Goal: Task Accomplishment & Management: Use online tool/utility

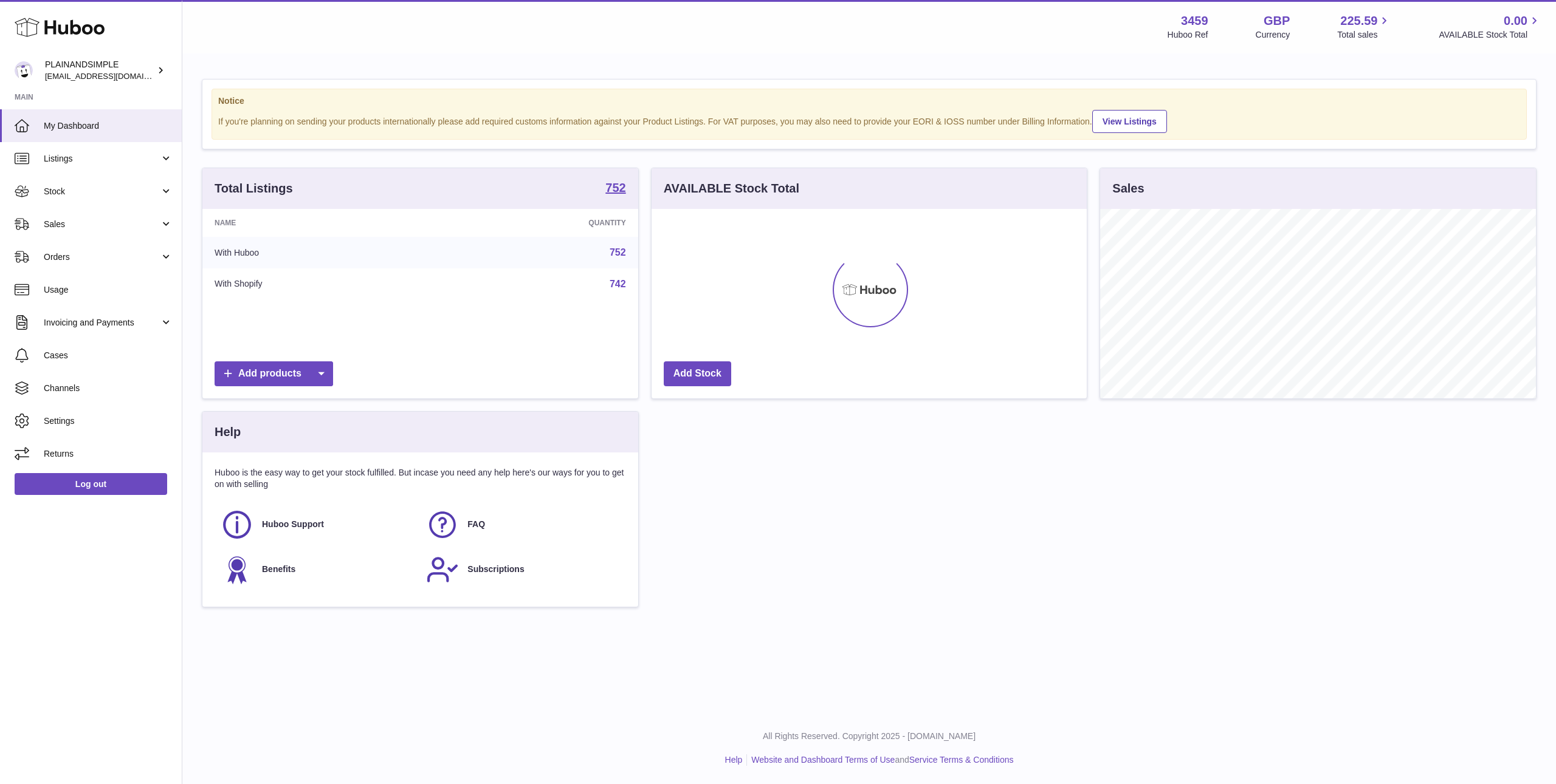
scroll to position [190, 435]
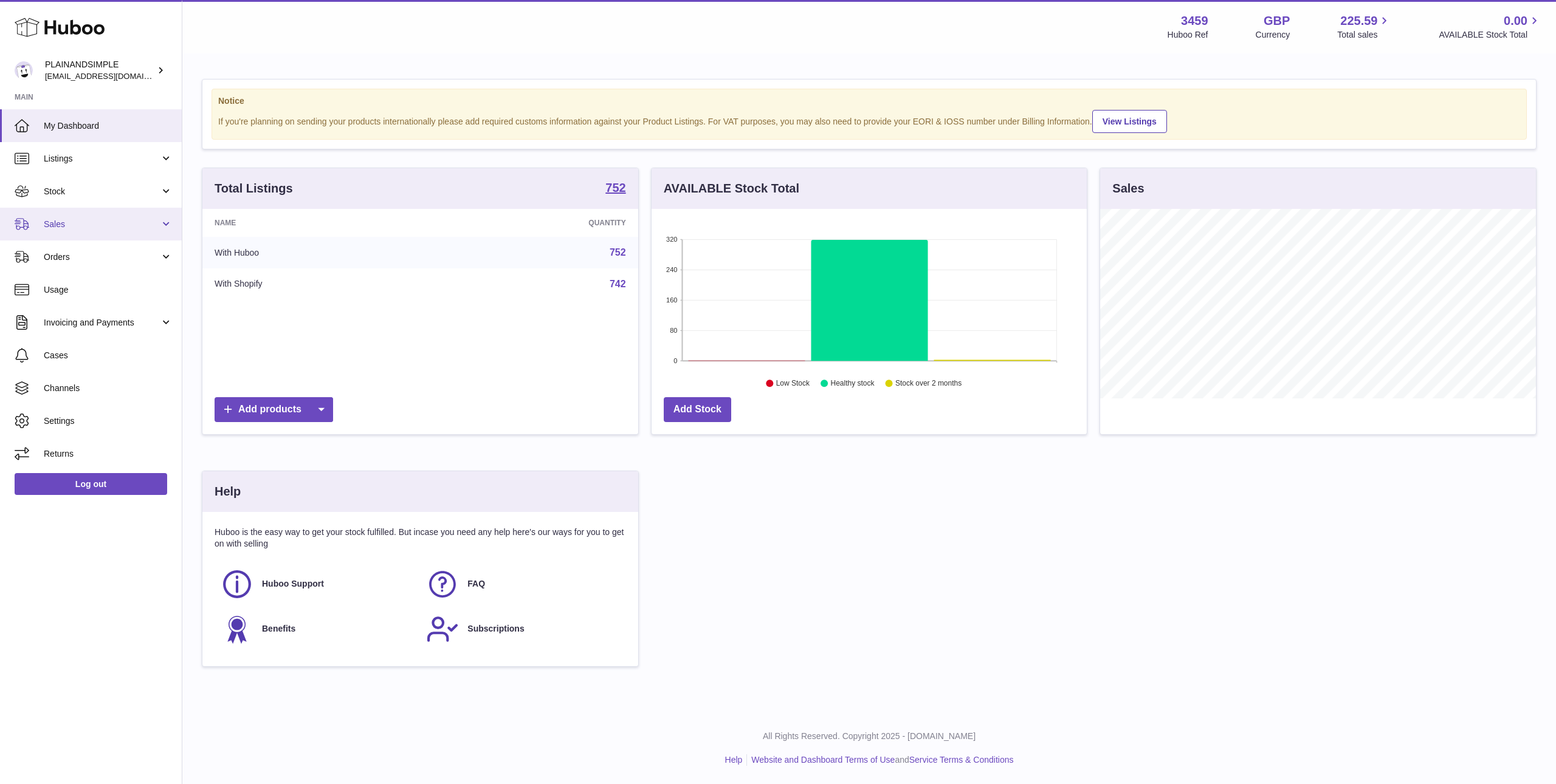
click at [60, 232] on link "Sales" at bounding box center [91, 224] width 181 height 33
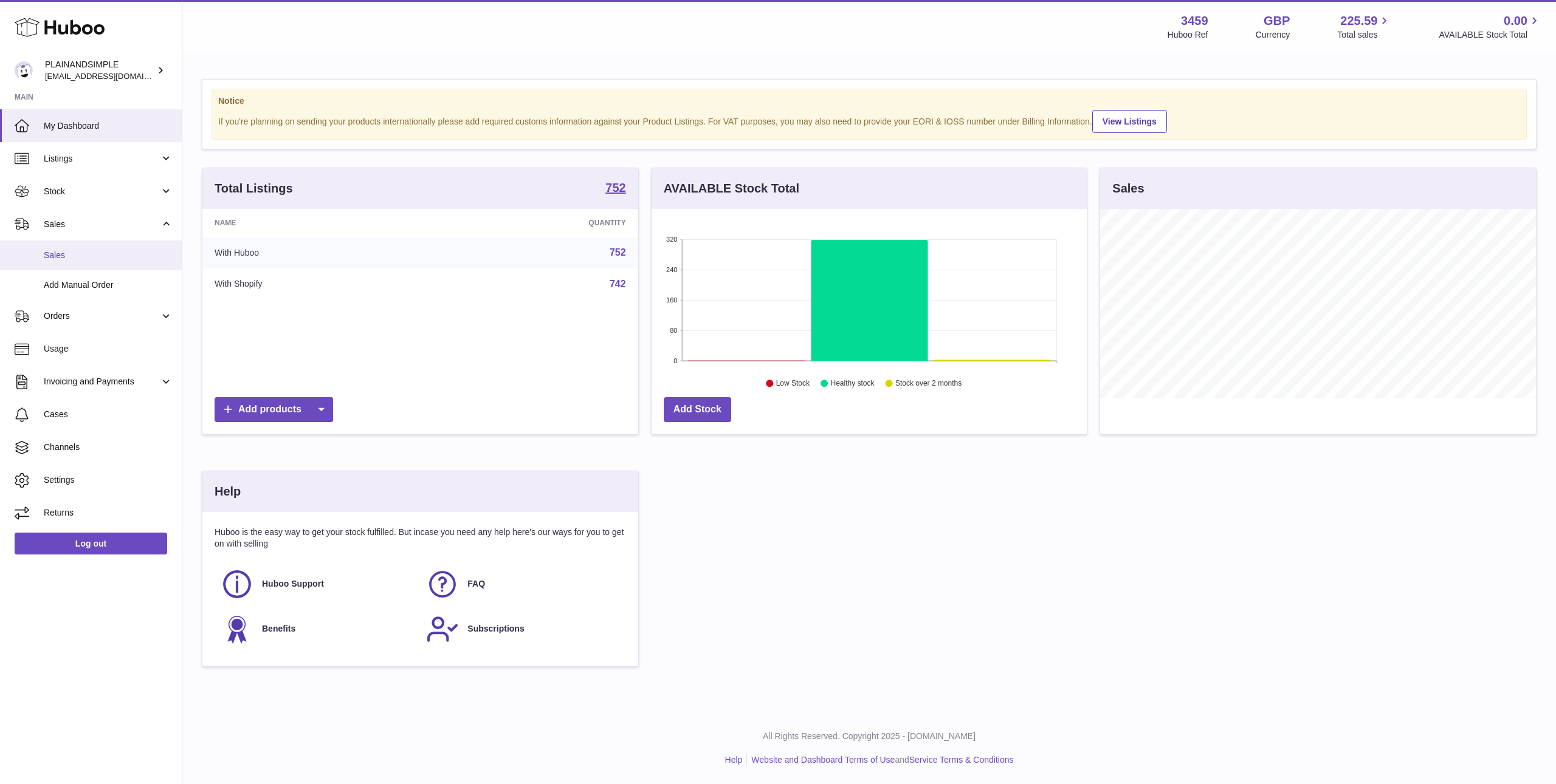
click at [77, 252] on span "Sales" at bounding box center [108, 256] width 129 height 12
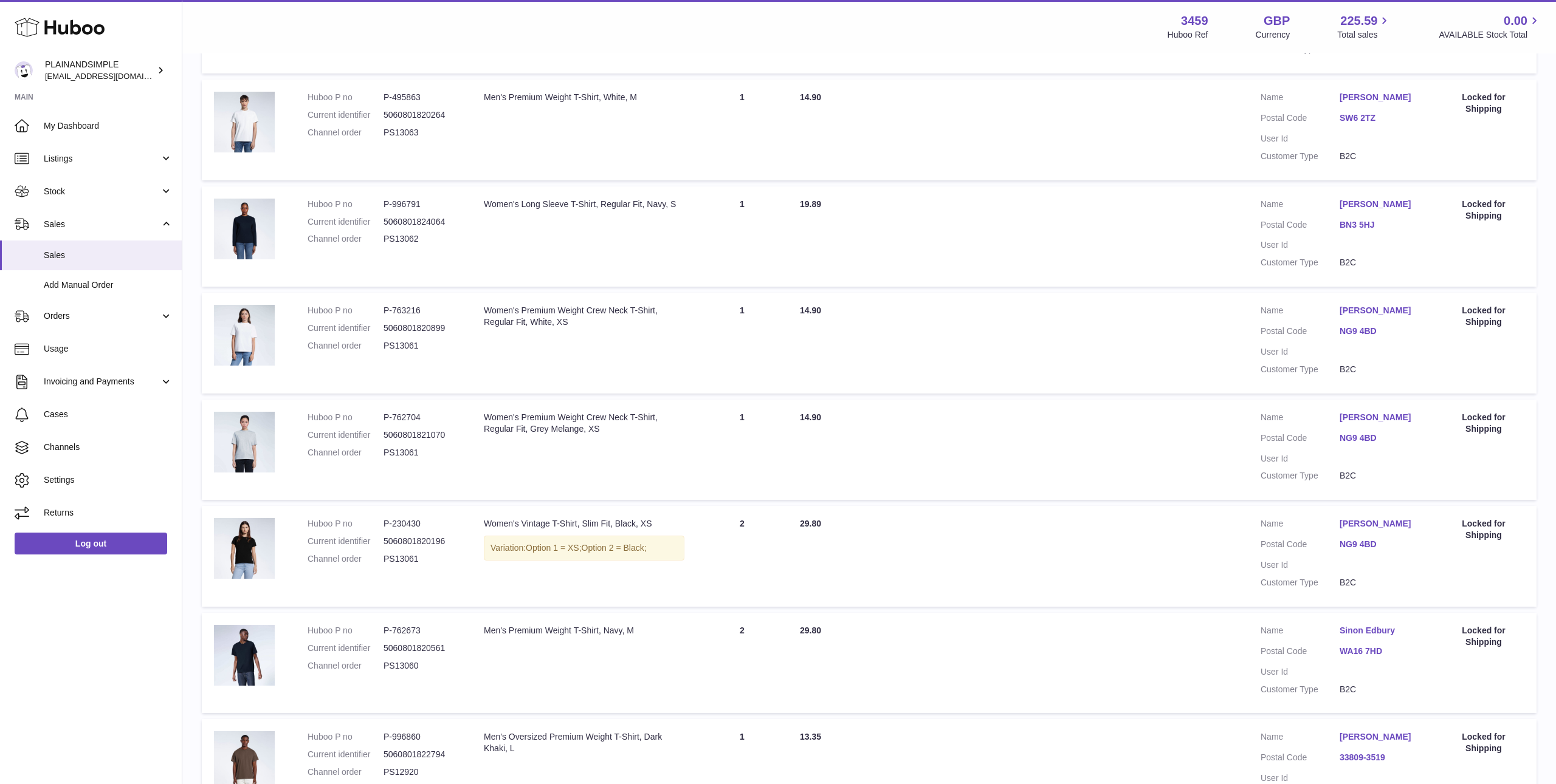
scroll to position [714, 0]
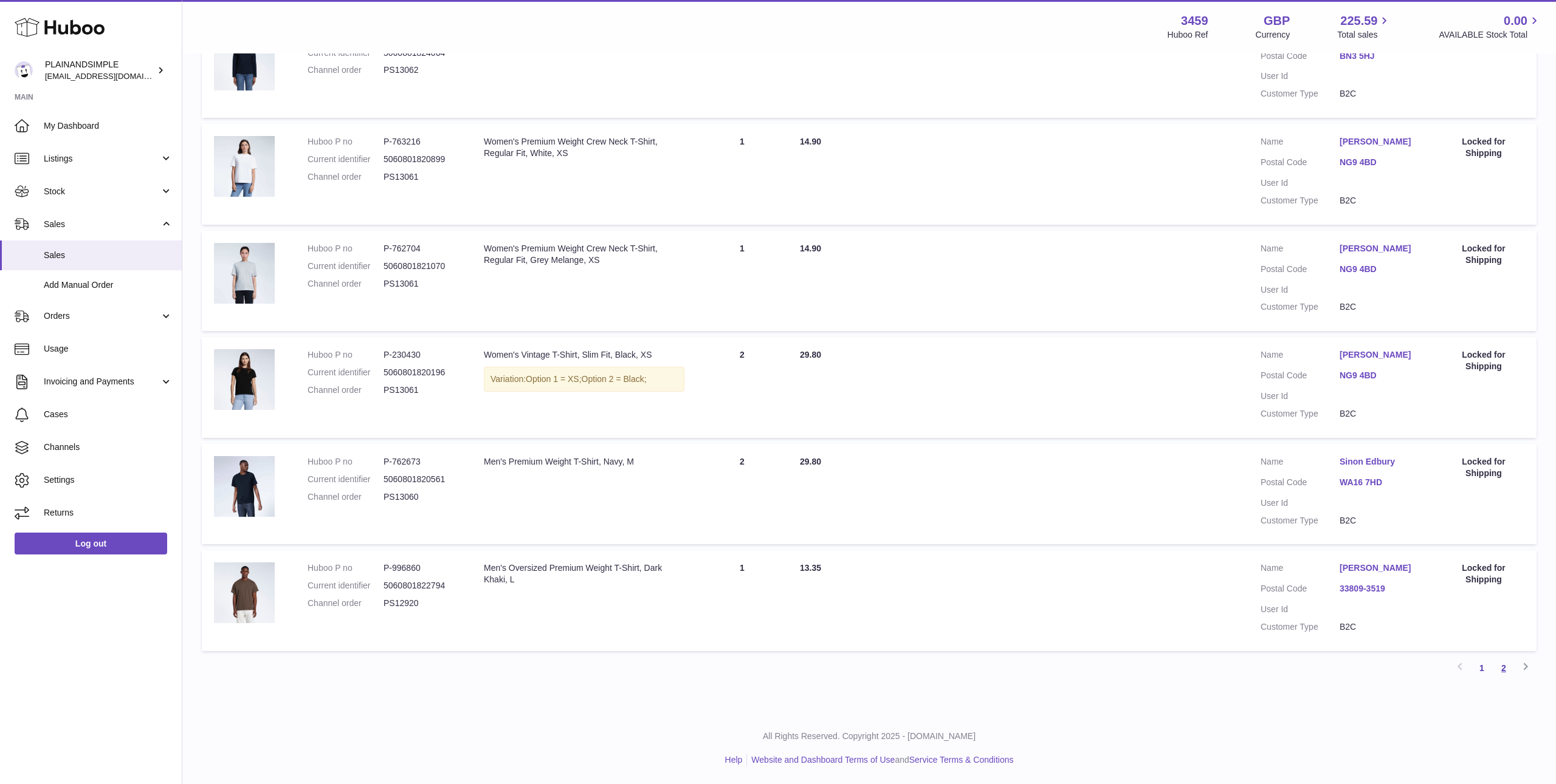
click at [1504, 670] on link "2" at bounding box center [1504, 669] width 22 height 22
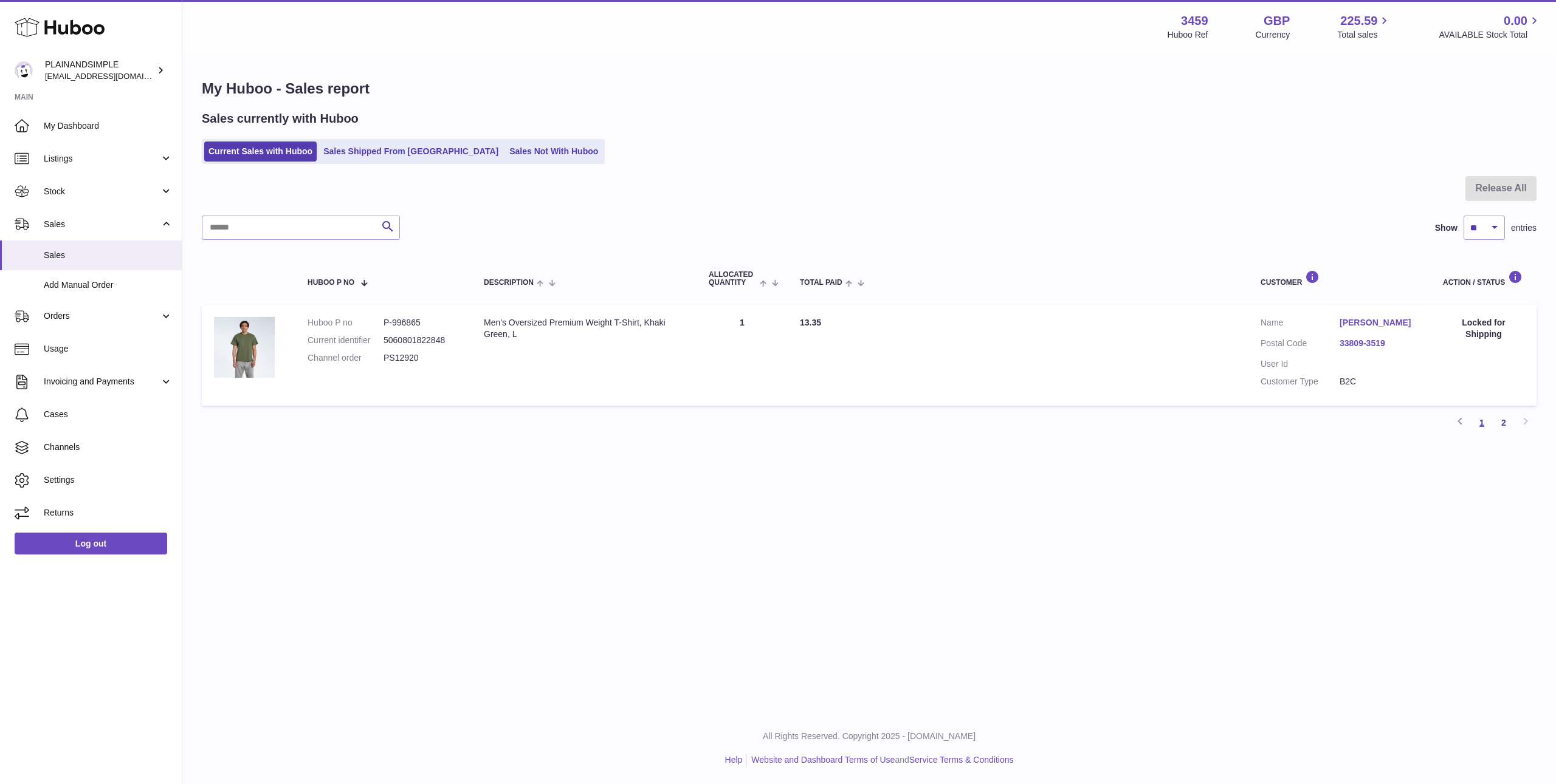
click at [1485, 421] on link "1" at bounding box center [1482, 423] width 22 height 22
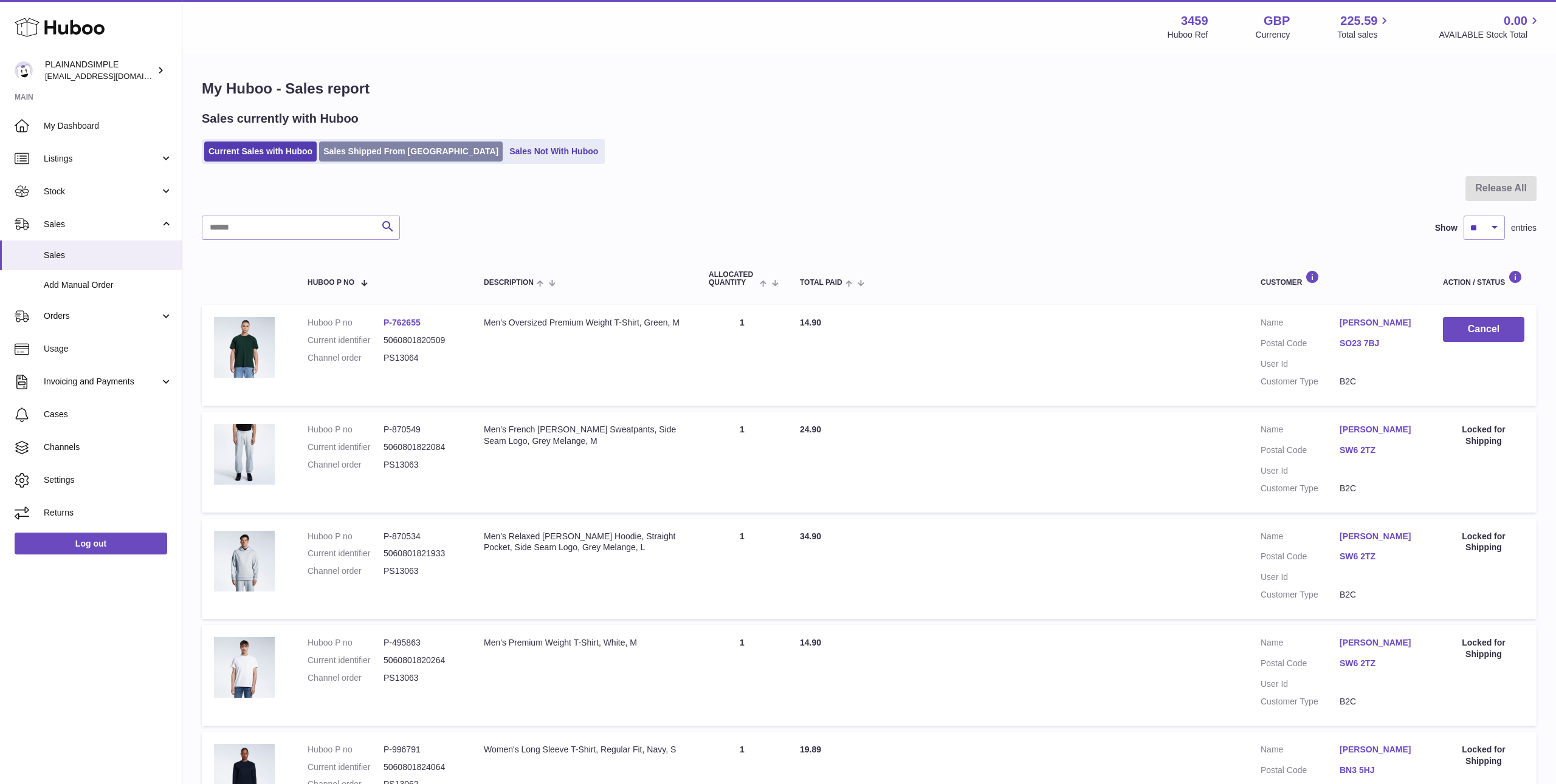
click at [345, 143] on link "Sales Shipped From Huboo" at bounding box center [411, 152] width 183 height 20
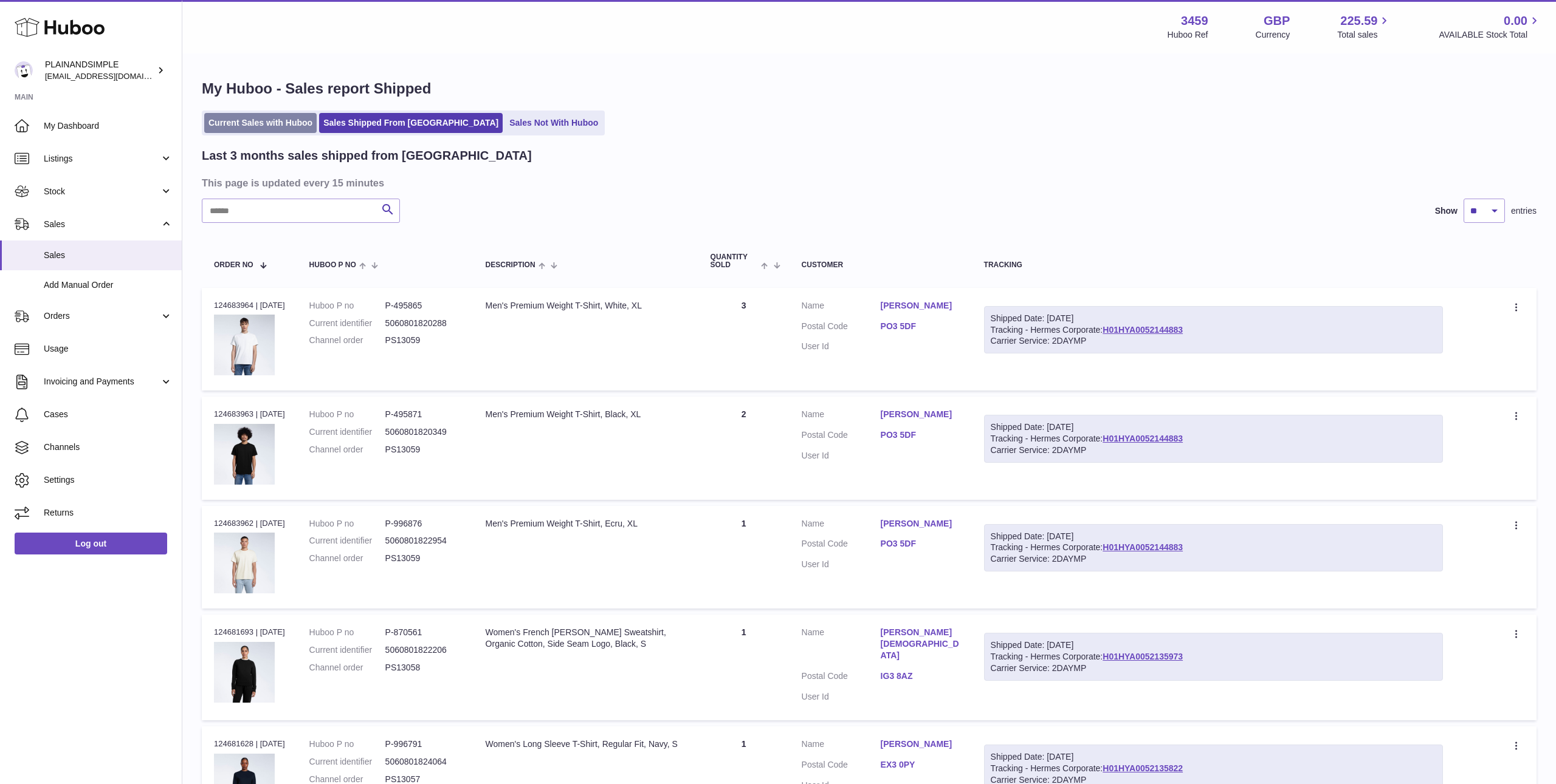
click at [271, 126] on link "Current Sales with Huboo" at bounding box center [260, 123] width 113 height 20
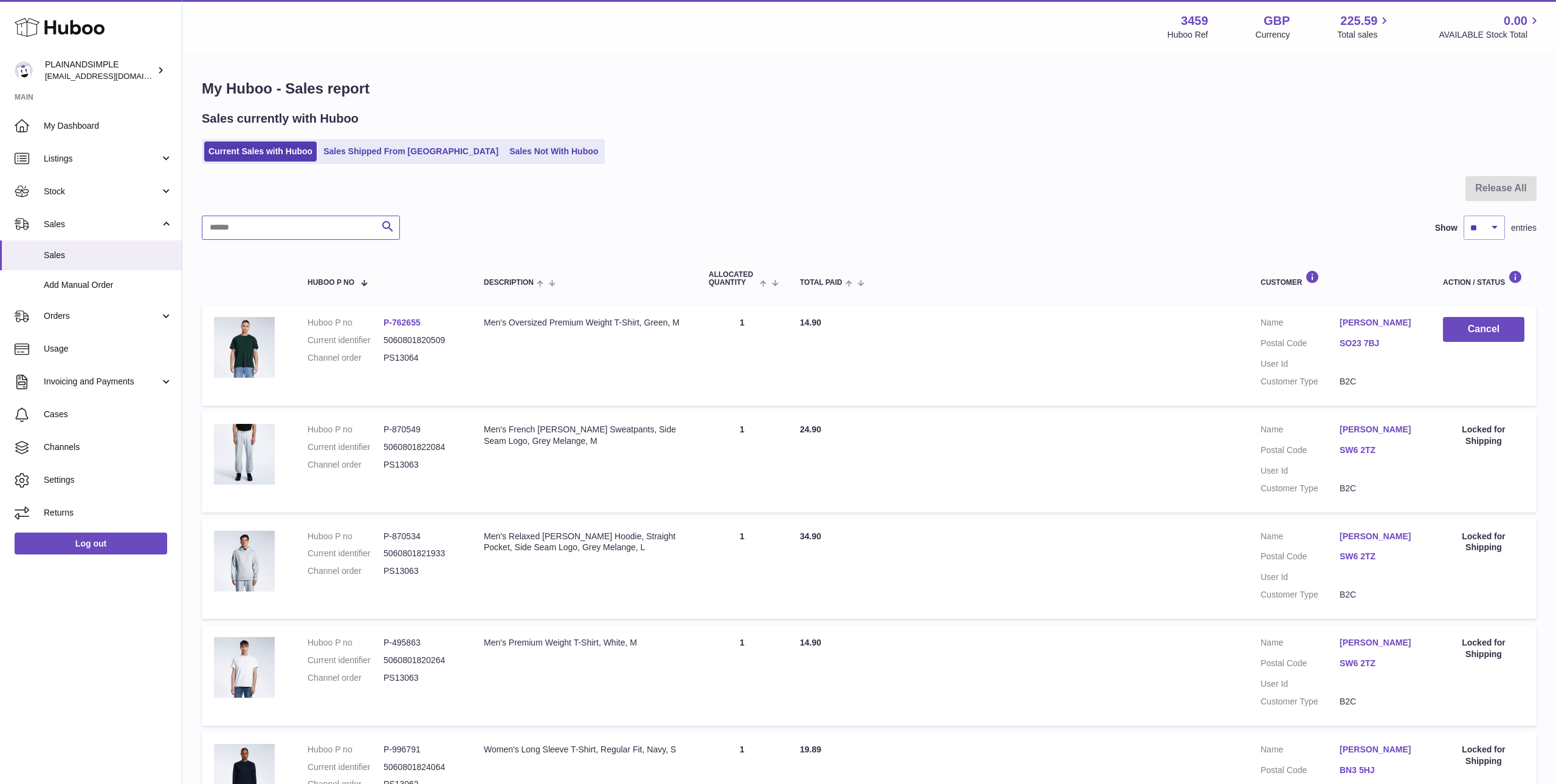
click at [259, 239] on input "text" at bounding box center [301, 227] width 198 height 25
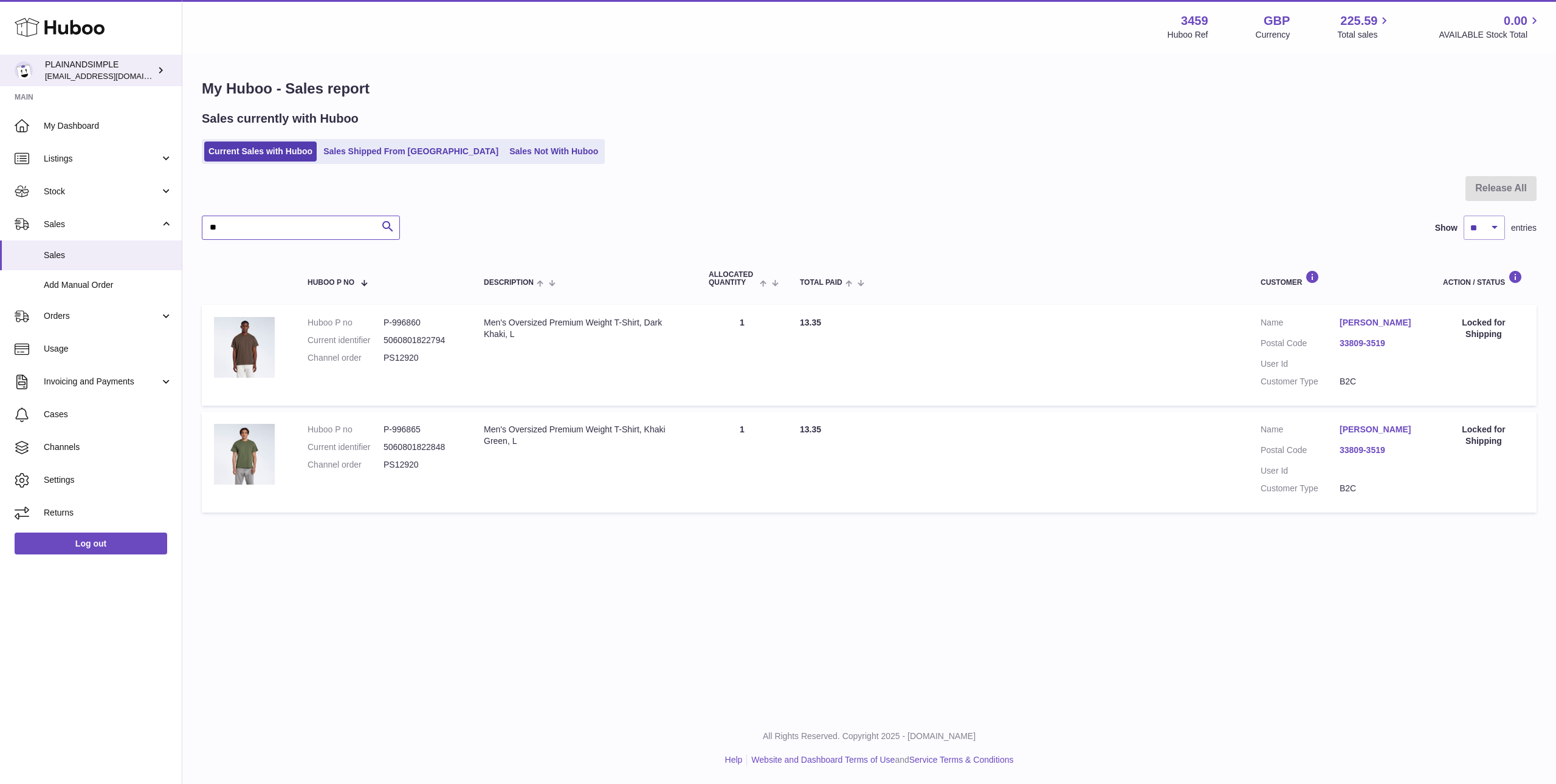
type input "*"
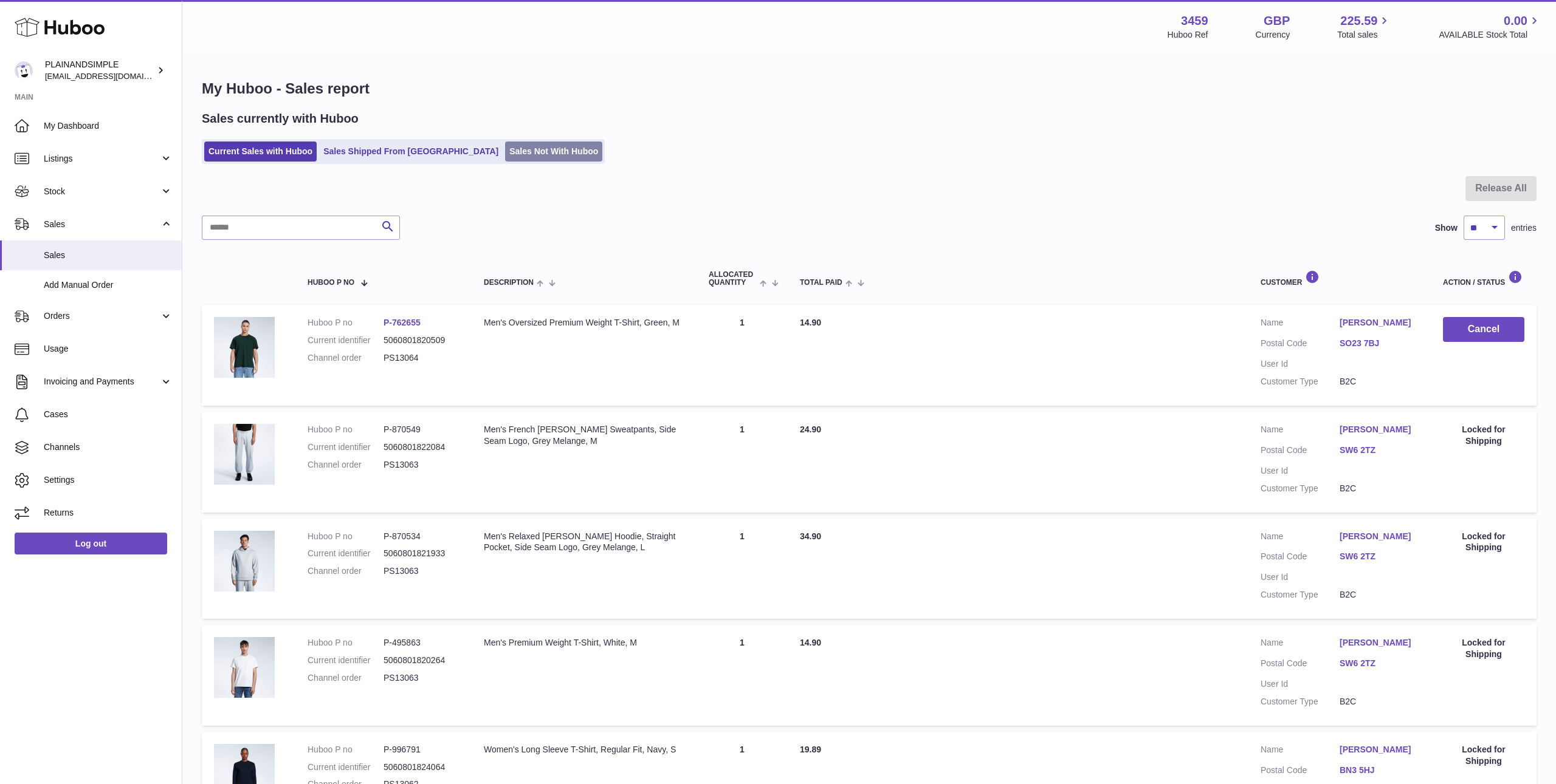
click at [505, 142] on link "Sales Not With Huboo" at bounding box center [553, 152] width 97 height 20
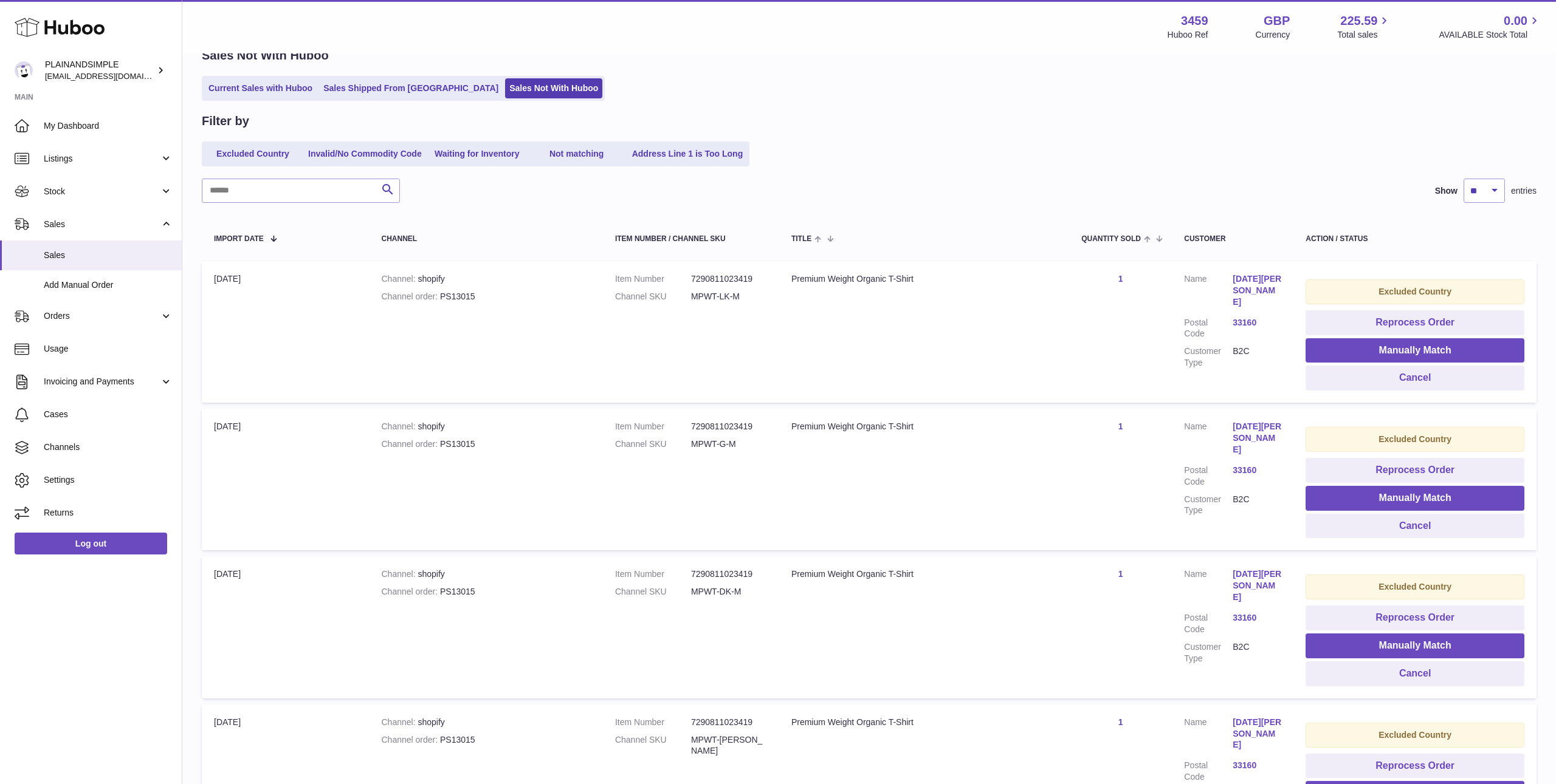
scroll to position [227, 0]
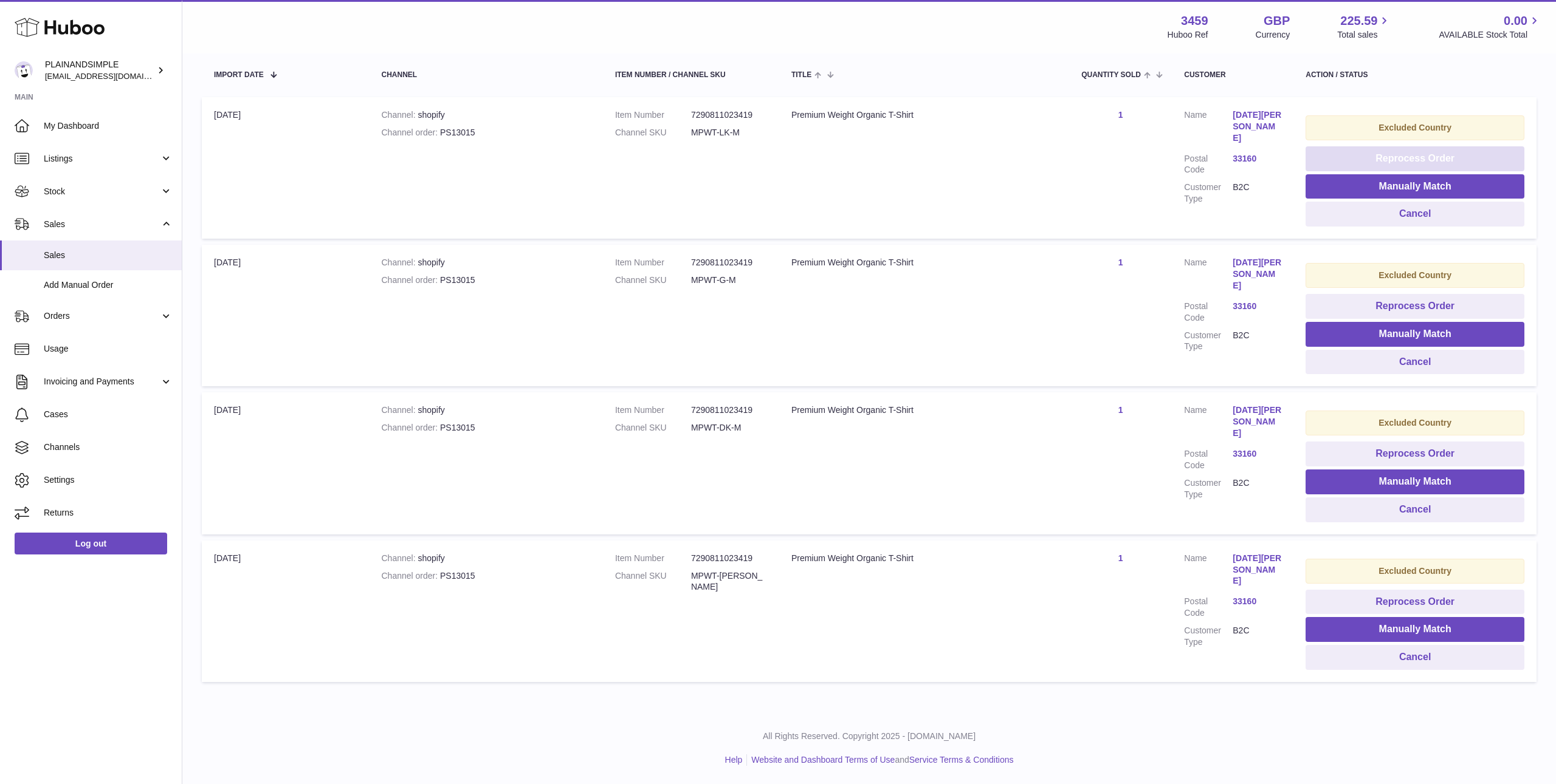
click at [1410, 158] on button "Reprocess Order" at bounding box center [1415, 158] width 219 height 25
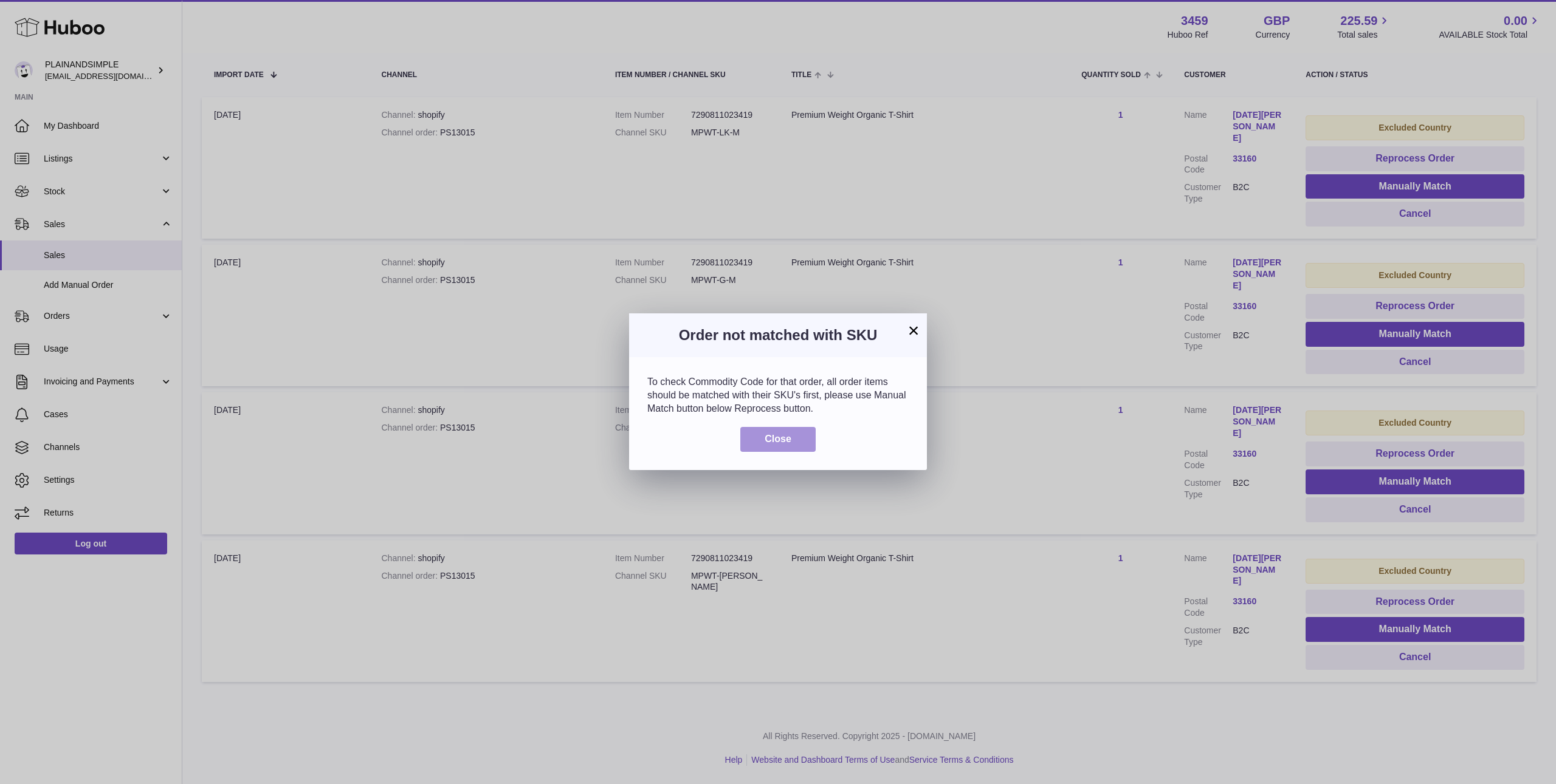
click at [775, 445] on button "Close" at bounding box center [778, 439] width 75 height 25
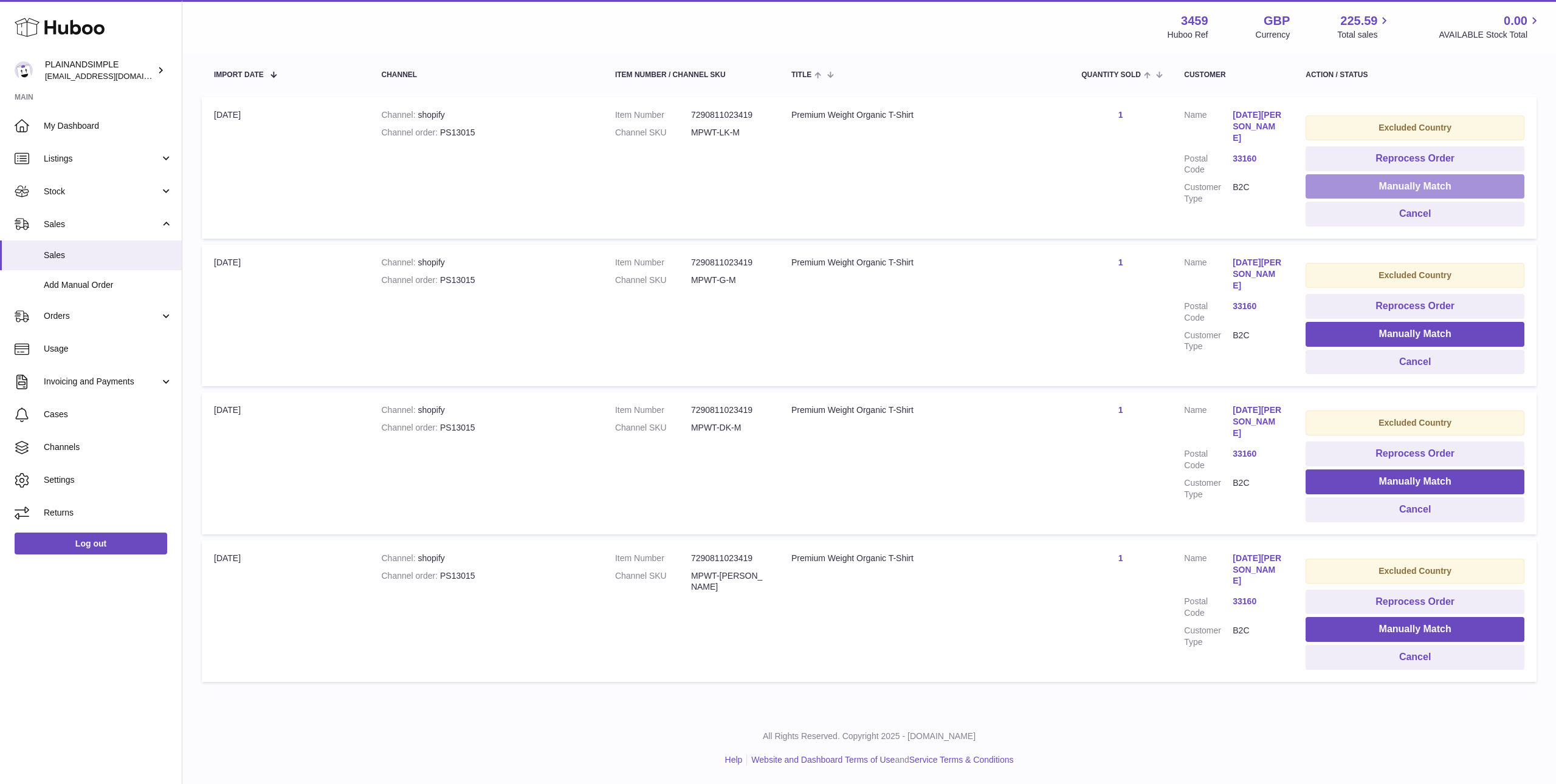
click at [1341, 183] on button "Manually Match" at bounding box center [1415, 186] width 219 height 25
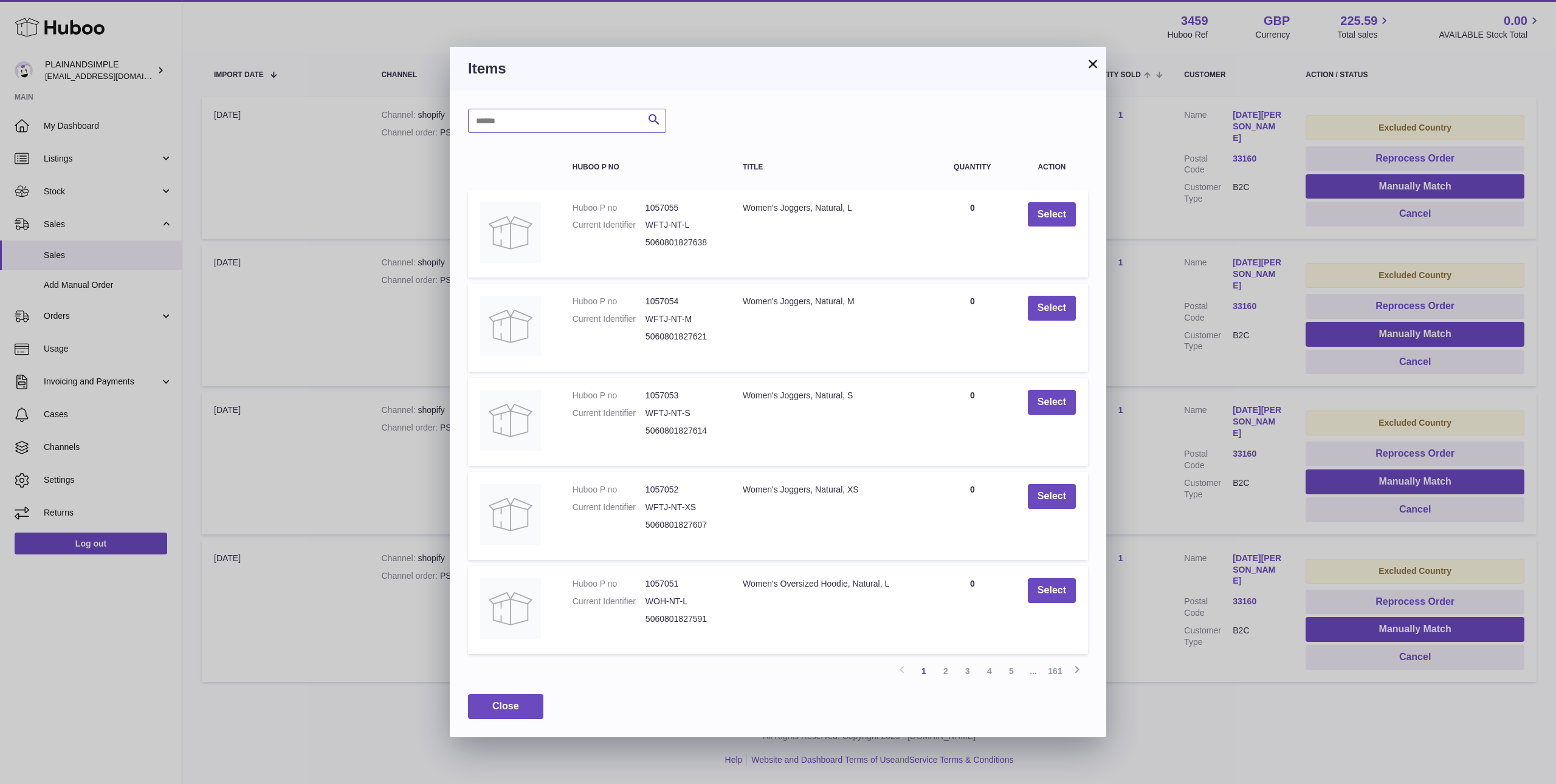
click at [526, 123] on input "text" at bounding box center [567, 121] width 198 height 25
click at [948, 673] on link "2" at bounding box center [946, 671] width 22 height 22
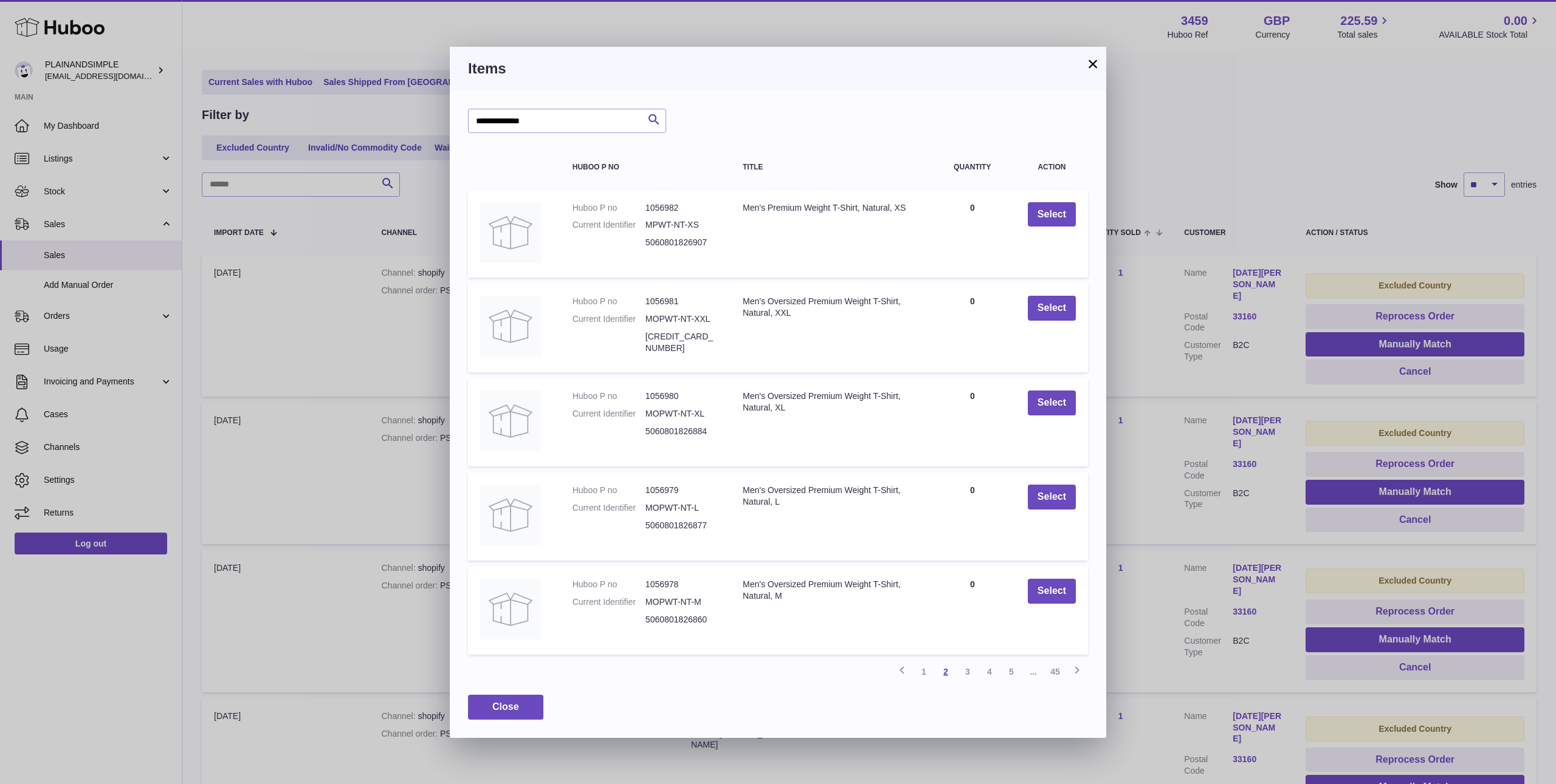
scroll to position [55, 0]
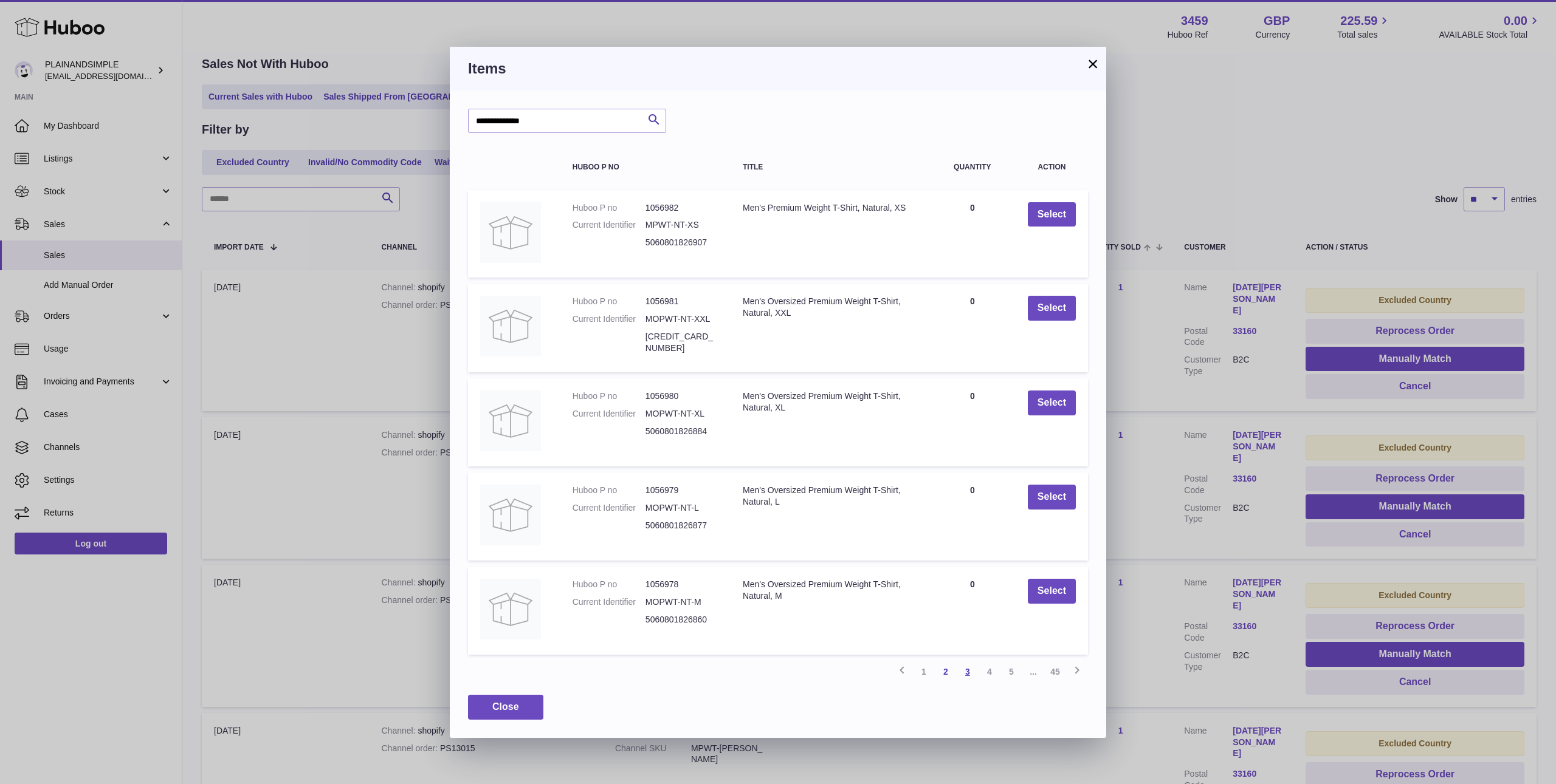
click at [963, 672] on link "3" at bounding box center [968, 672] width 22 height 22
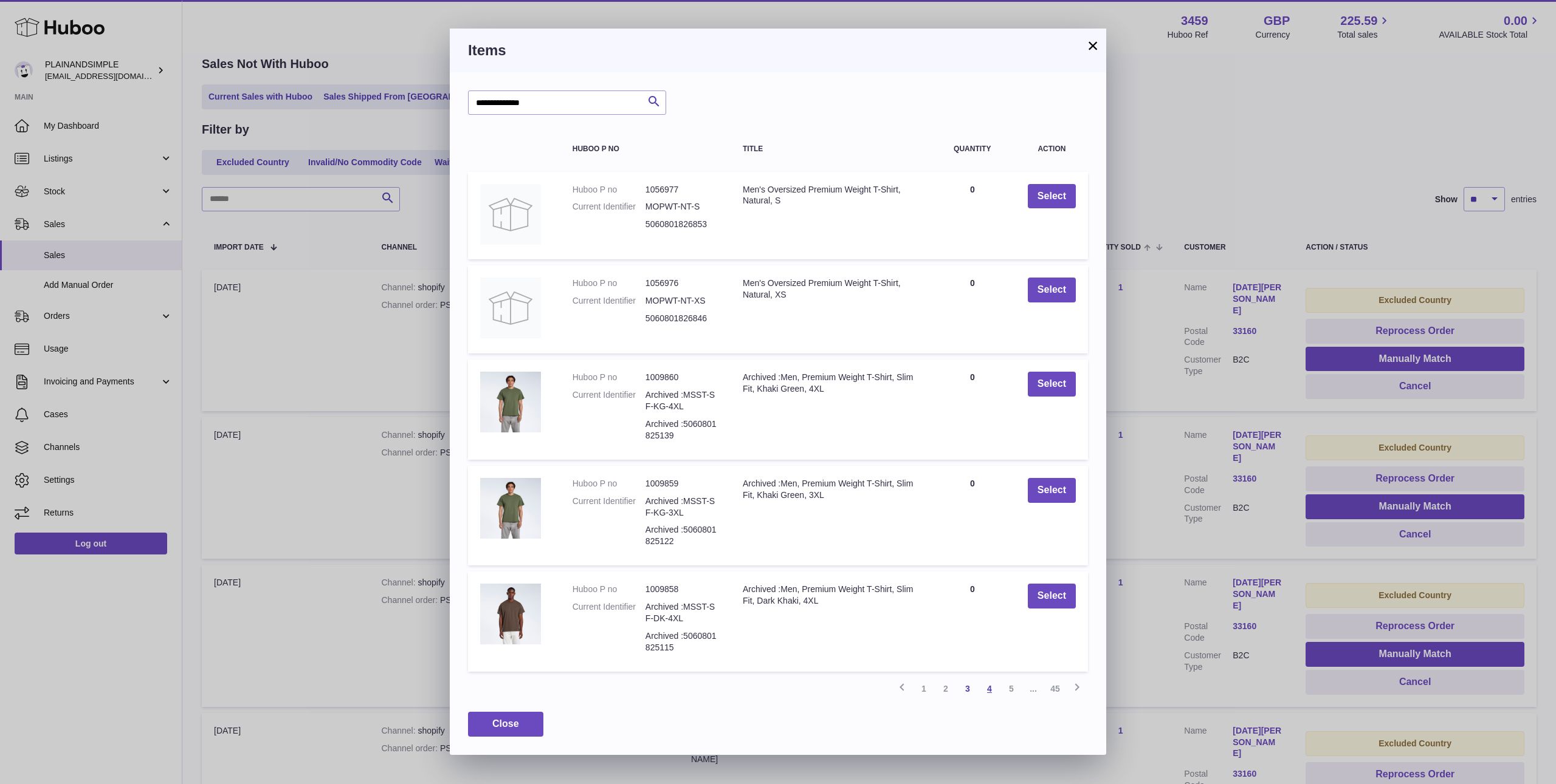
click at [987, 691] on link "4" at bounding box center [990, 689] width 22 height 22
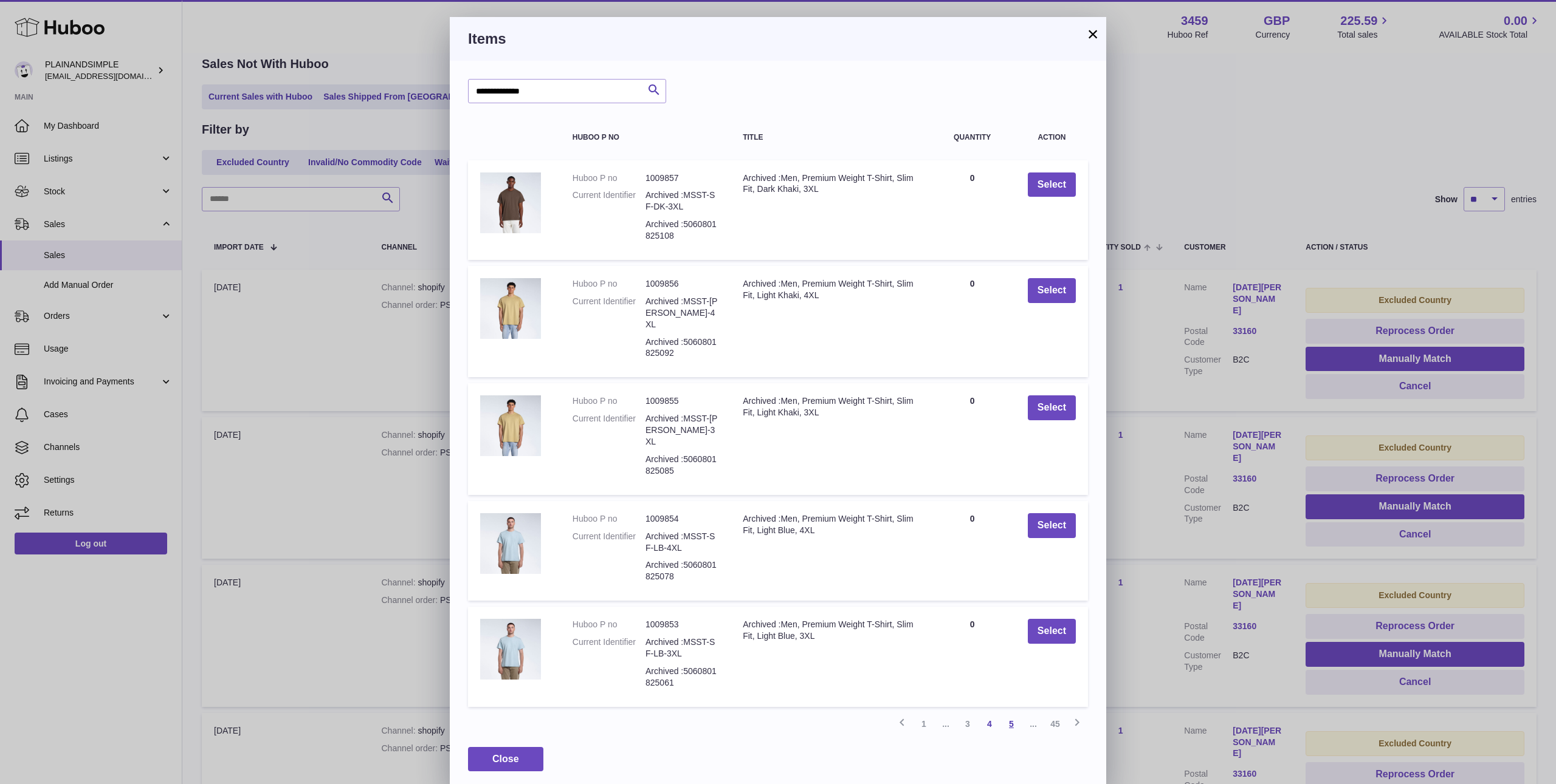
click at [1010, 713] on link "5" at bounding box center [1012, 724] width 22 height 22
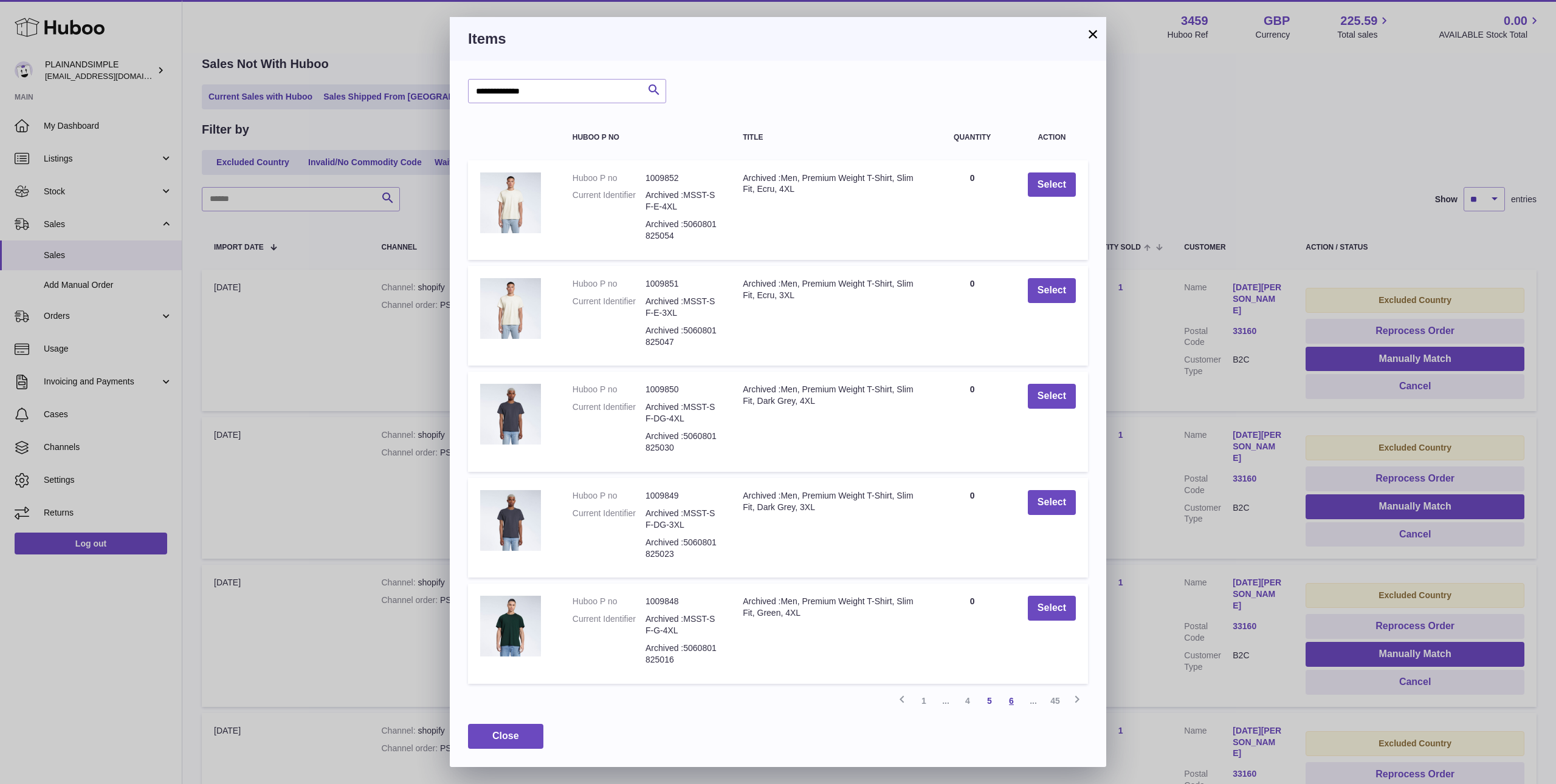
click at [1014, 700] on link "6" at bounding box center [1012, 701] width 22 height 22
click at [1018, 702] on link "7" at bounding box center [1012, 701] width 22 height 22
click at [1012, 701] on link "8" at bounding box center [1012, 701] width 22 height 22
click at [1012, 701] on link "9" at bounding box center [1012, 701] width 22 height 22
click at [1012, 701] on link "10" at bounding box center [1012, 701] width 22 height 22
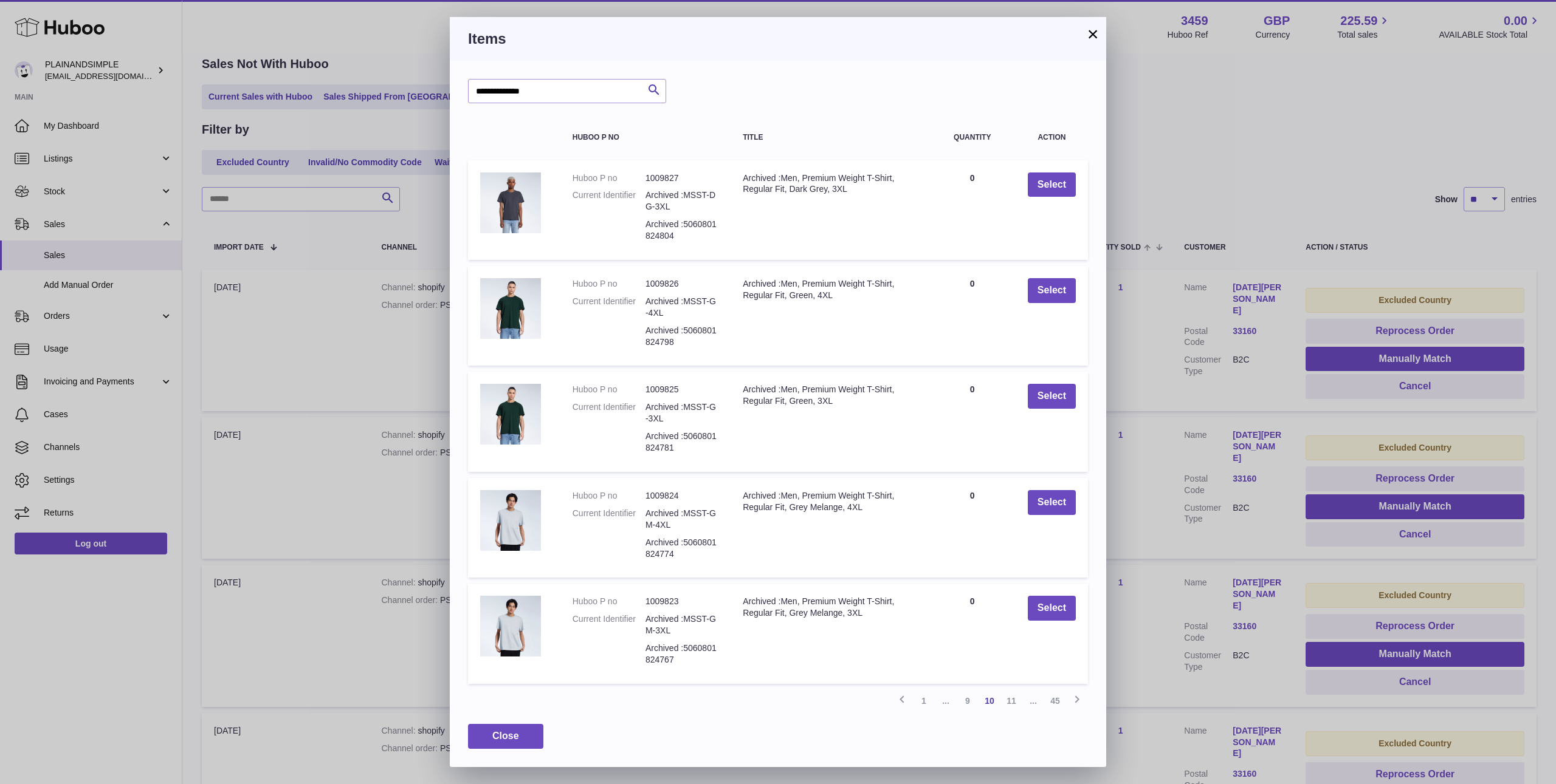
click at [1012, 701] on link "11" at bounding box center [1012, 701] width 22 height 22
click at [1012, 701] on link "12" at bounding box center [1012, 701] width 22 height 22
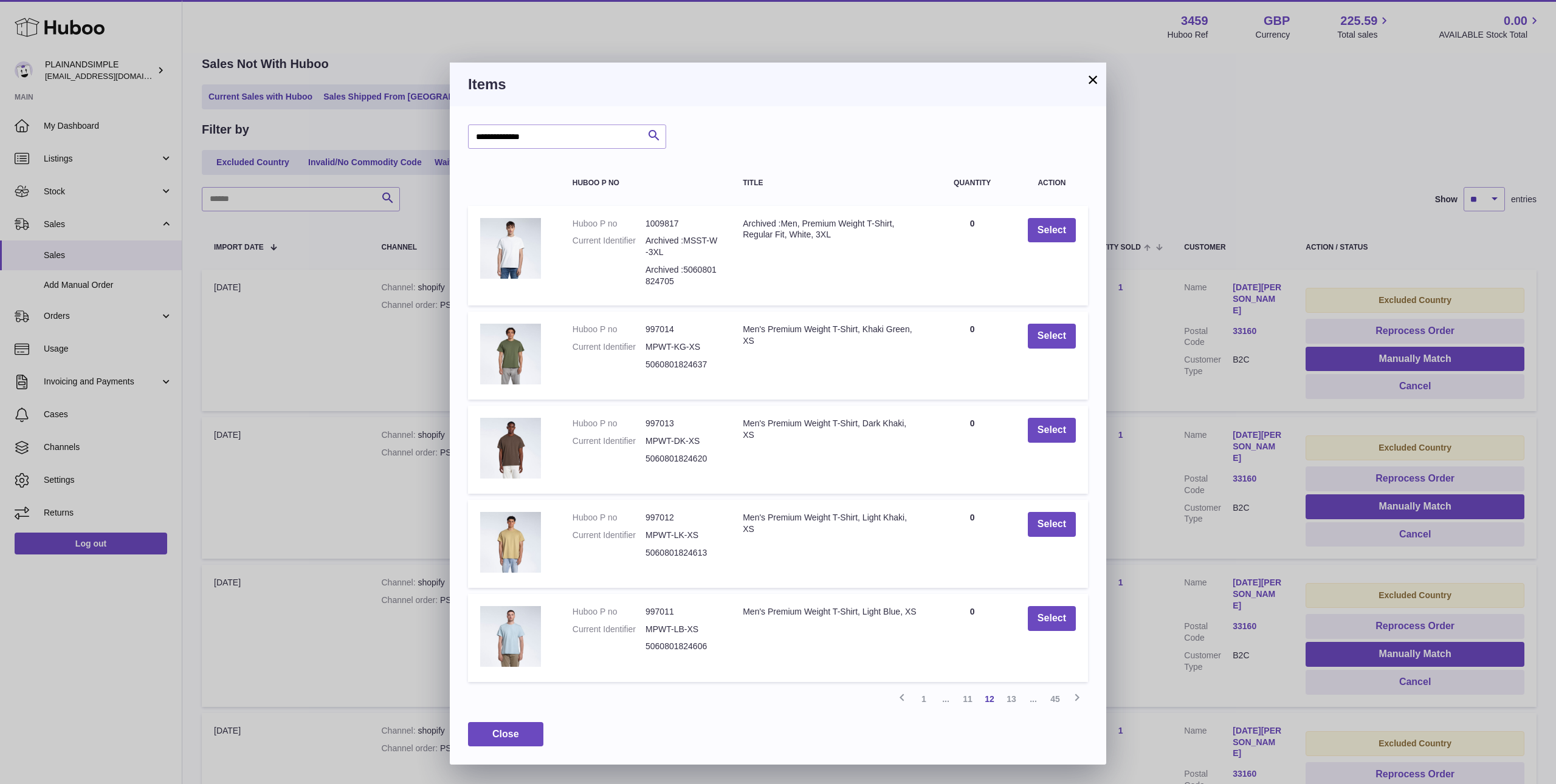
click at [1012, 701] on link "13" at bounding box center [1012, 699] width 22 height 22
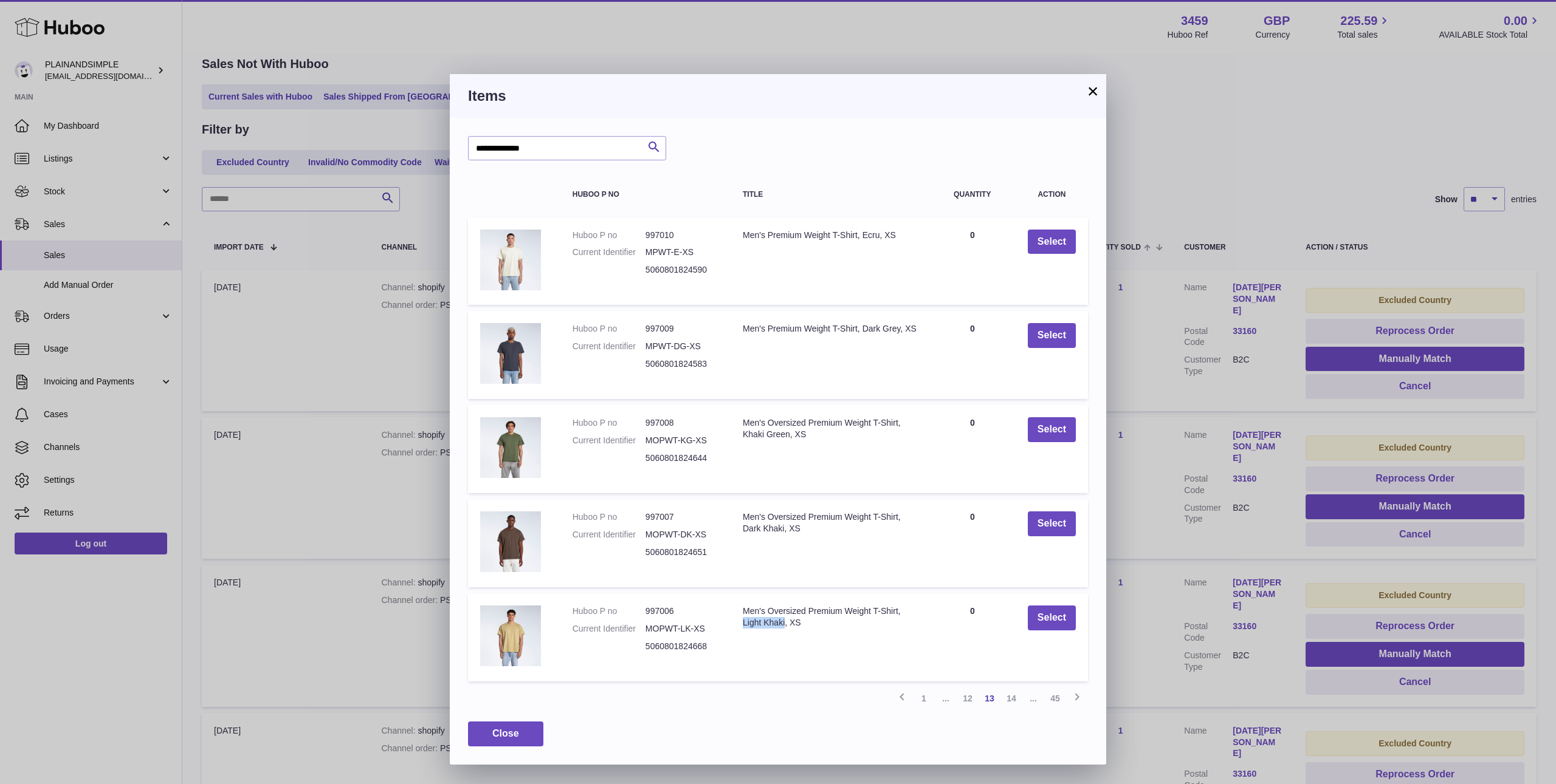
drag, startPoint x: 784, startPoint y: 622, endPoint x: 735, endPoint y: 622, distance: 49.0
click at [735, 622] on td "Title Men's Oversized Premium Weight T-Shirt, Light Khaki, XS" at bounding box center [829, 637] width 199 height 88
copy div "Light Khaki"
click at [565, 150] on input "**********" at bounding box center [567, 148] width 198 height 25
paste input "text"
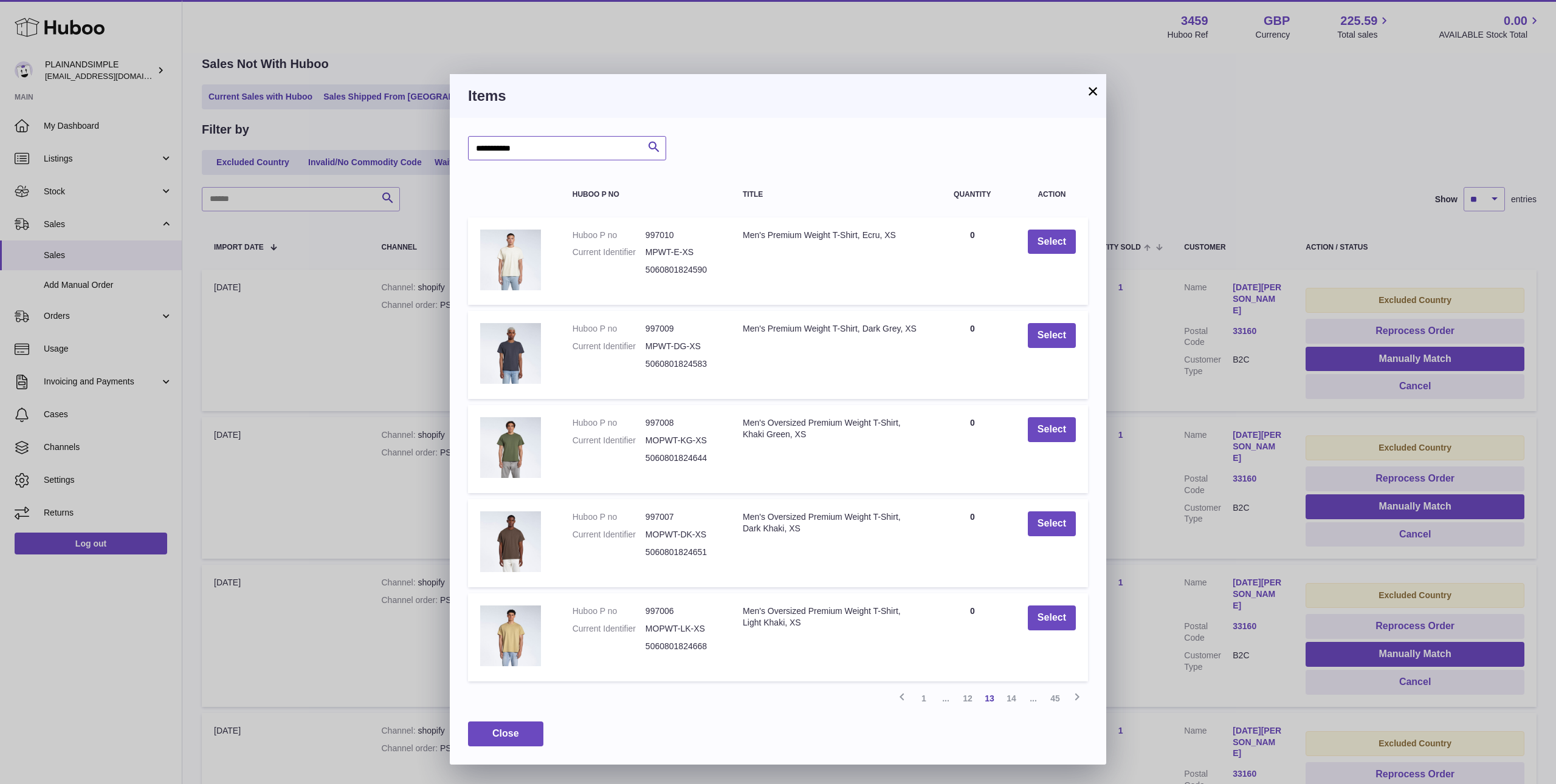
type input "**********"
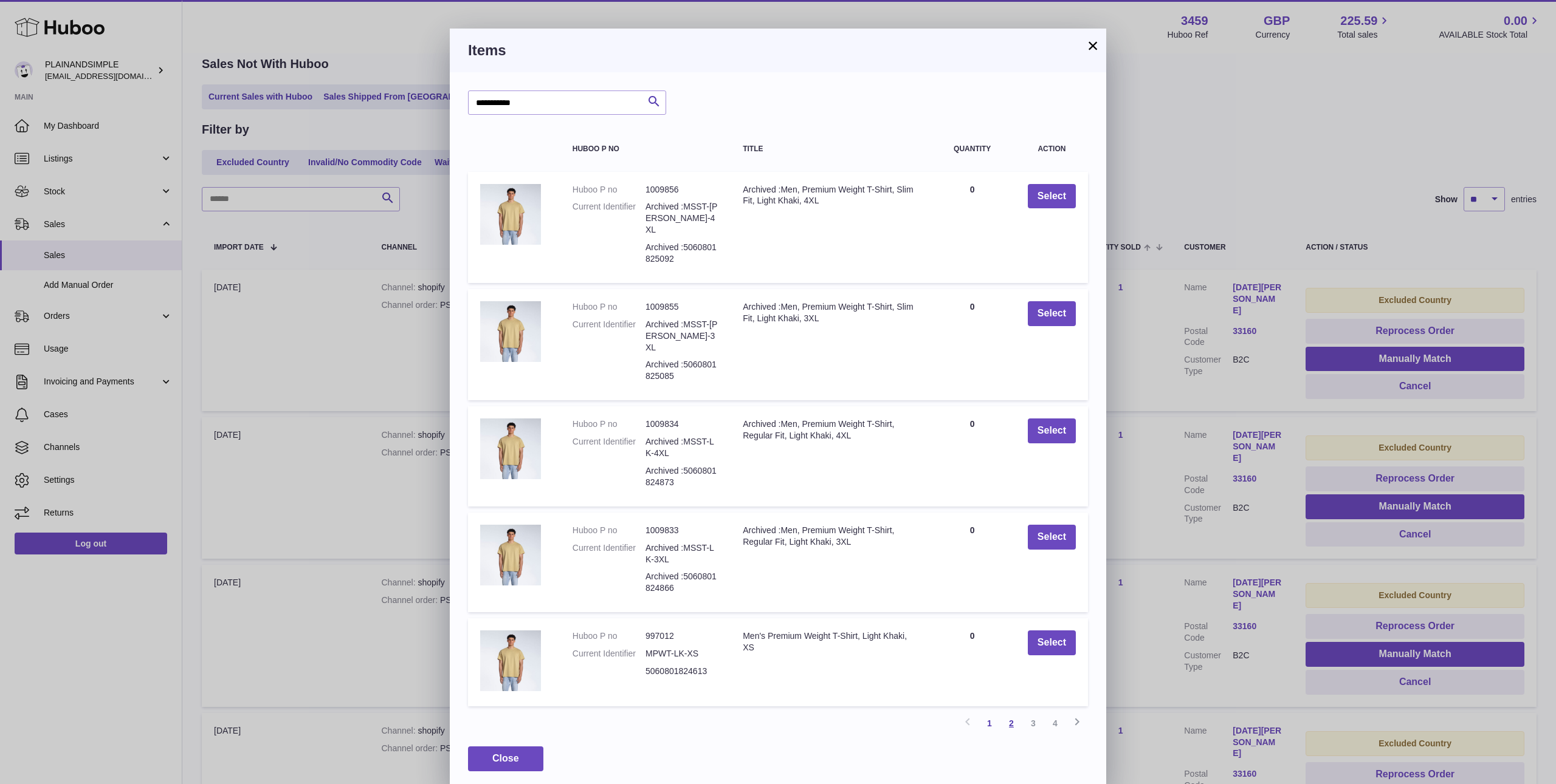
click at [1010, 713] on link "2" at bounding box center [1012, 724] width 22 height 22
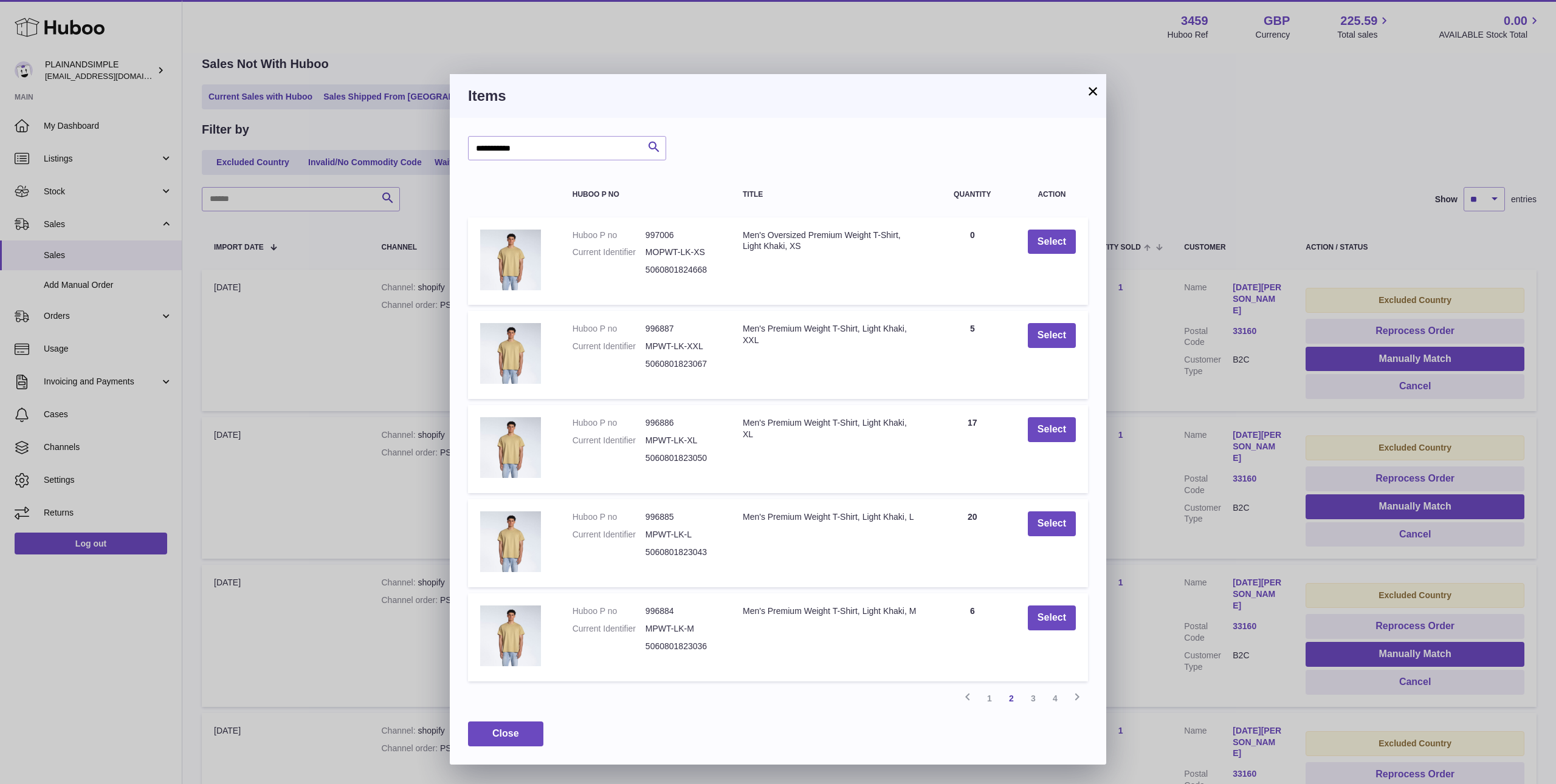
click at [1090, 96] on button "×" at bounding box center [1093, 92] width 15 height 15
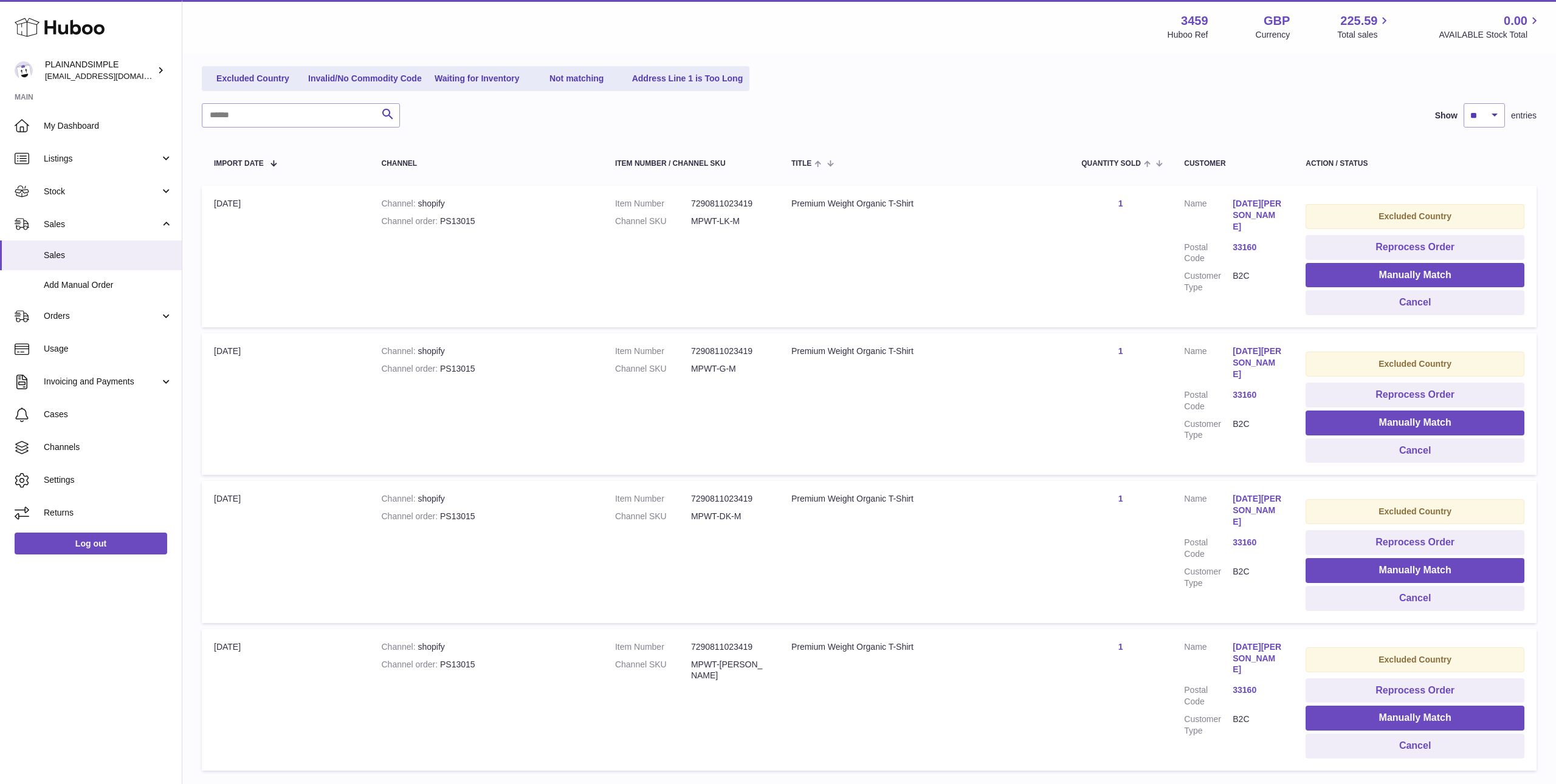
scroll to position [129, 0]
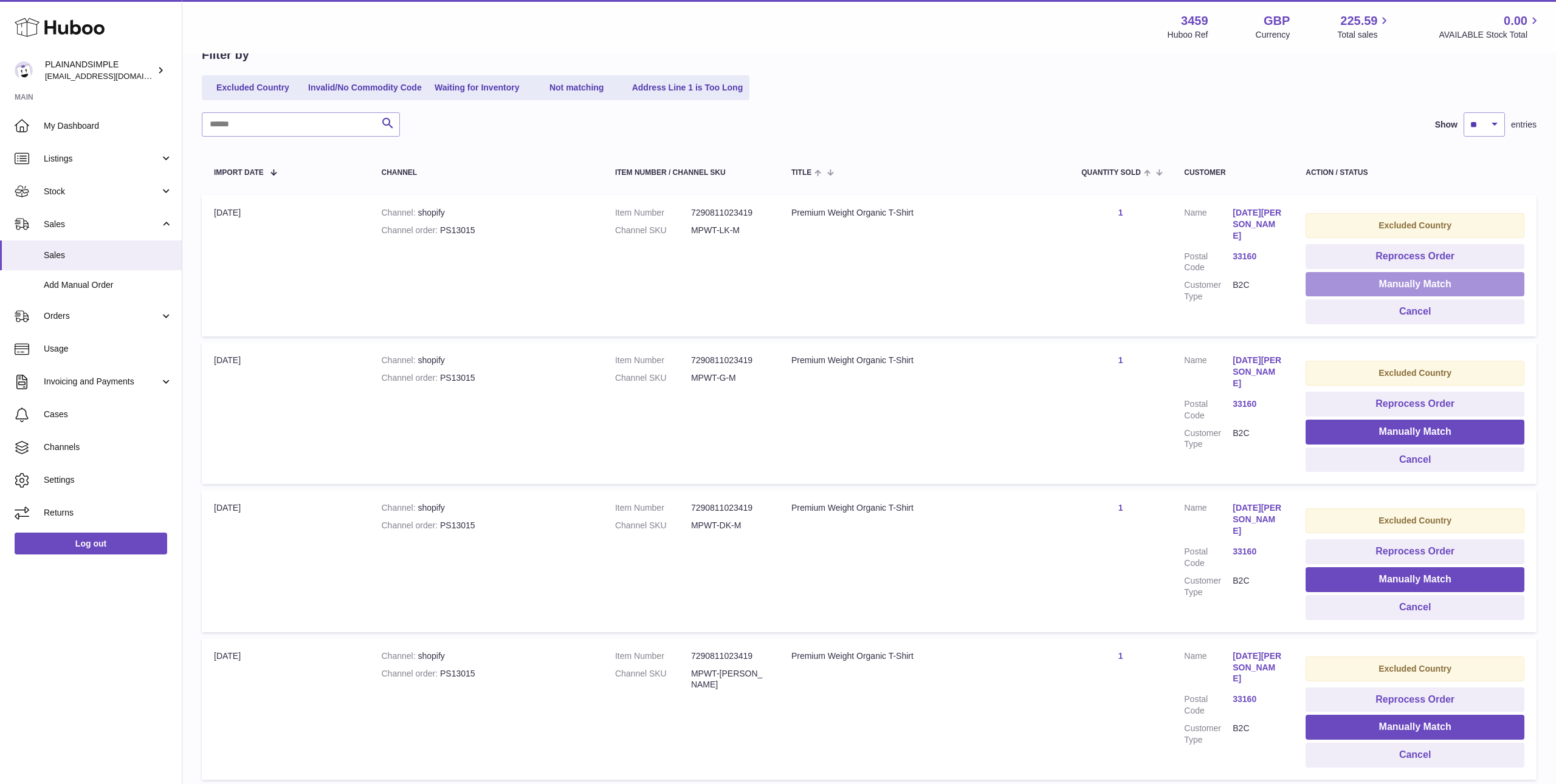
click at [1353, 292] on button "Manually Match" at bounding box center [1415, 284] width 219 height 25
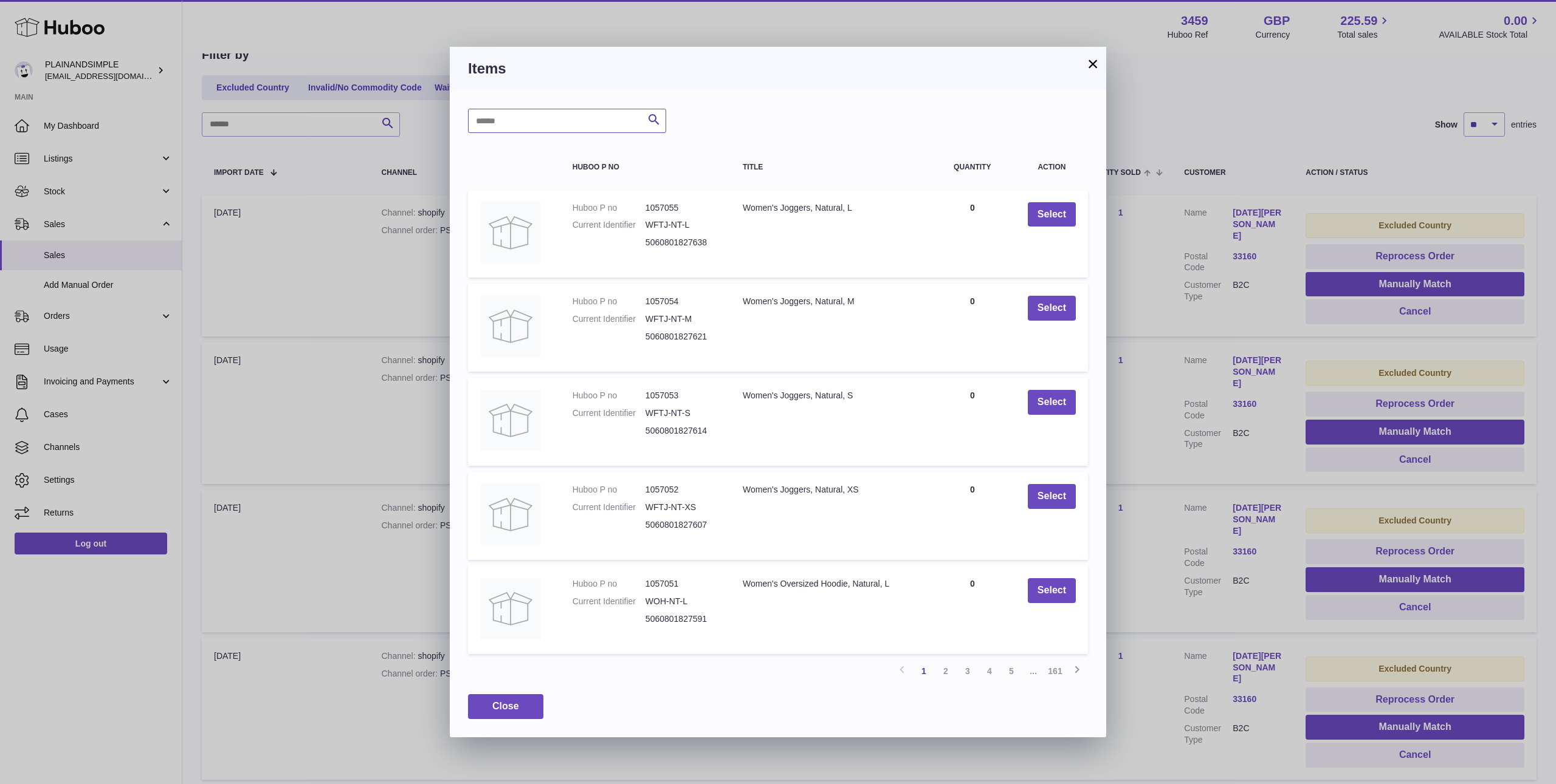
click at [619, 111] on input "text" at bounding box center [567, 121] width 198 height 25
paste input "**********"
type input "**********"
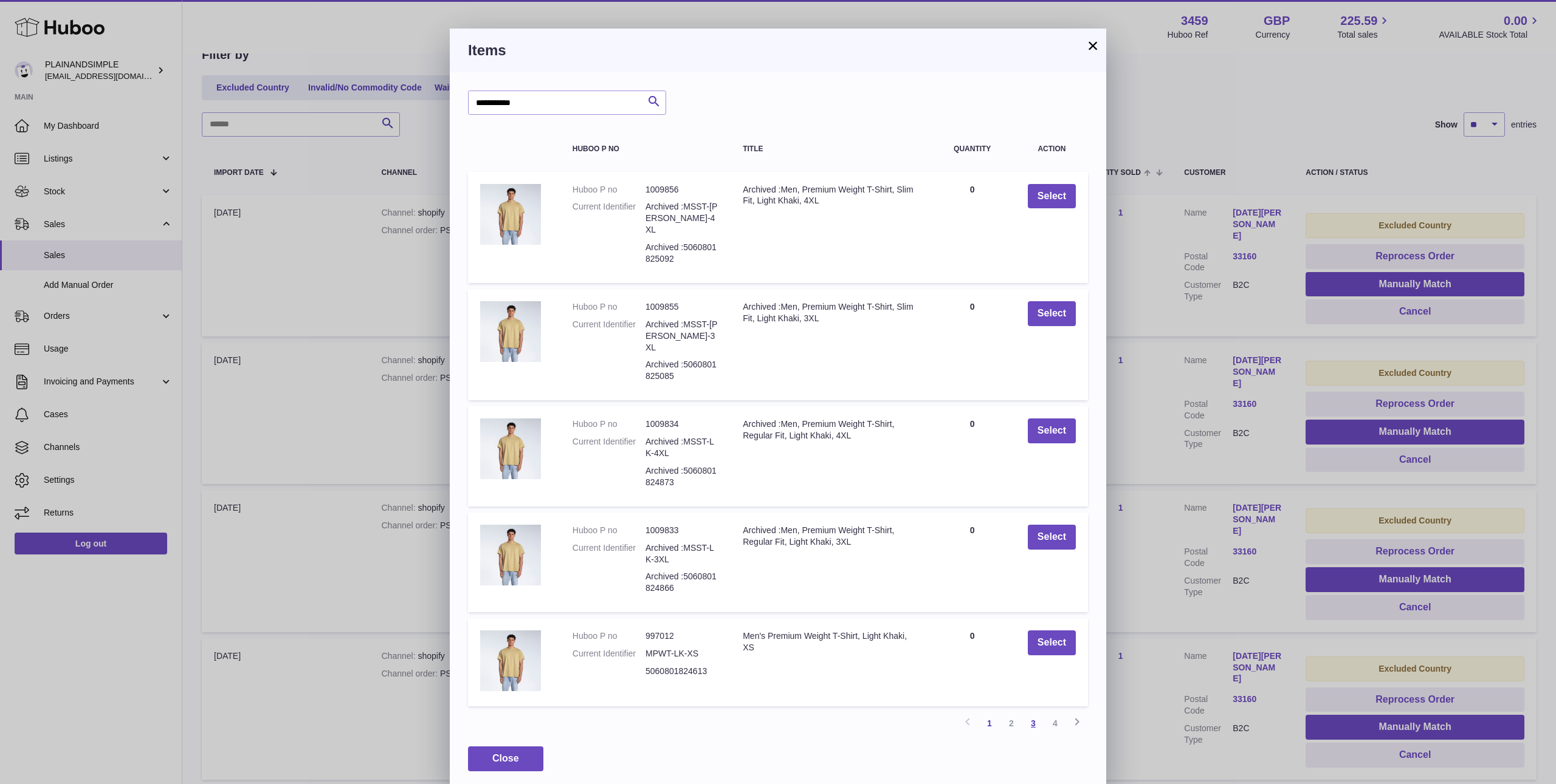
click at [1036, 713] on link "3" at bounding box center [1034, 724] width 22 height 22
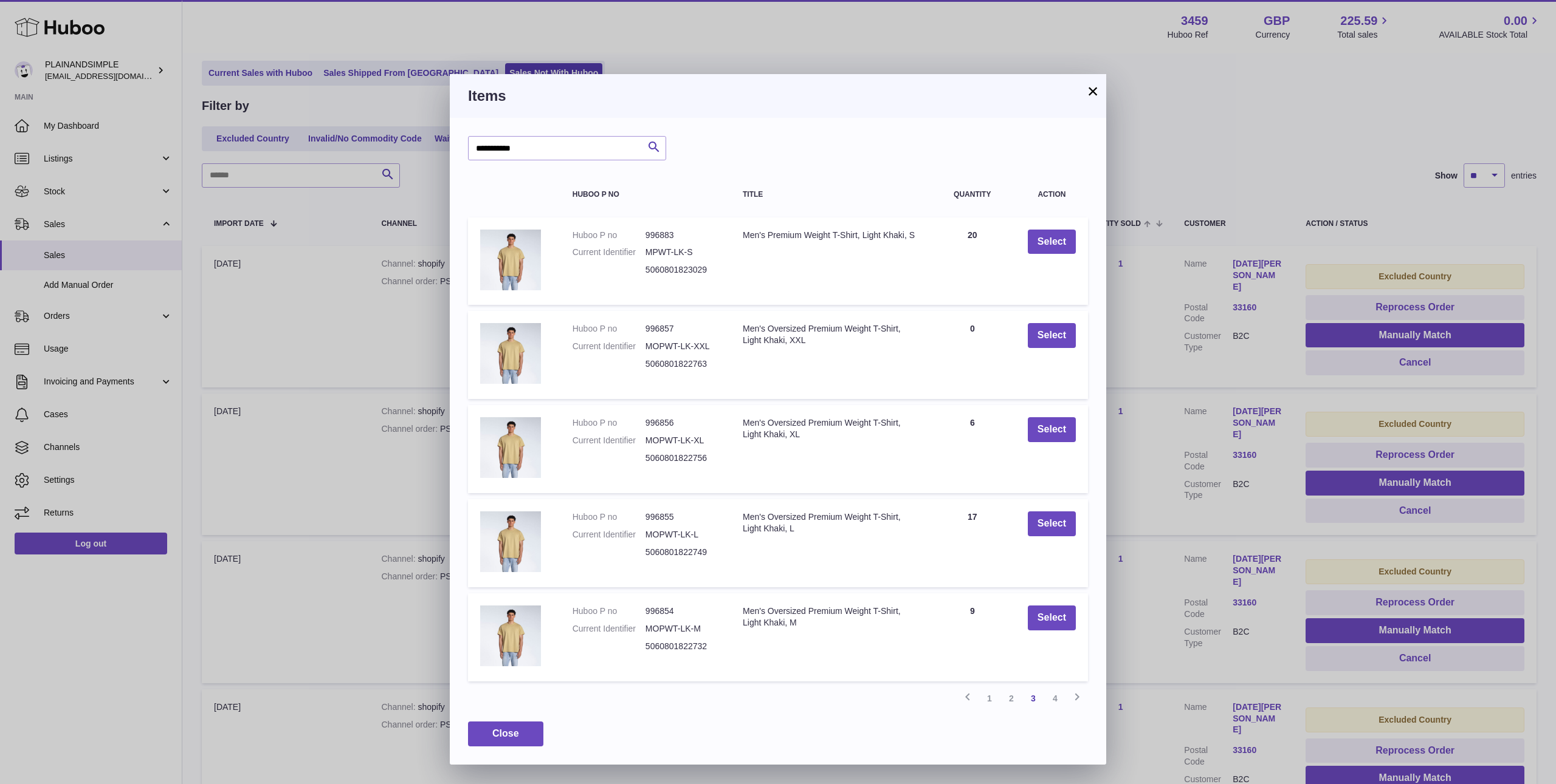
scroll to position [55, 0]
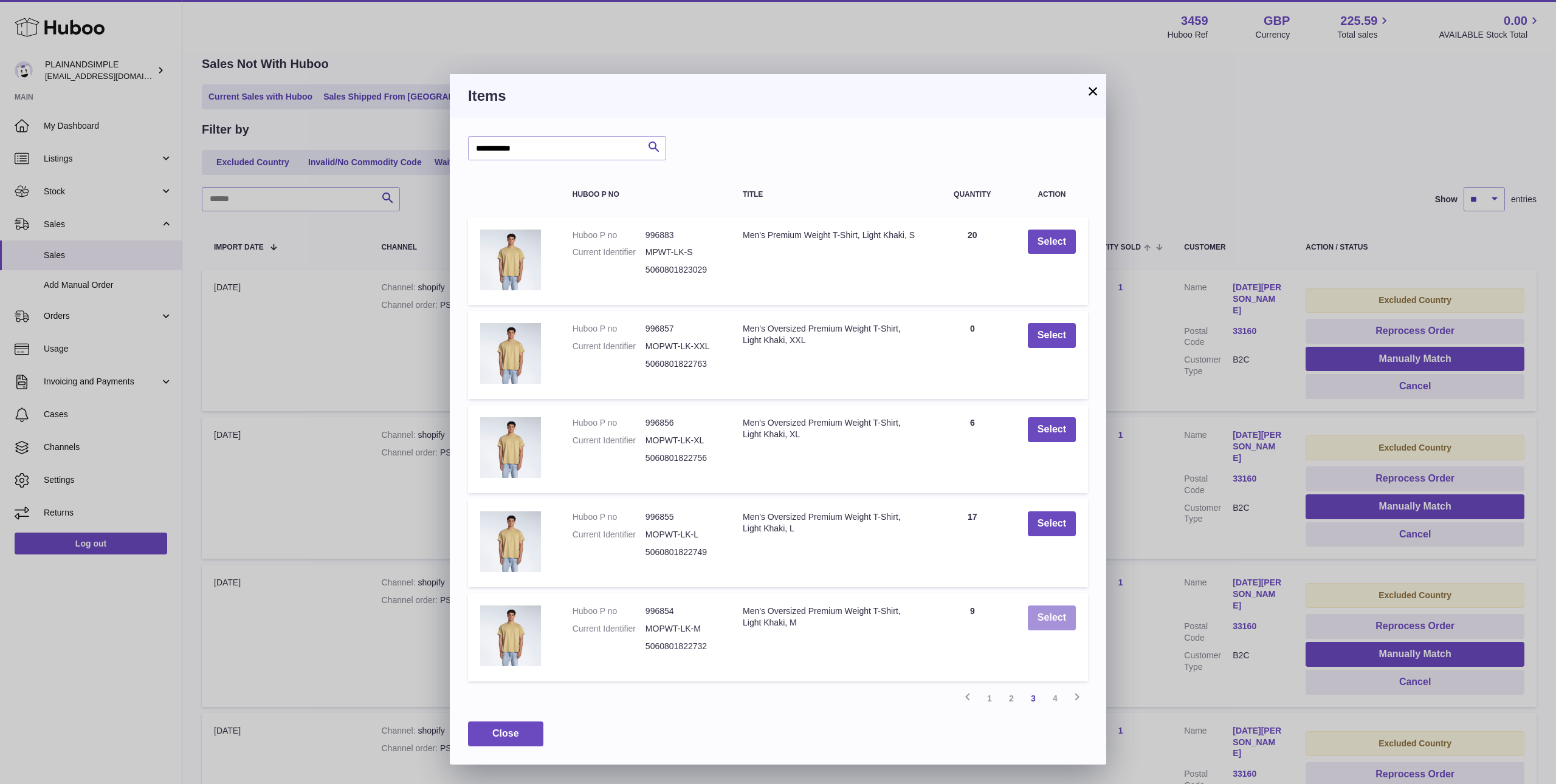
click at [1051, 620] on button "Select" at bounding box center [1052, 617] width 48 height 25
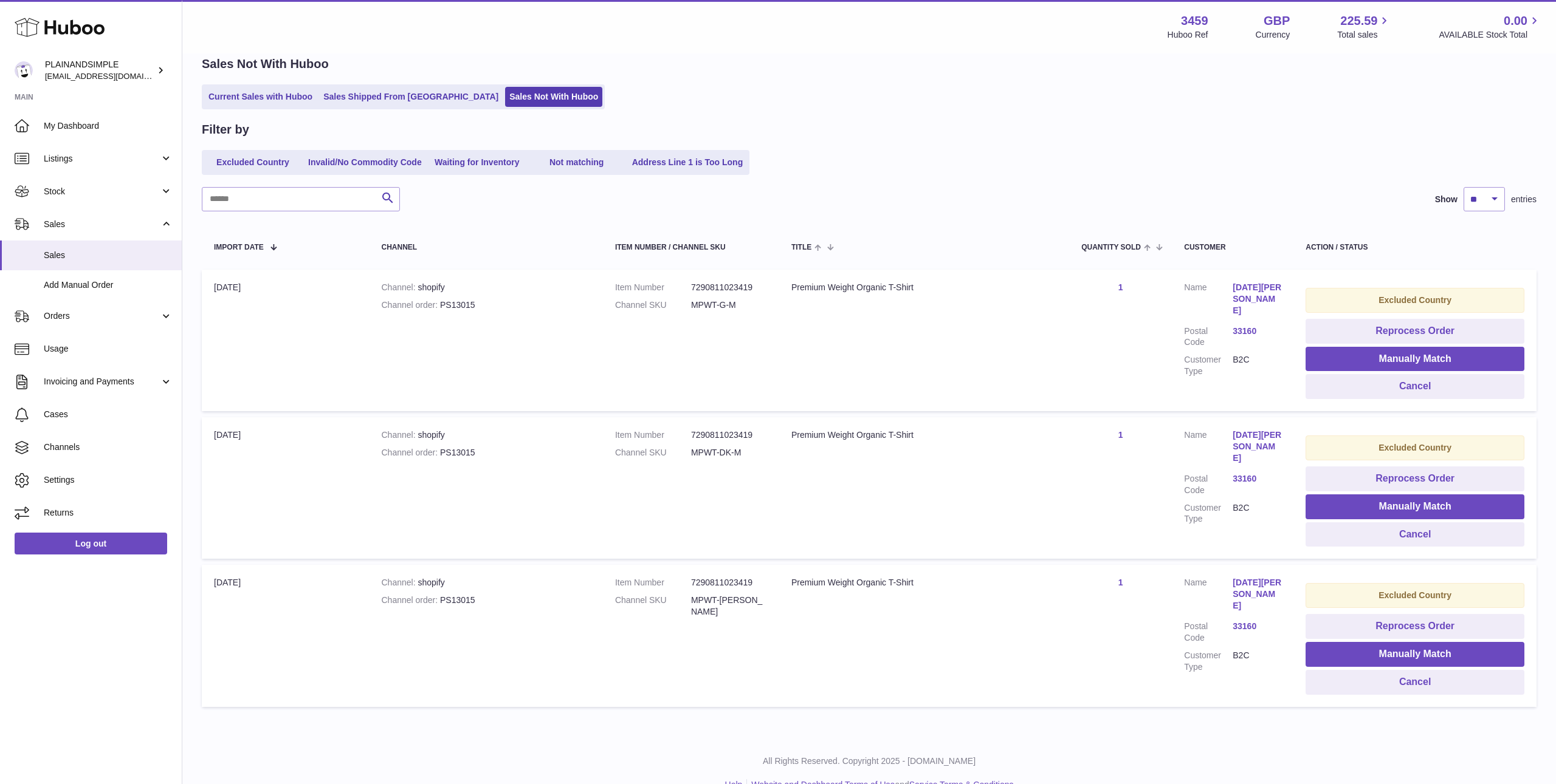
scroll to position [79, 0]
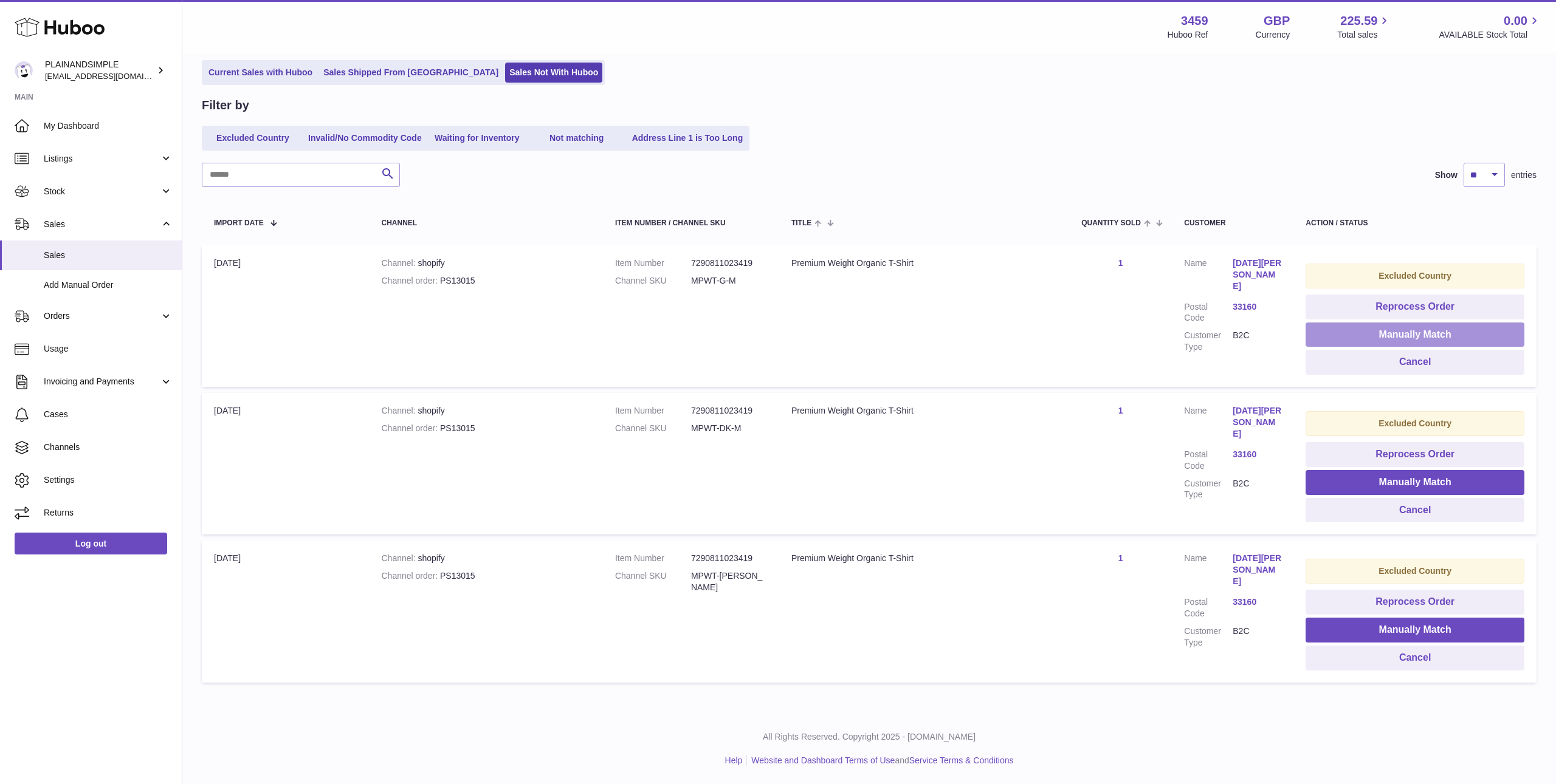
click at [1369, 342] on button "Manually Match" at bounding box center [1415, 334] width 219 height 25
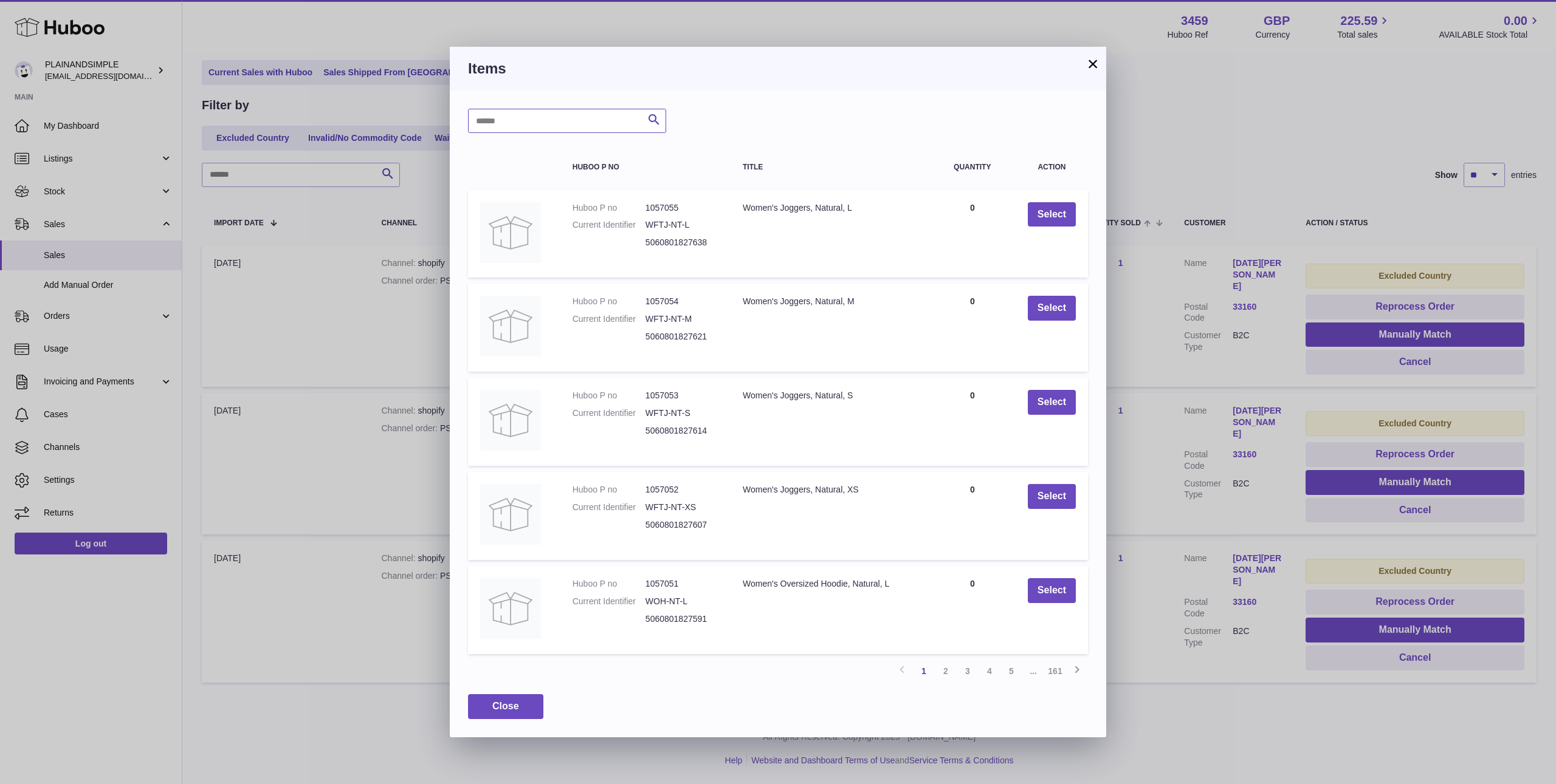
click at [554, 127] on input "text" at bounding box center [567, 121] width 198 height 25
type input "*****"
click at [947, 674] on link "2" at bounding box center [946, 672] width 22 height 22
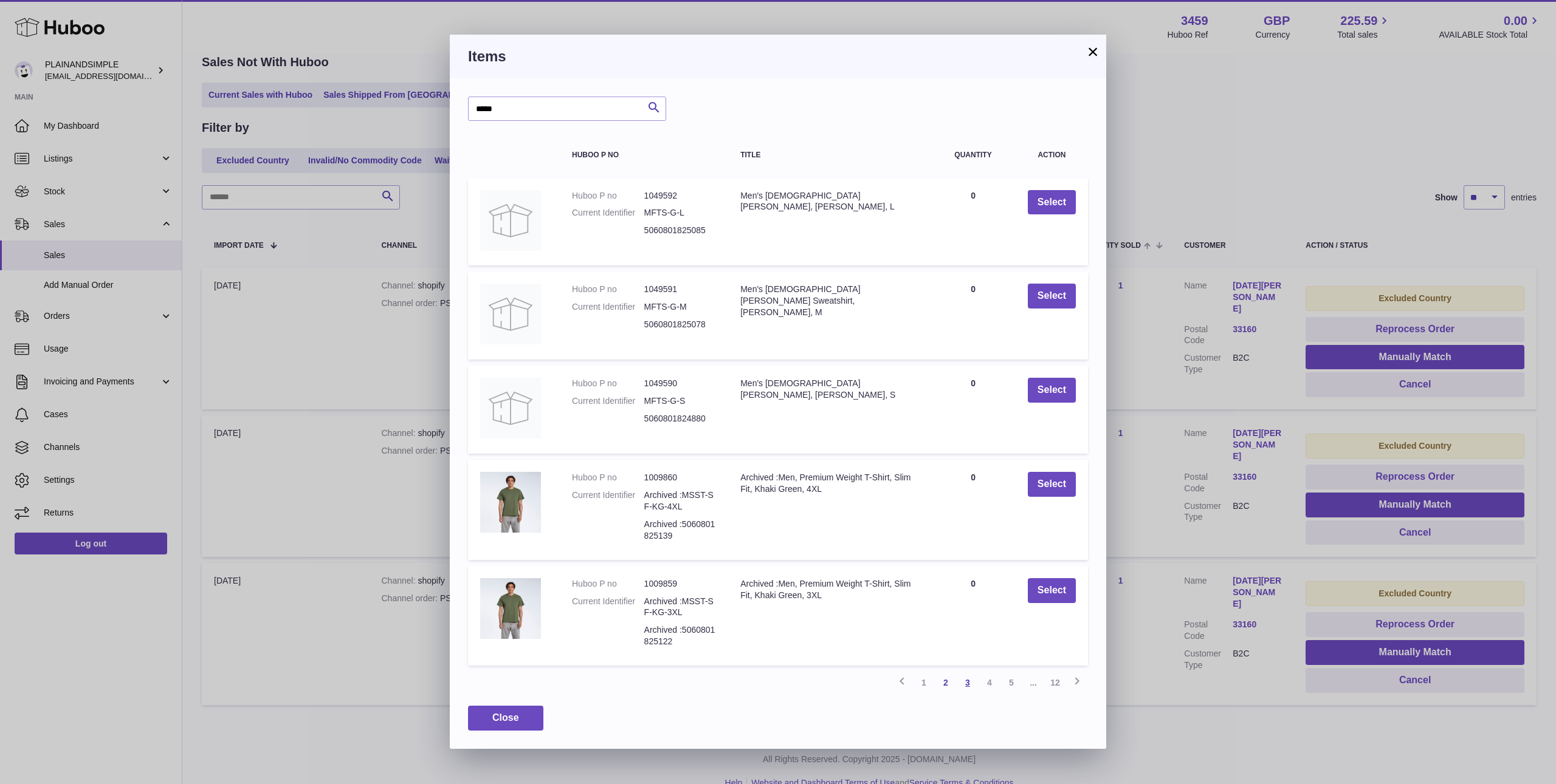
scroll to position [55, 0]
click at [969, 683] on link "3" at bounding box center [968, 683] width 22 height 22
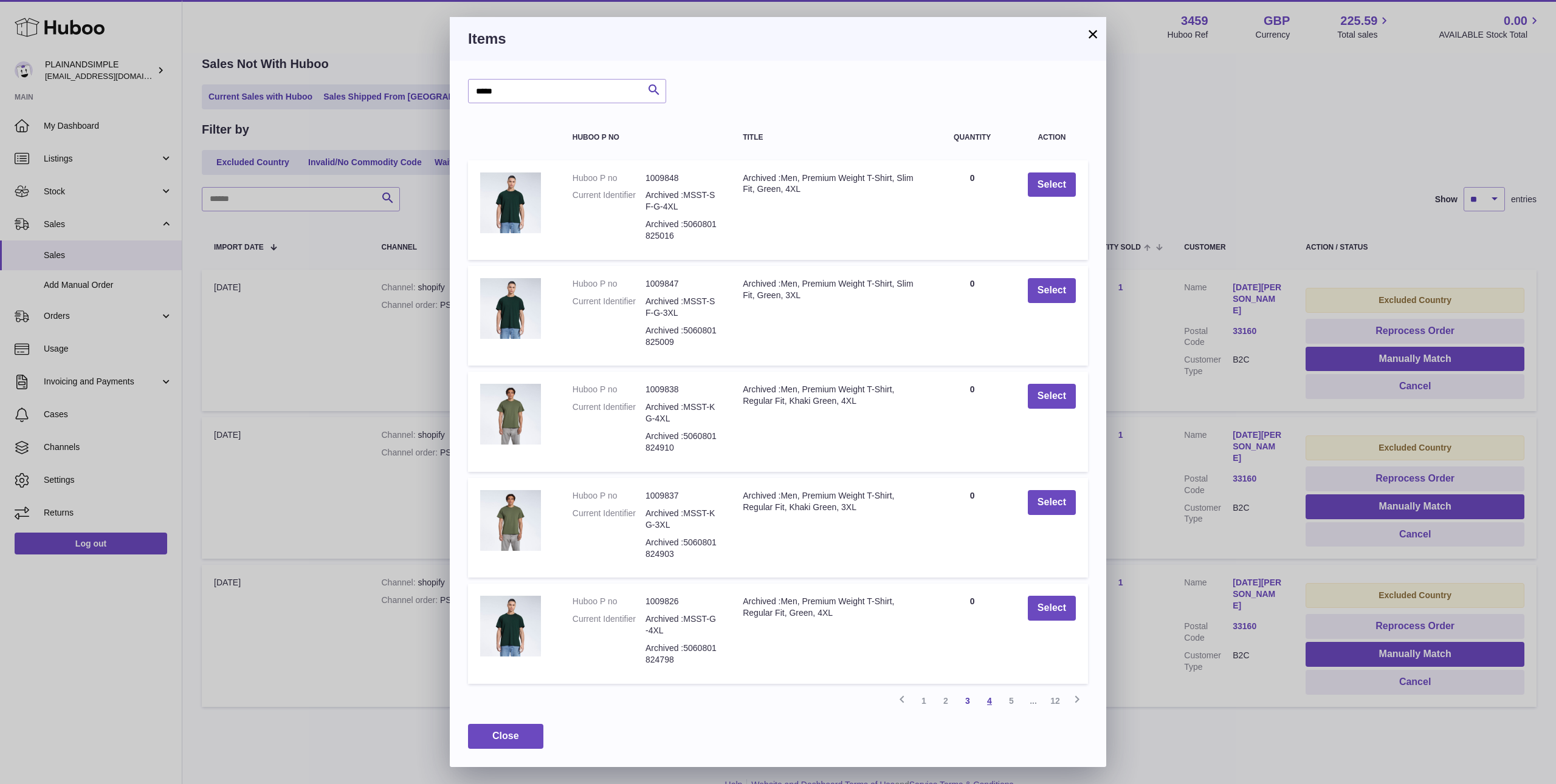
click at [988, 705] on link "4" at bounding box center [990, 701] width 22 height 22
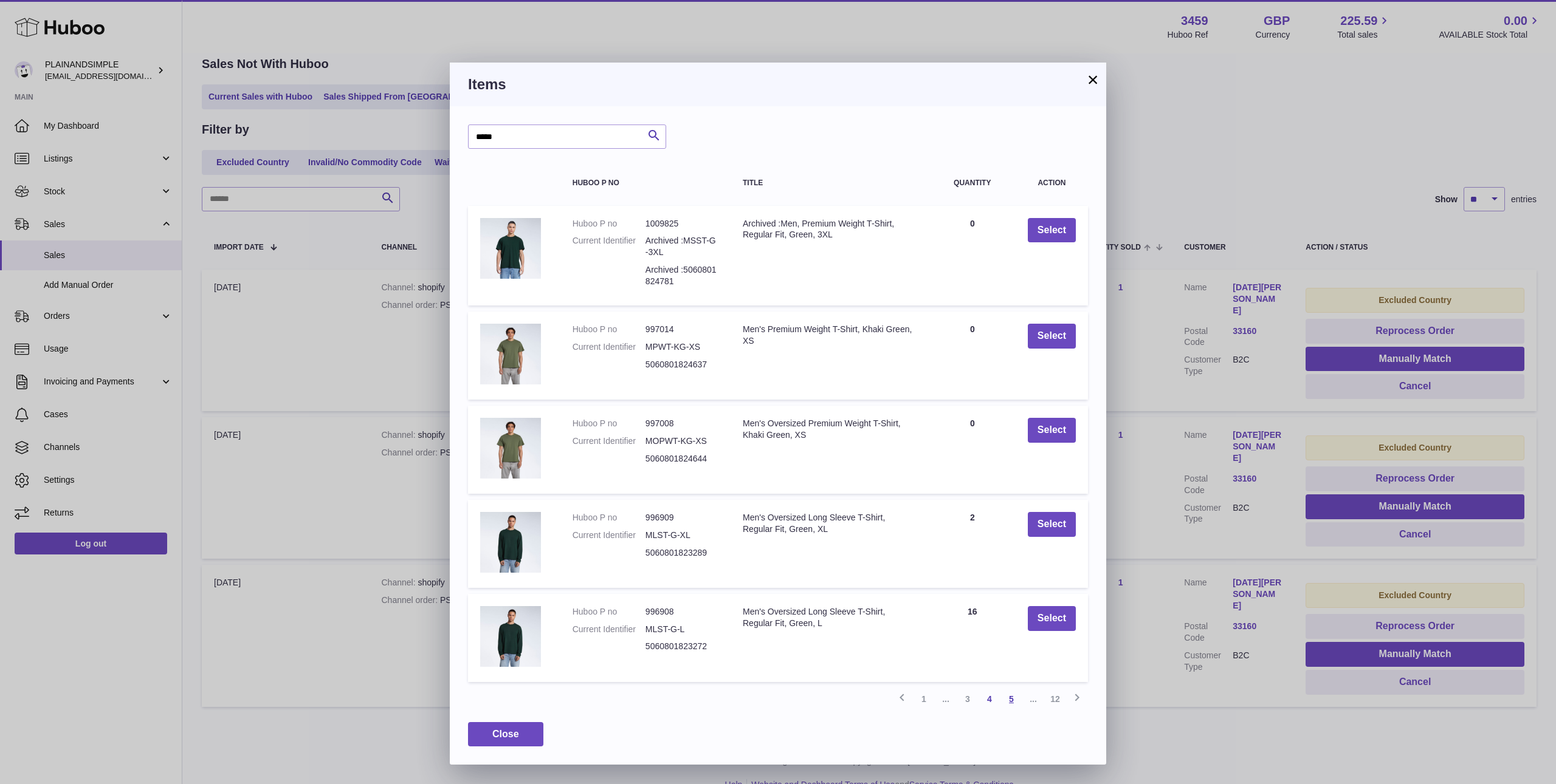
click at [1010, 702] on link "5" at bounding box center [1012, 699] width 22 height 22
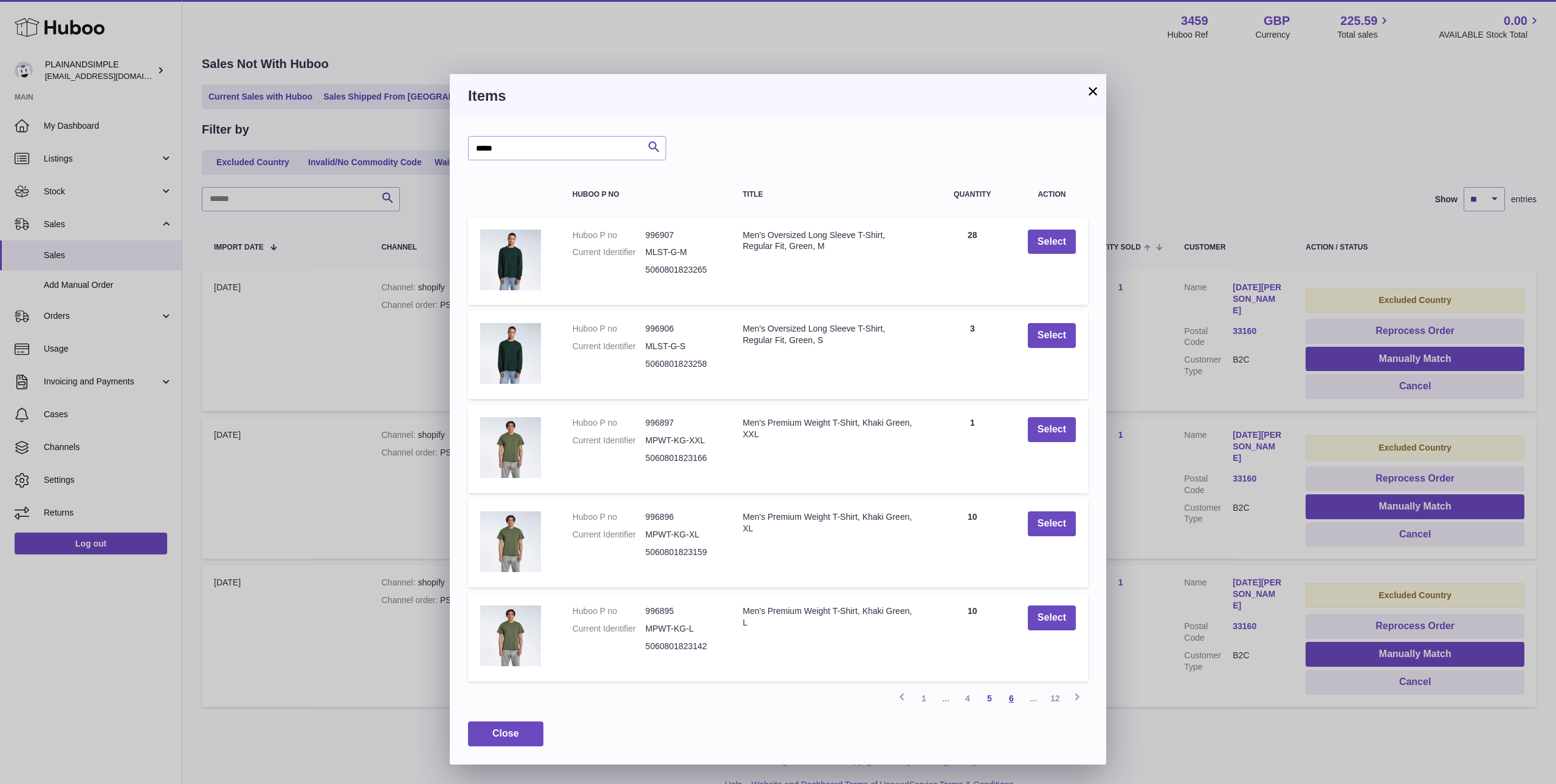
click at [1012, 701] on link "6" at bounding box center [1012, 699] width 22 height 22
click at [1012, 701] on link "7" at bounding box center [1012, 699] width 22 height 22
click at [1012, 701] on link "8" at bounding box center [1012, 699] width 22 height 22
click at [998, 700] on link "8" at bounding box center [990, 699] width 22 height 22
click at [1021, 701] on link "9" at bounding box center [1012, 699] width 22 height 22
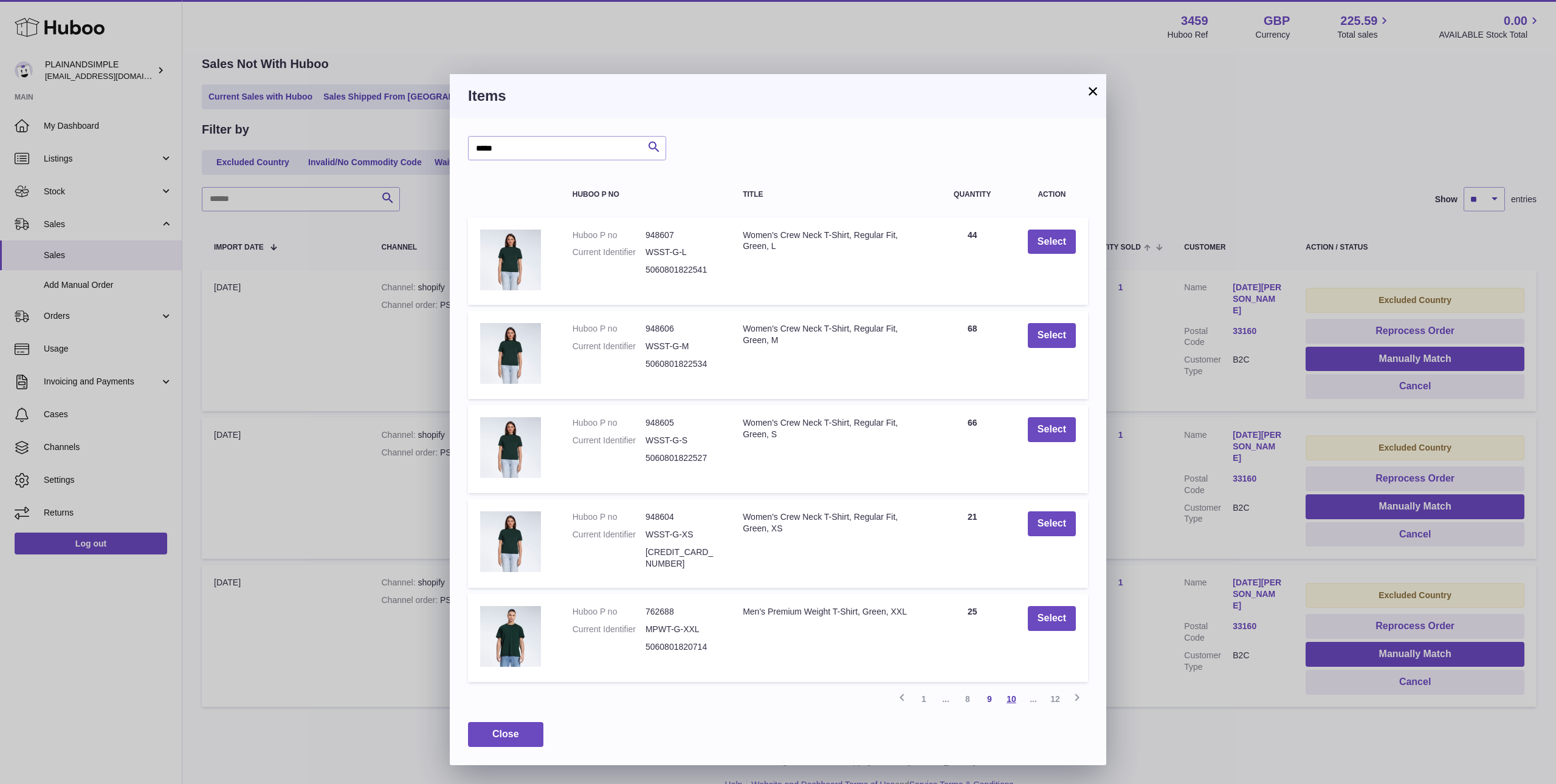
click at [1012, 700] on link "10" at bounding box center [1012, 699] width 22 height 22
click at [1045, 437] on button "Select" at bounding box center [1052, 430] width 48 height 25
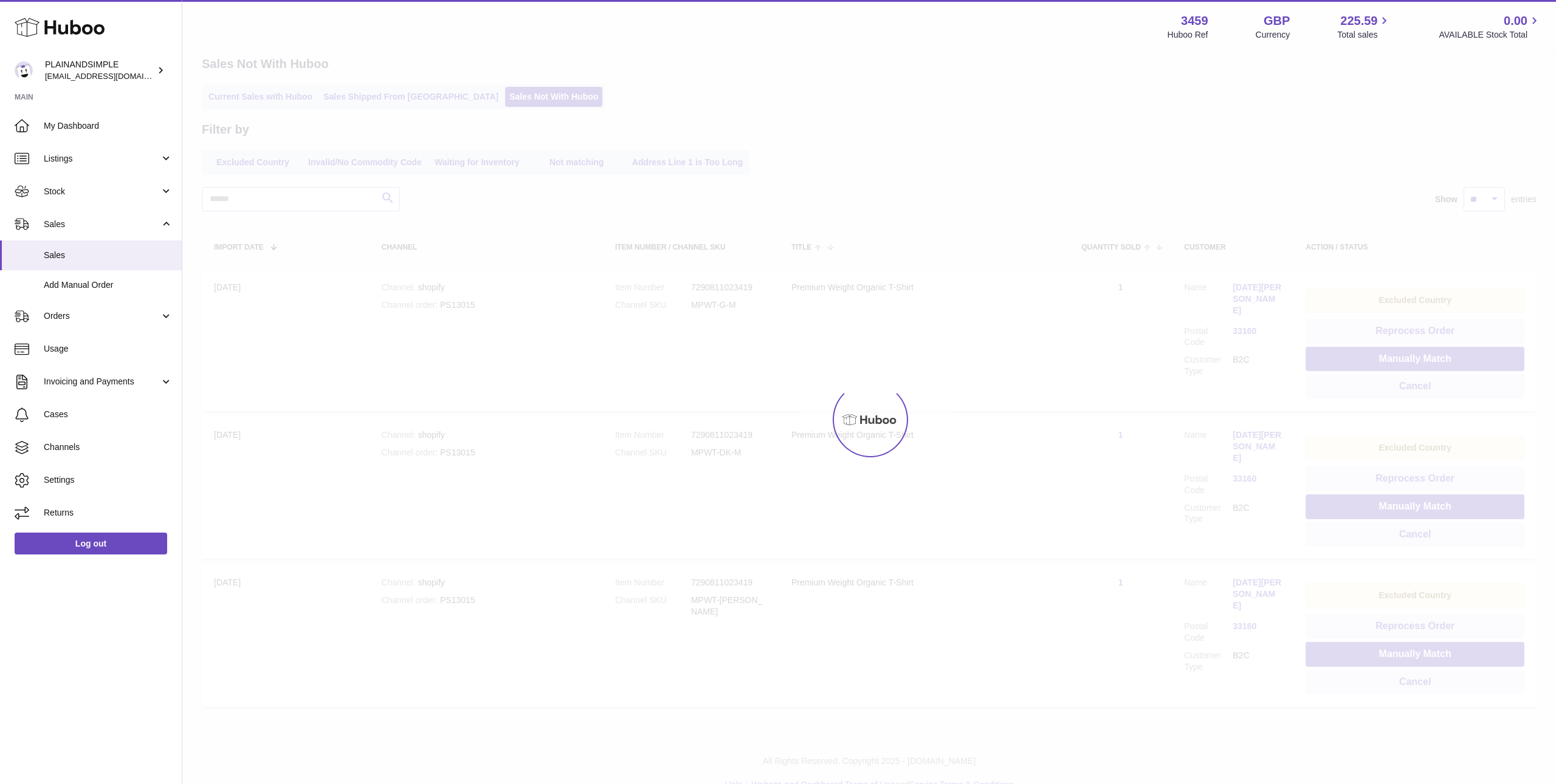
scroll to position [0, 0]
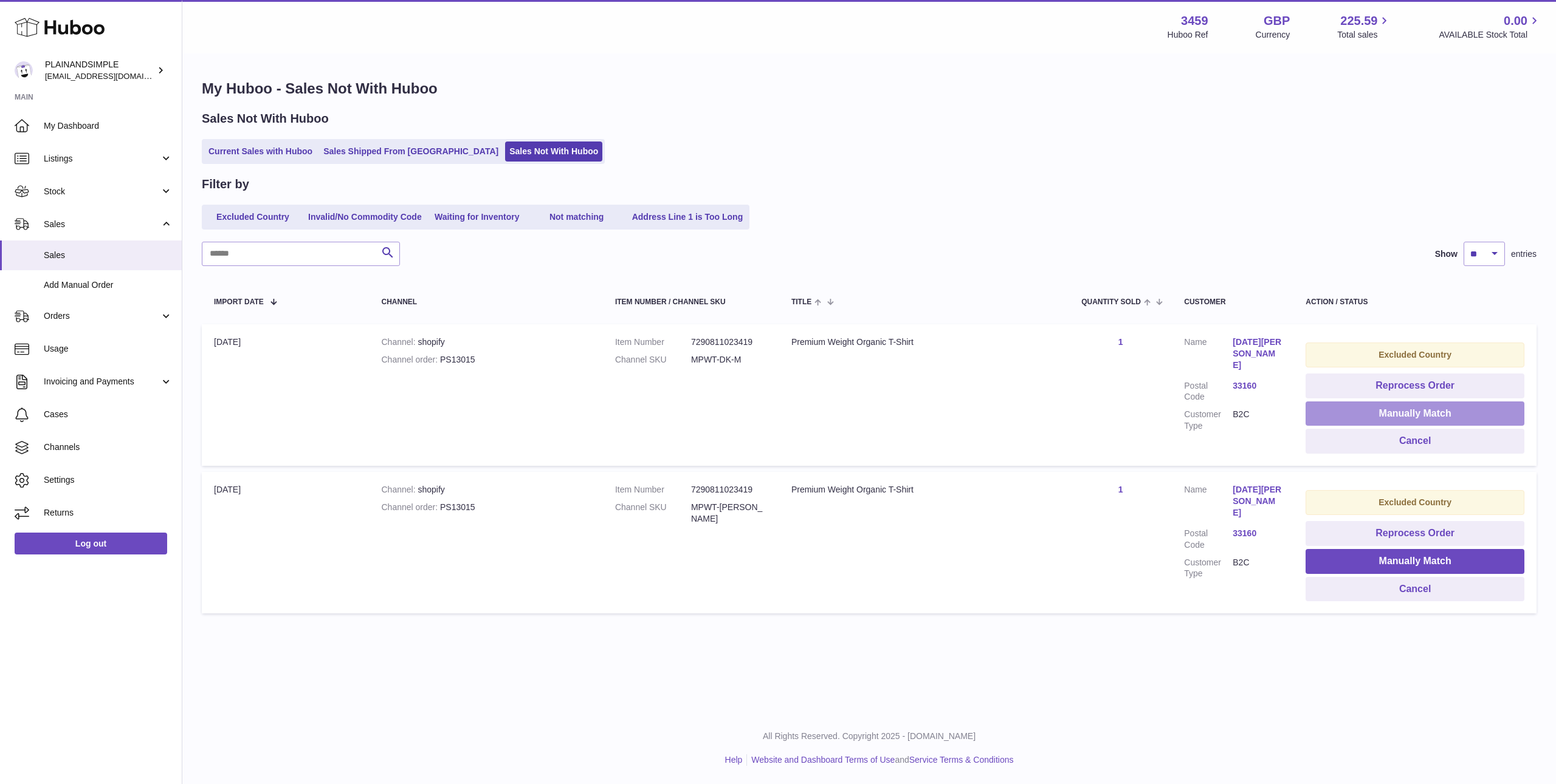
click at [1399, 414] on button "Manually Match" at bounding box center [1415, 413] width 219 height 25
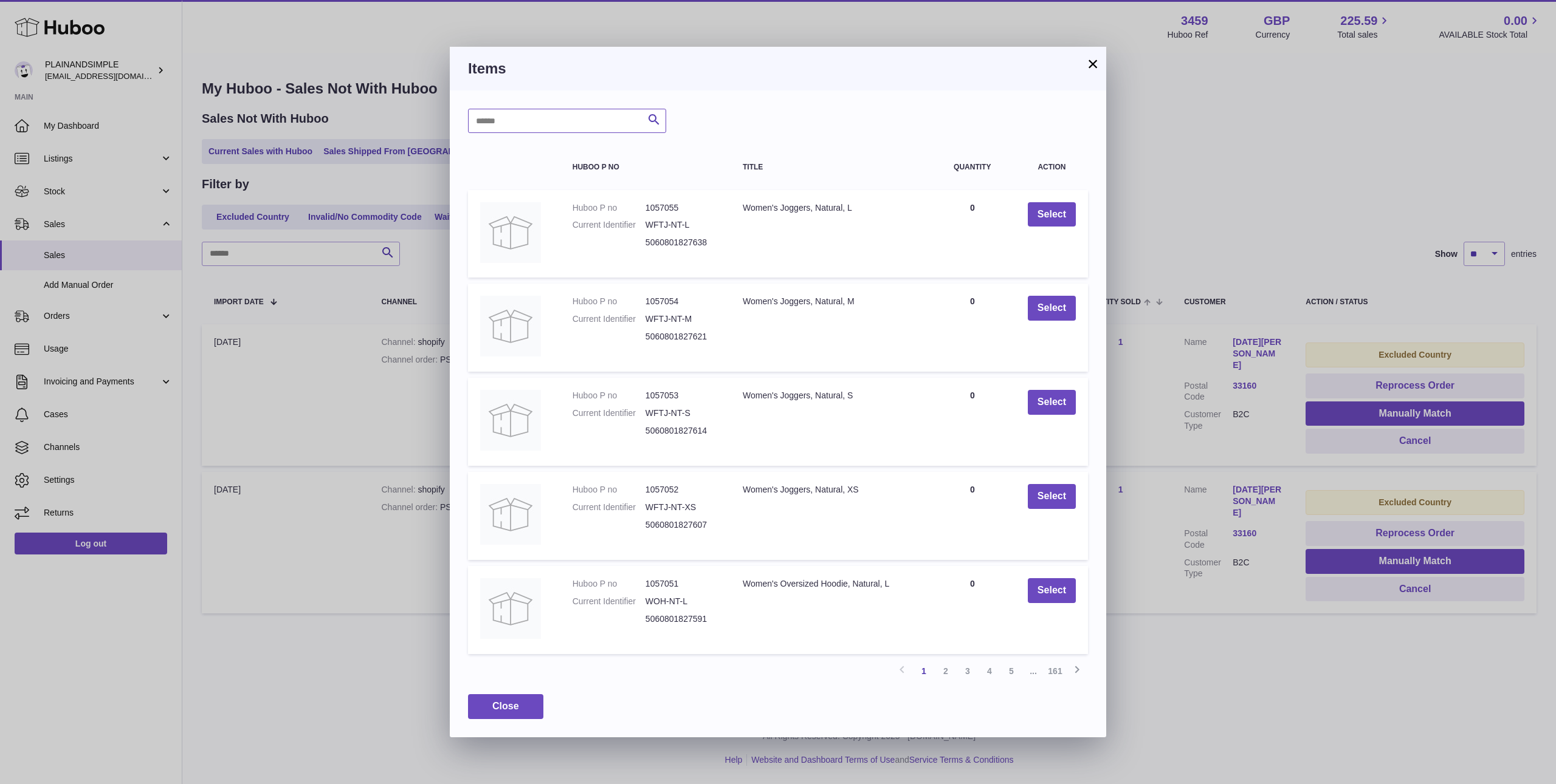
click at [520, 126] on input "text" at bounding box center [567, 121] width 198 height 25
type input "**********"
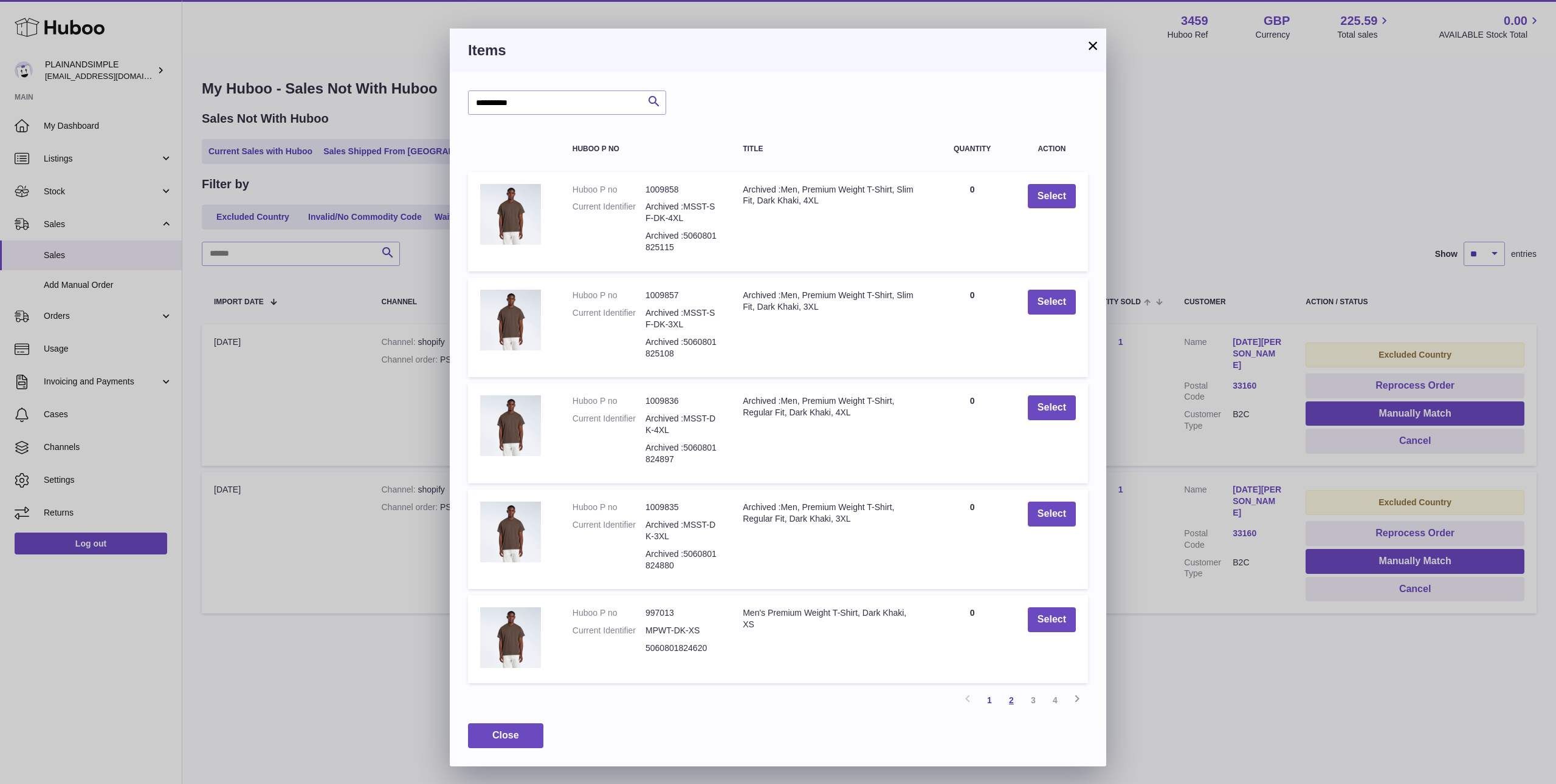
click at [1010, 698] on link "2" at bounding box center [1012, 701] width 22 height 22
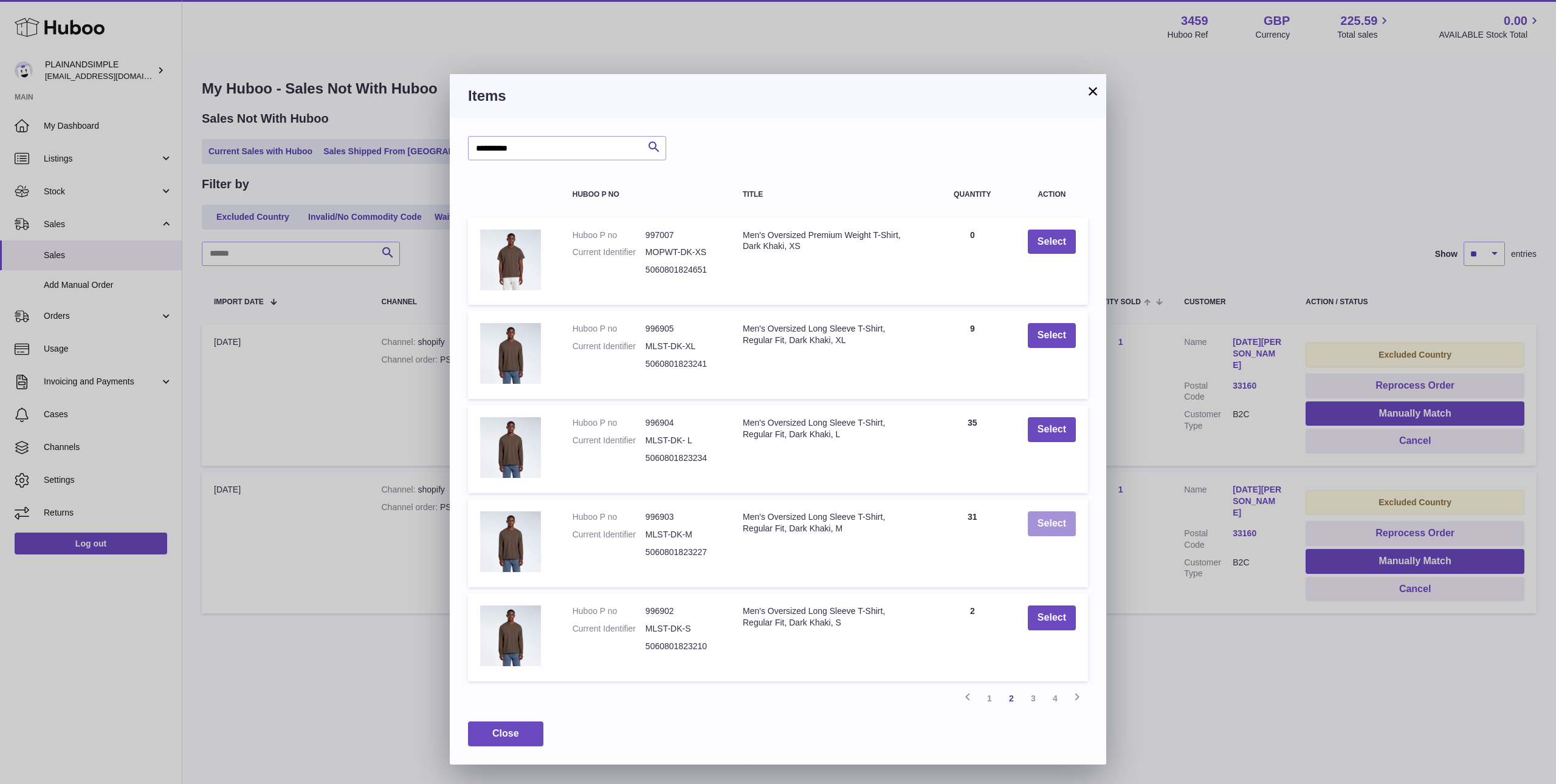
click at [1053, 528] on button "Select" at bounding box center [1052, 523] width 48 height 25
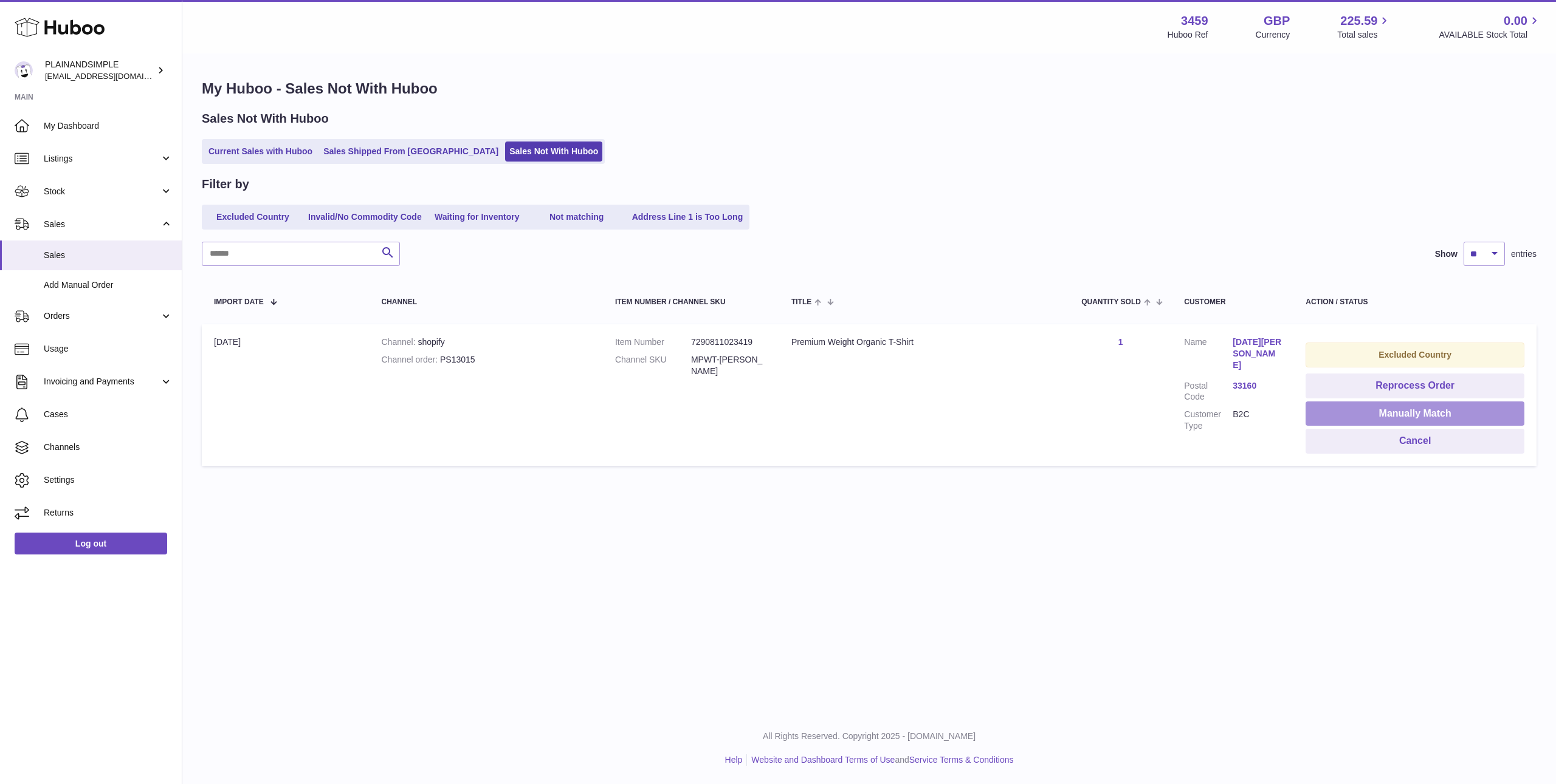
click at [1380, 418] on button "Manually Match" at bounding box center [1415, 413] width 219 height 25
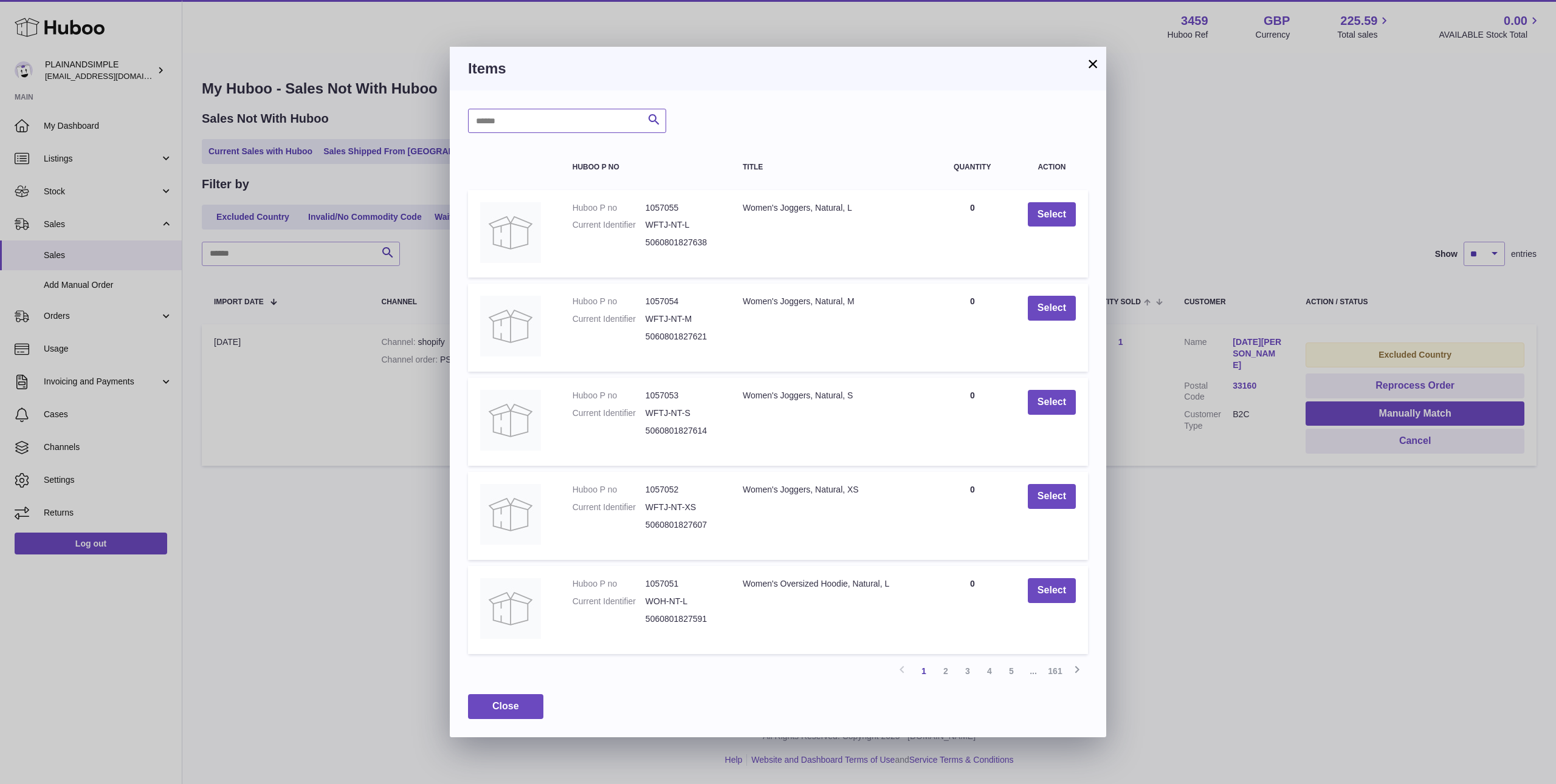
click at [571, 124] on input "text" at bounding box center [567, 121] width 198 height 25
click at [947, 674] on link "2" at bounding box center [946, 673] width 22 height 22
drag, startPoint x: 508, startPoint y: 125, endPoint x: 418, endPoint y: 125, distance: 90.0
click at [418, 125] on div "× Items ***** Search Huboo P no Title Quantity Action Huboo P no 1049737 Curren…" at bounding box center [778, 392] width 1556 height 784
type input "**********"
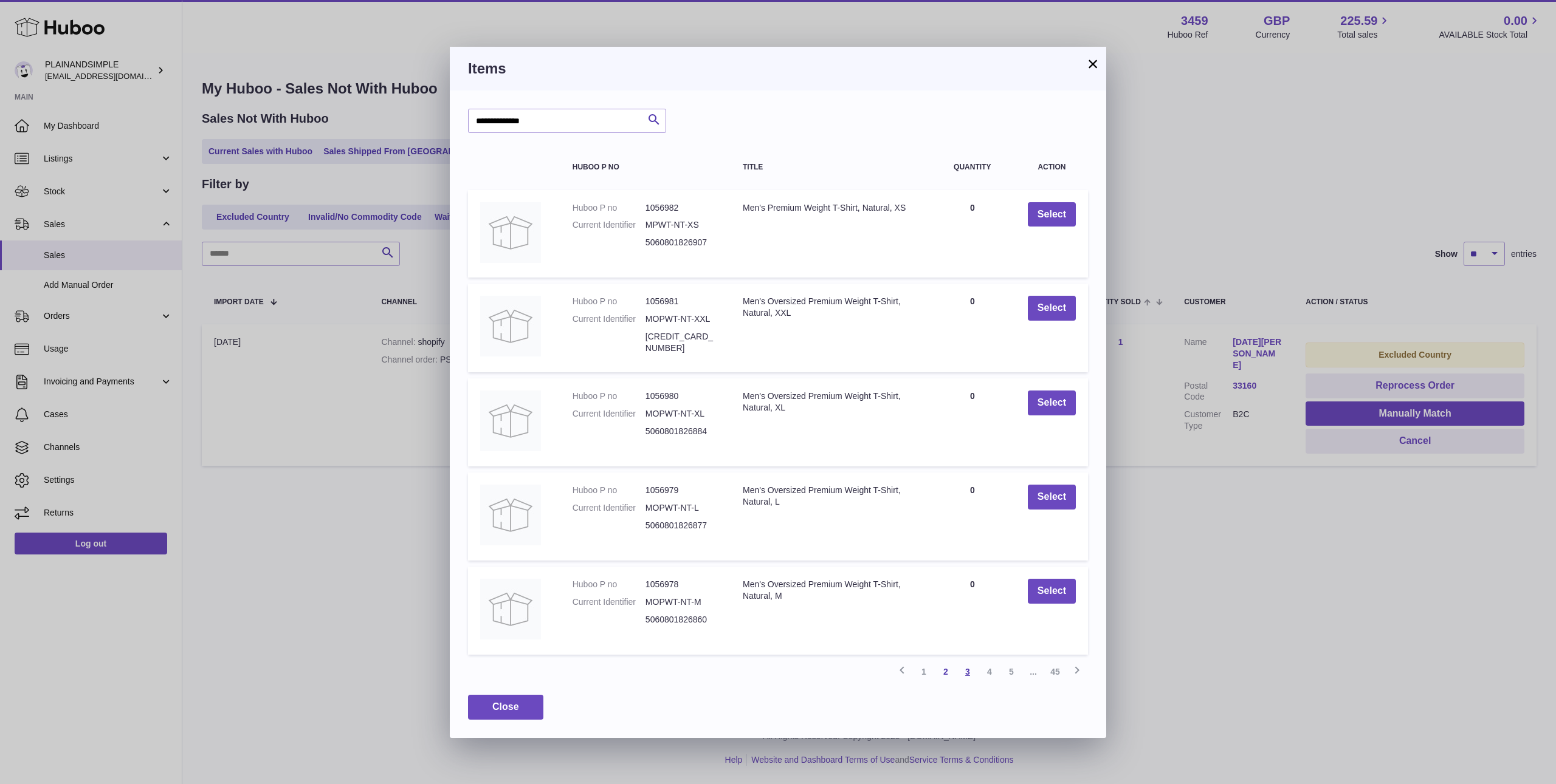
click at [964, 672] on link "3" at bounding box center [968, 672] width 22 height 22
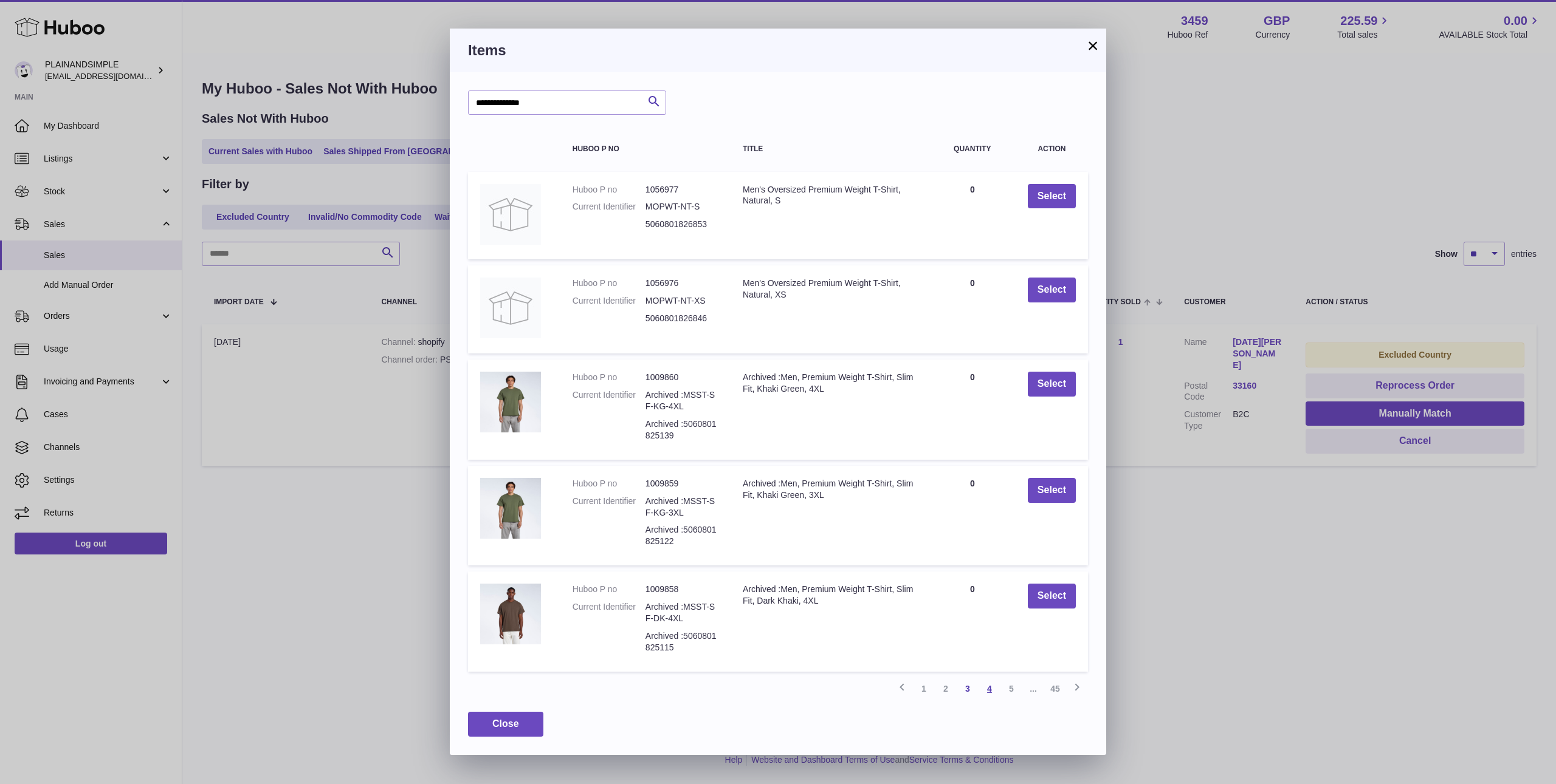
click at [985, 691] on link "4" at bounding box center [990, 689] width 22 height 22
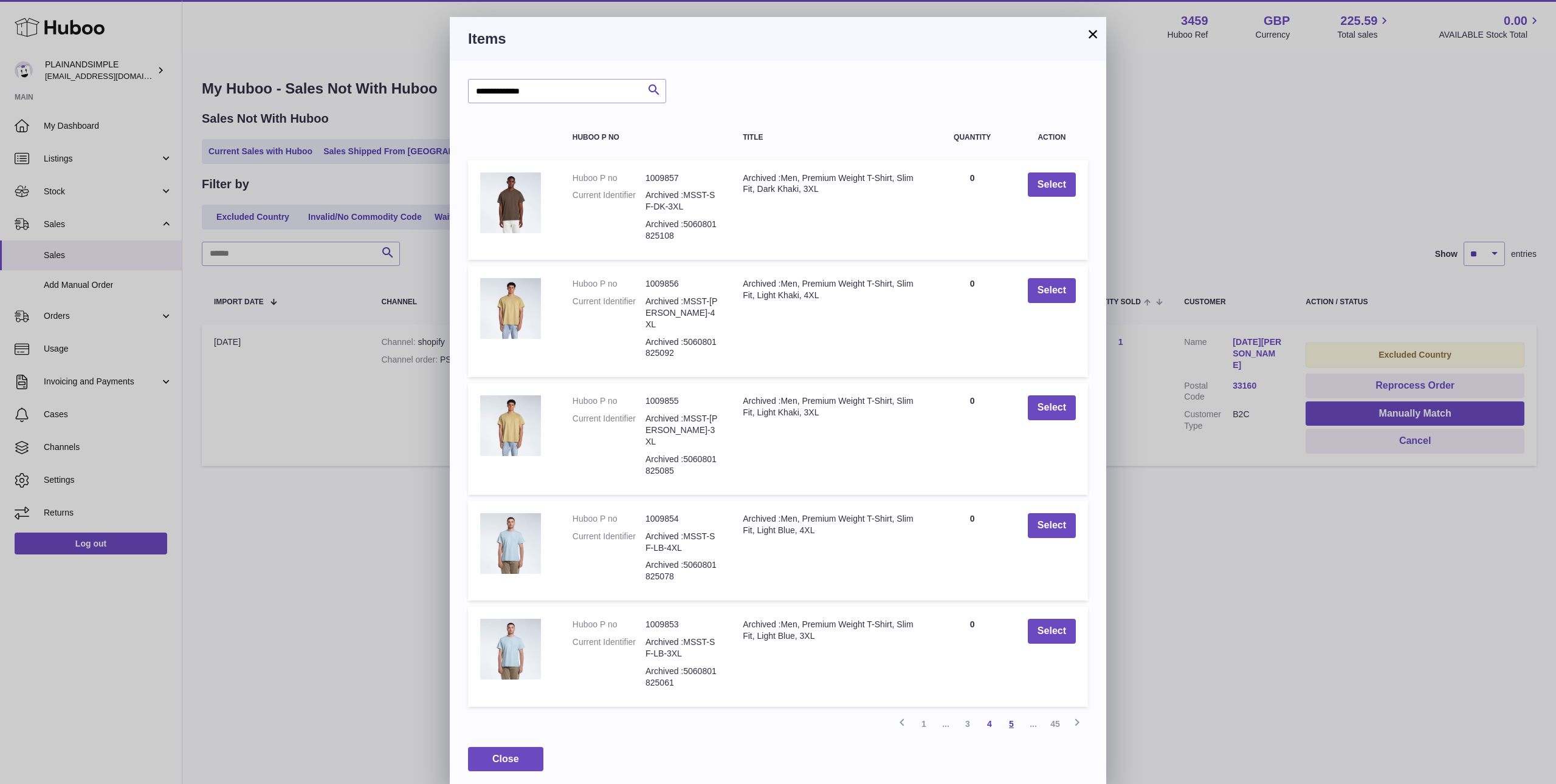
click at [1015, 713] on link "5" at bounding box center [1012, 724] width 22 height 22
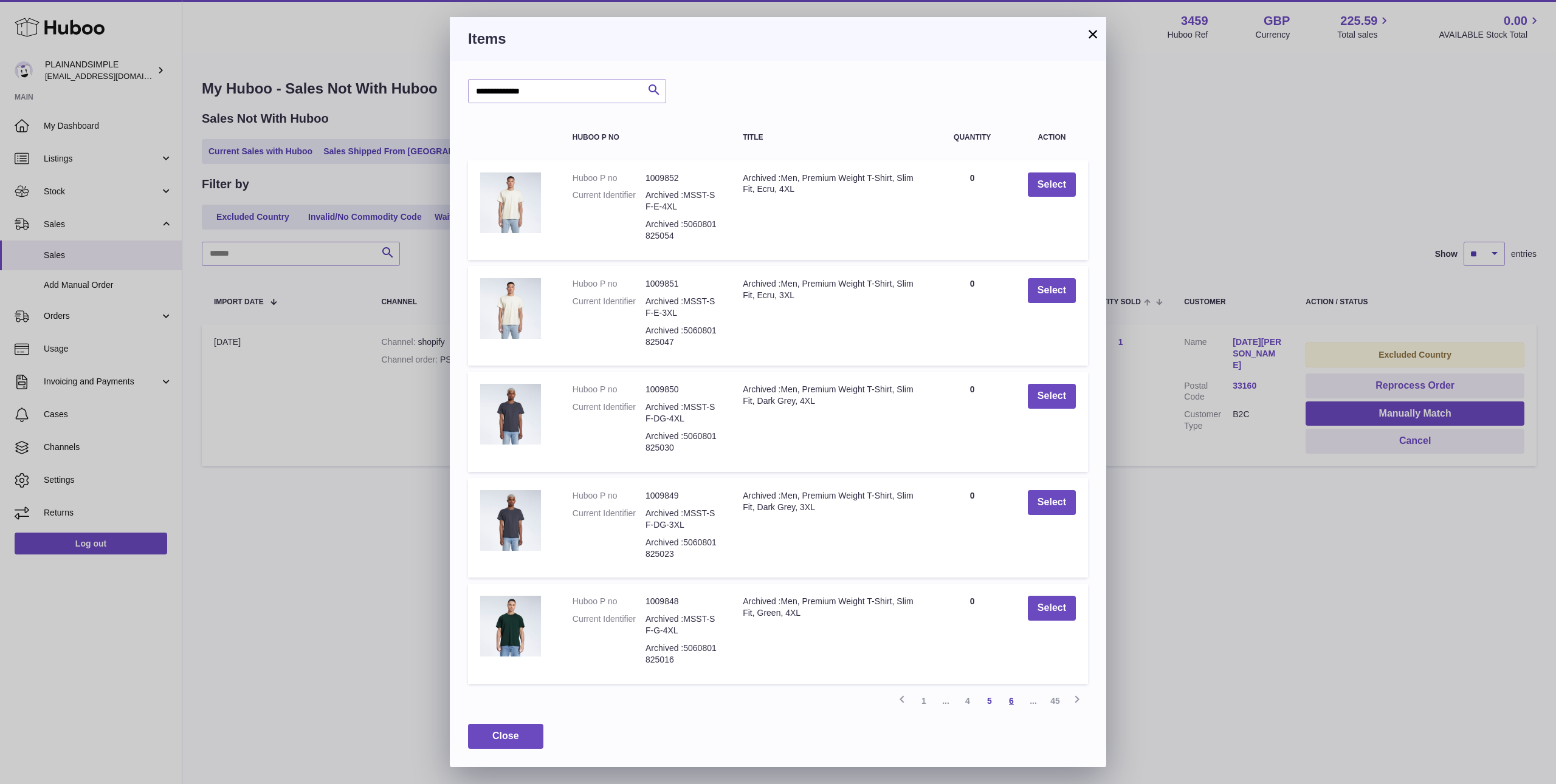
click at [1012, 702] on link "6" at bounding box center [1012, 701] width 22 height 22
click at [1012, 702] on link "7" at bounding box center [1012, 701] width 22 height 22
click at [1012, 702] on link "8" at bounding box center [1012, 701] width 22 height 22
click at [1012, 702] on link "9" at bounding box center [1012, 701] width 22 height 22
click at [1012, 702] on link "10" at bounding box center [1012, 701] width 22 height 22
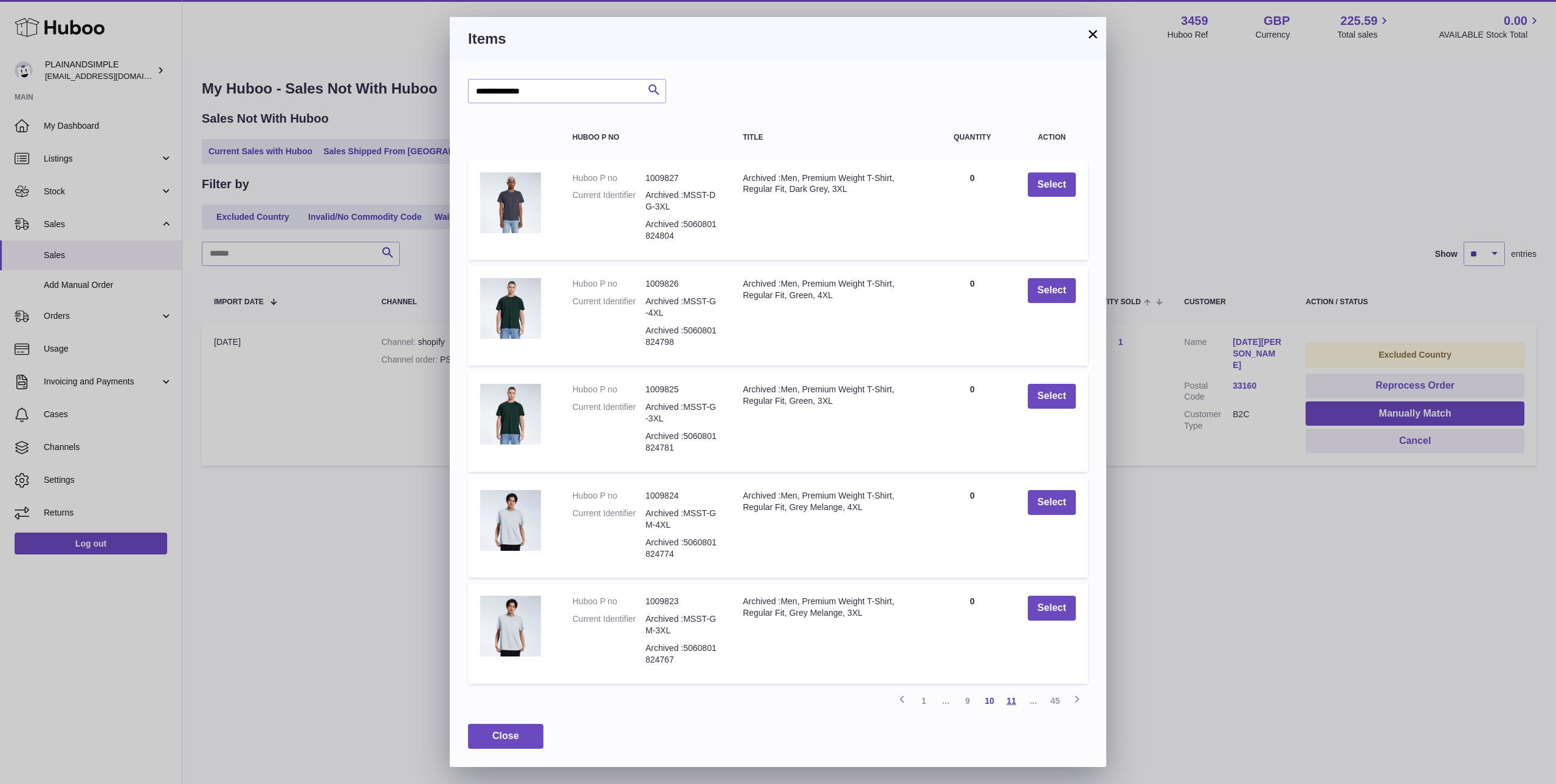
click at [1012, 702] on link "11" at bounding box center [1012, 701] width 22 height 22
click at [1012, 702] on link "12" at bounding box center [1012, 701] width 22 height 22
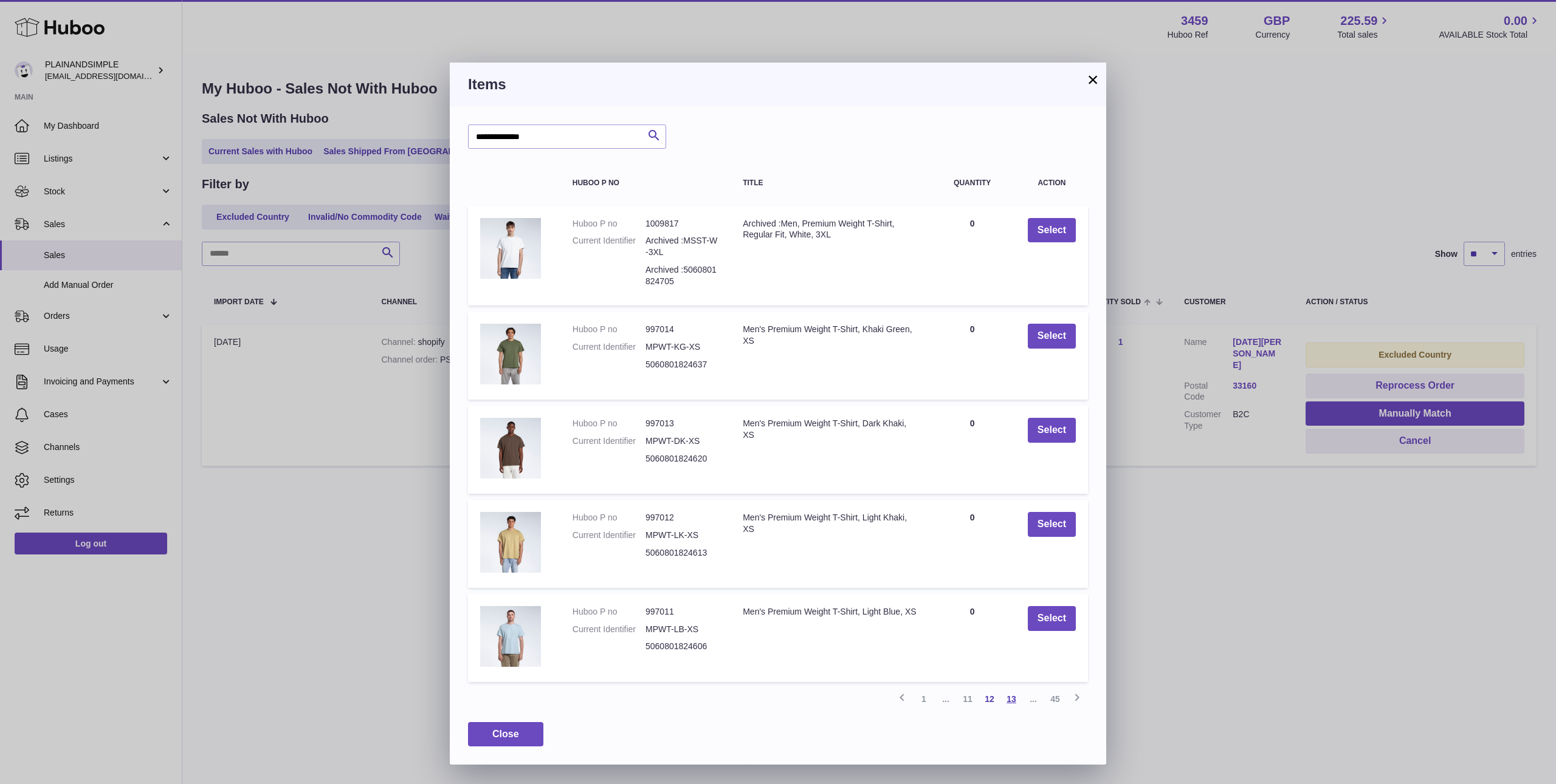
click at [1012, 702] on link "13" at bounding box center [1012, 699] width 22 height 22
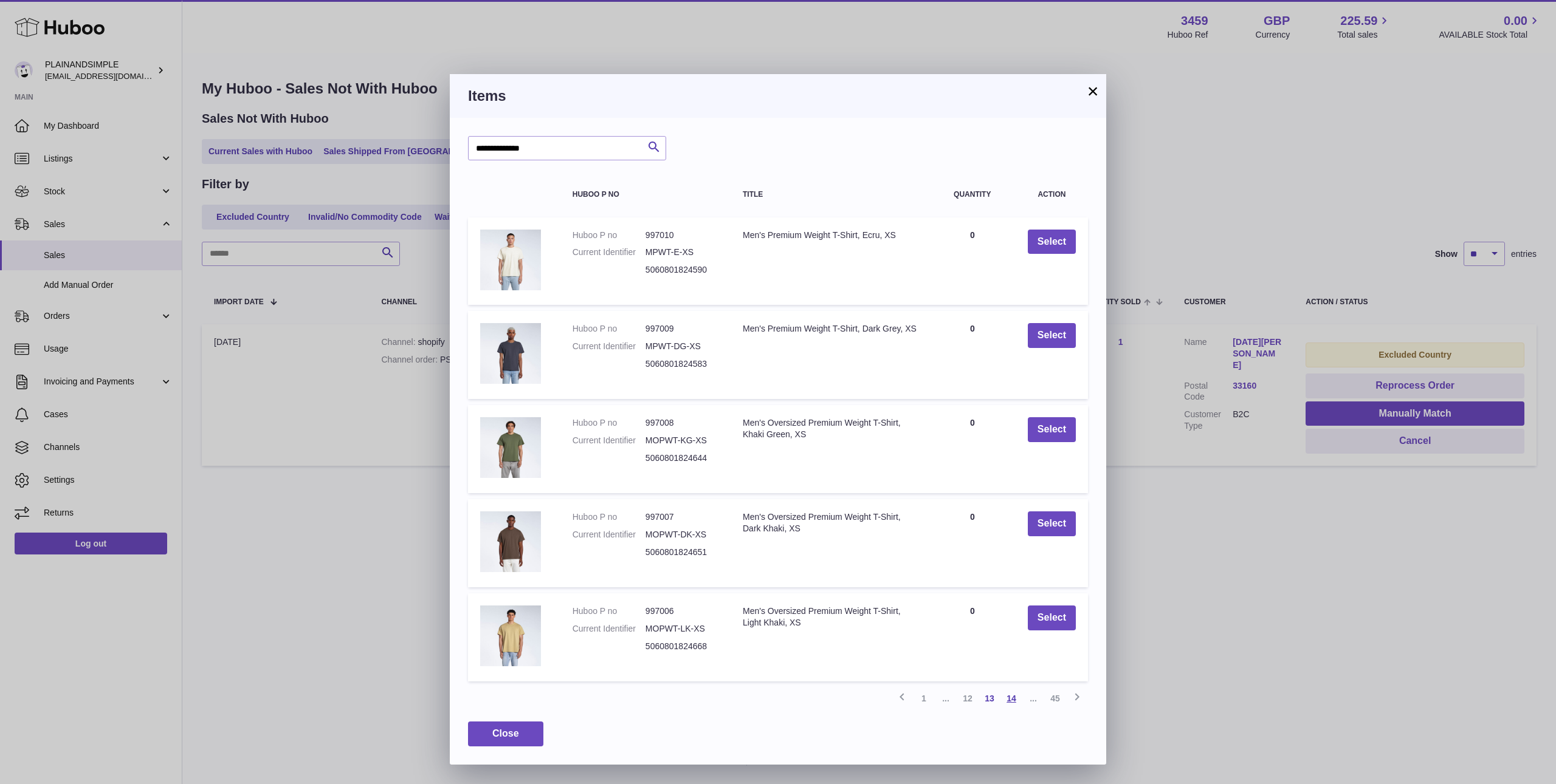
click at [1012, 702] on link "14" at bounding box center [1012, 699] width 22 height 22
click at [1013, 699] on link "15" at bounding box center [1012, 699] width 22 height 22
click at [1014, 692] on link "16" at bounding box center [1012, 699] width 22 height 22
click at [1057, 691] on link "45" at bounding box center [1055, 699] width 22 height 22
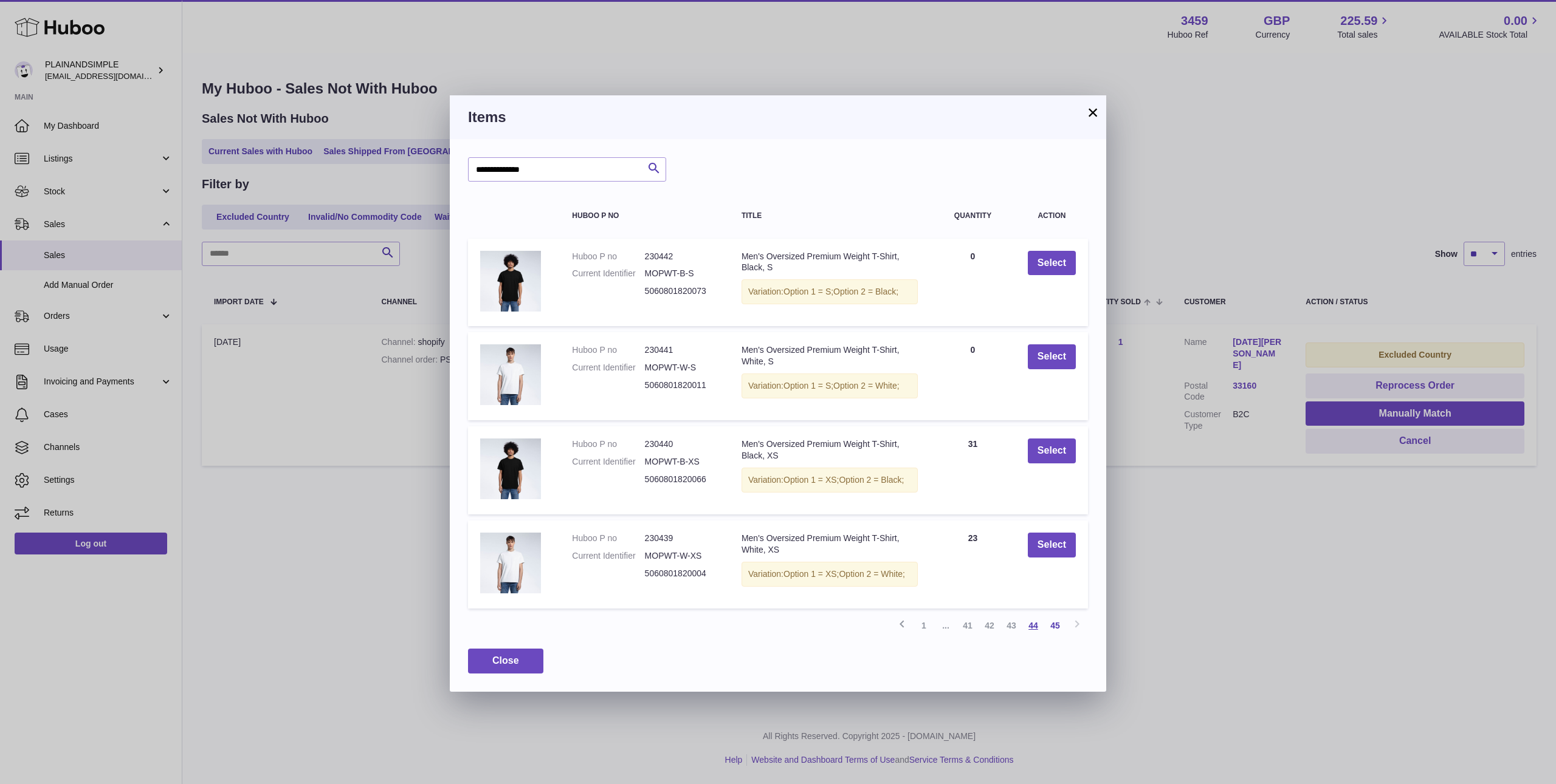
click at [1032, 636] on link "44" at bounding box center [1034, 626] width 22 height 22
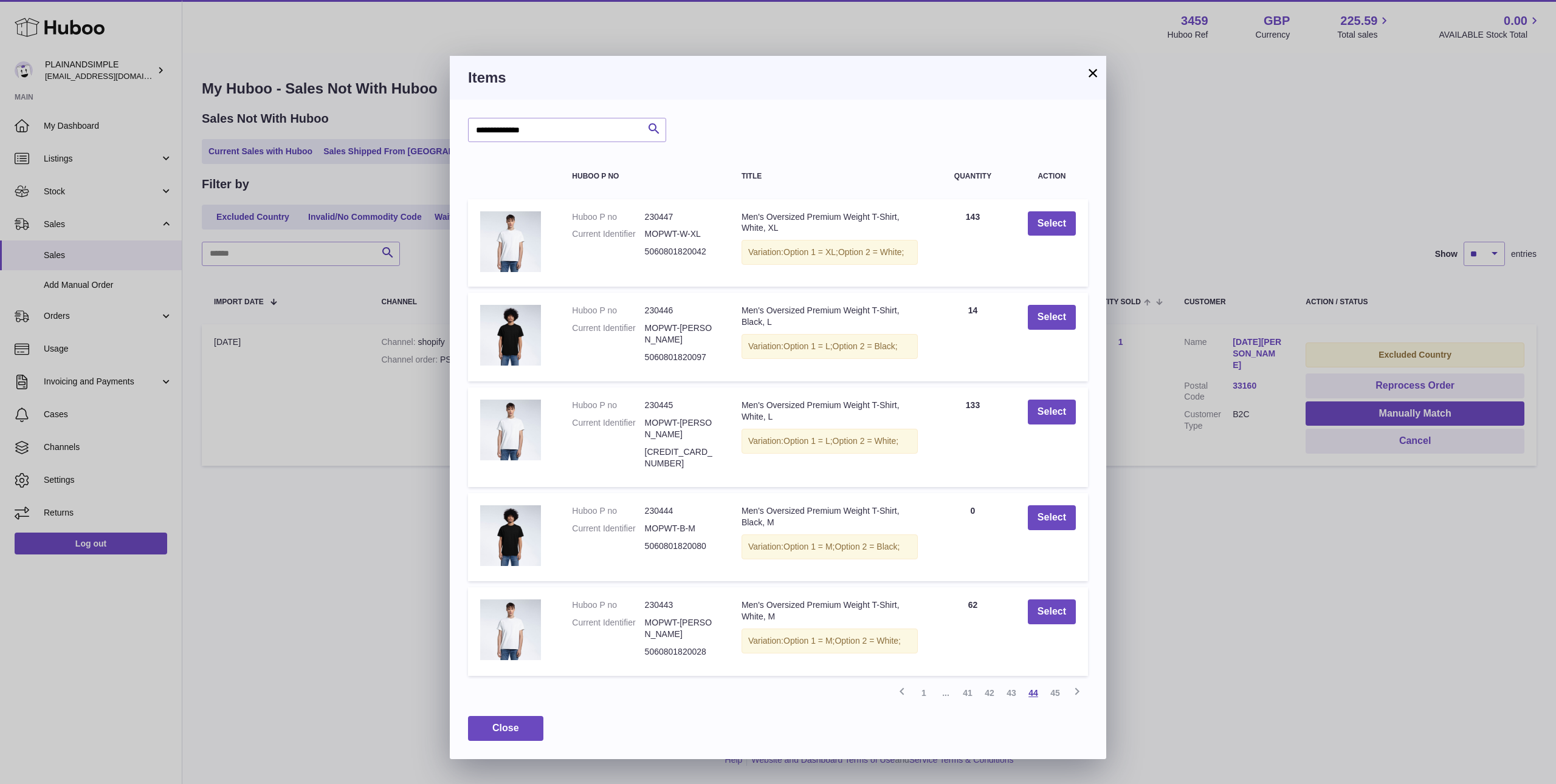
click at [1030, 682] on link "44" at bounding box center [1034, 693] width 22 height 22
click at [1003, 682] on link "43" at bounding box center [1012, 693] width 22 height 22
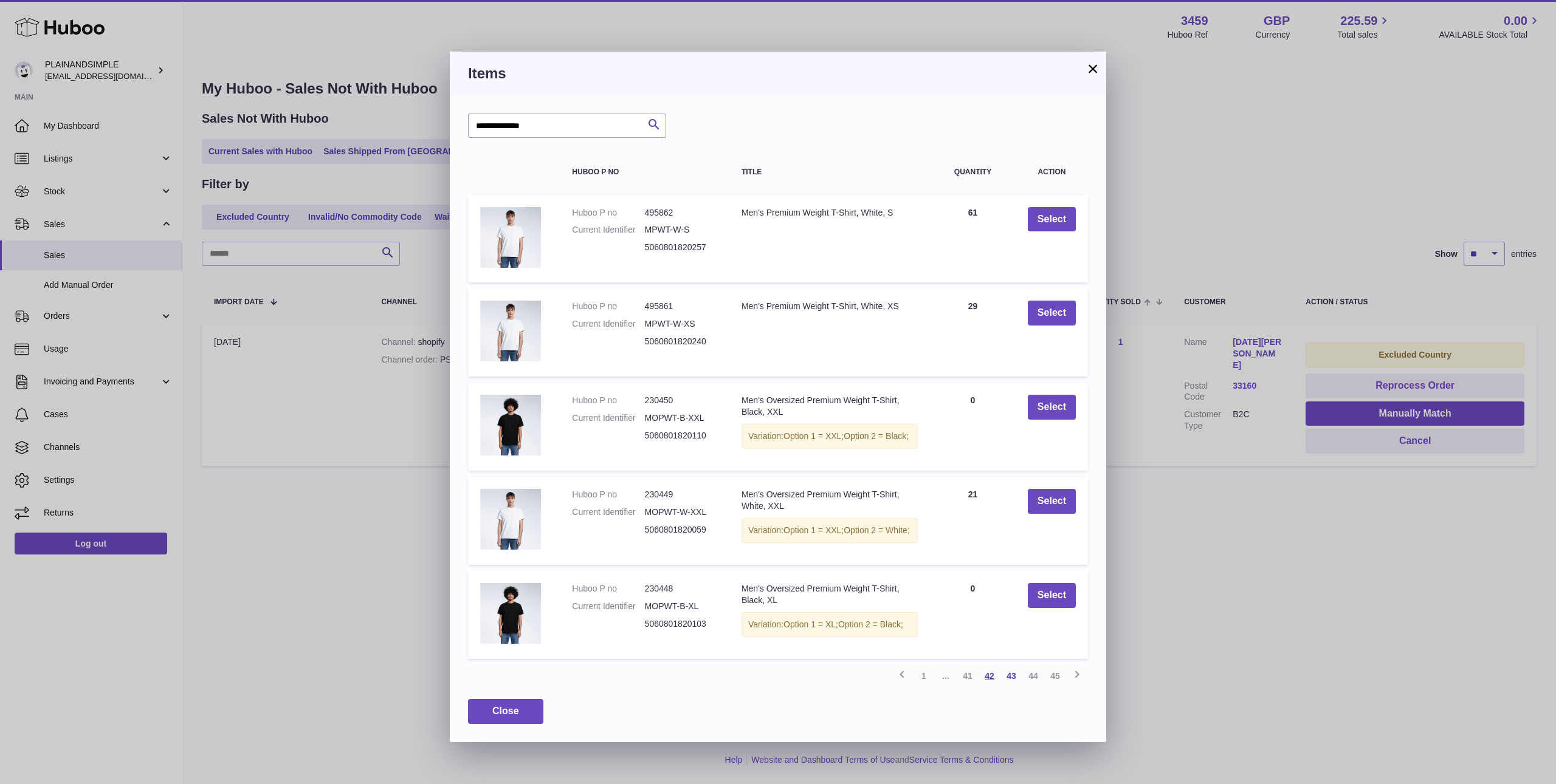
click at [986, 687] on link "42" at bounding box center [990, 676] width 22 height 22
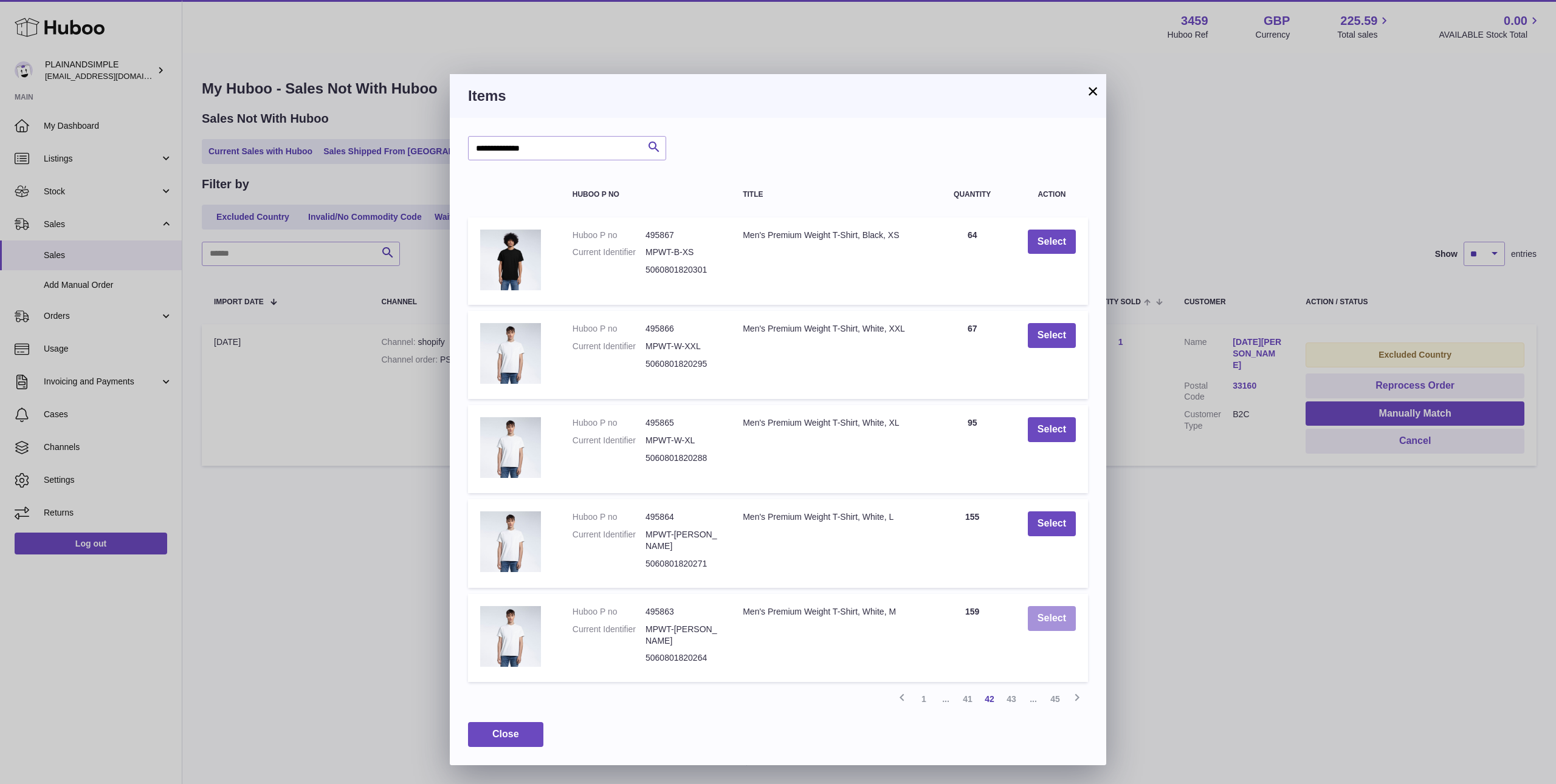
click at [1047, 620] on button "Select" at bounding box center [1052, 618] width 48 height 25
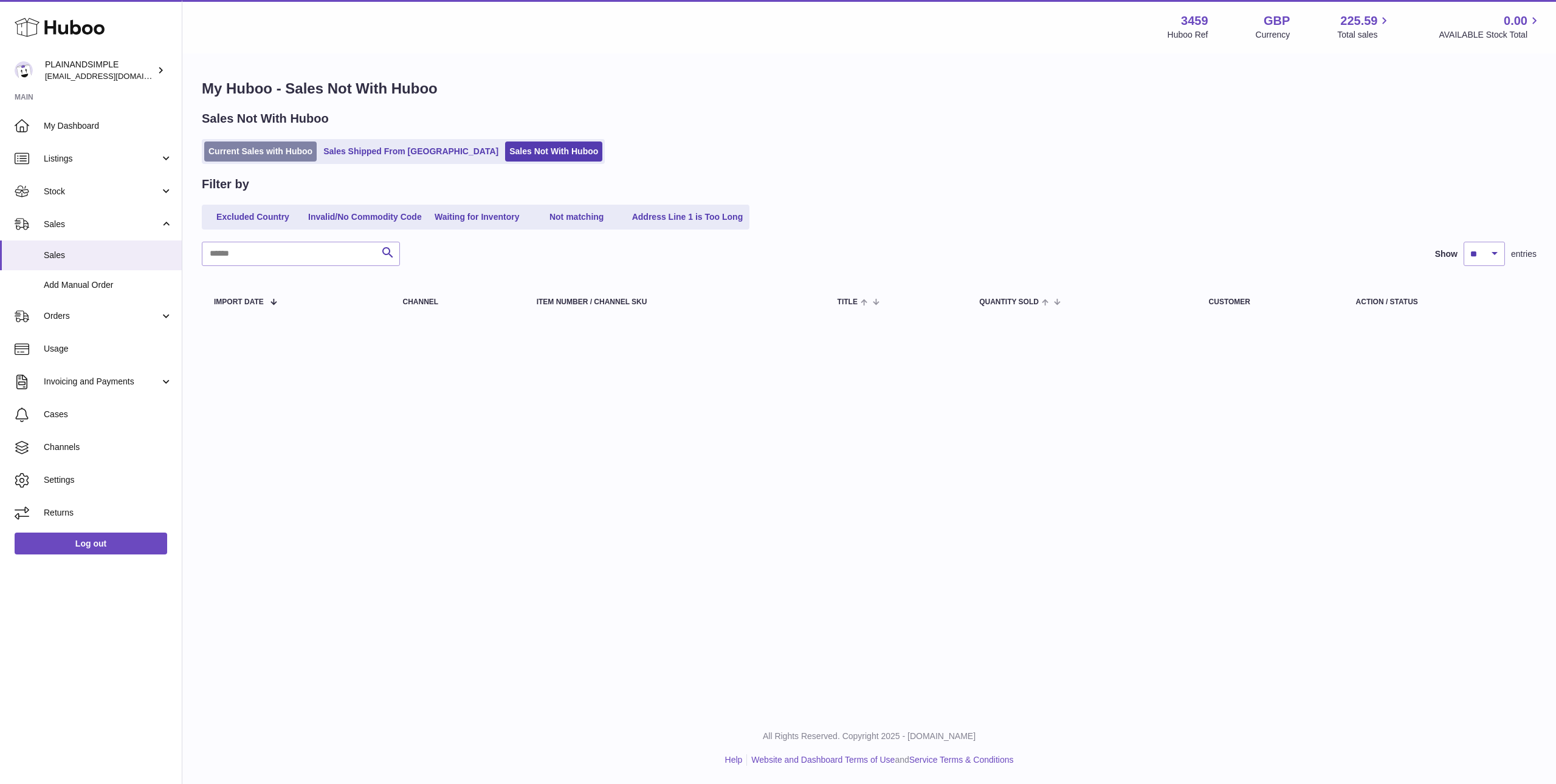
click at [286, 150] on link "Current Sales with Huboo" at bounding box center [260, 152] width 113 height 20
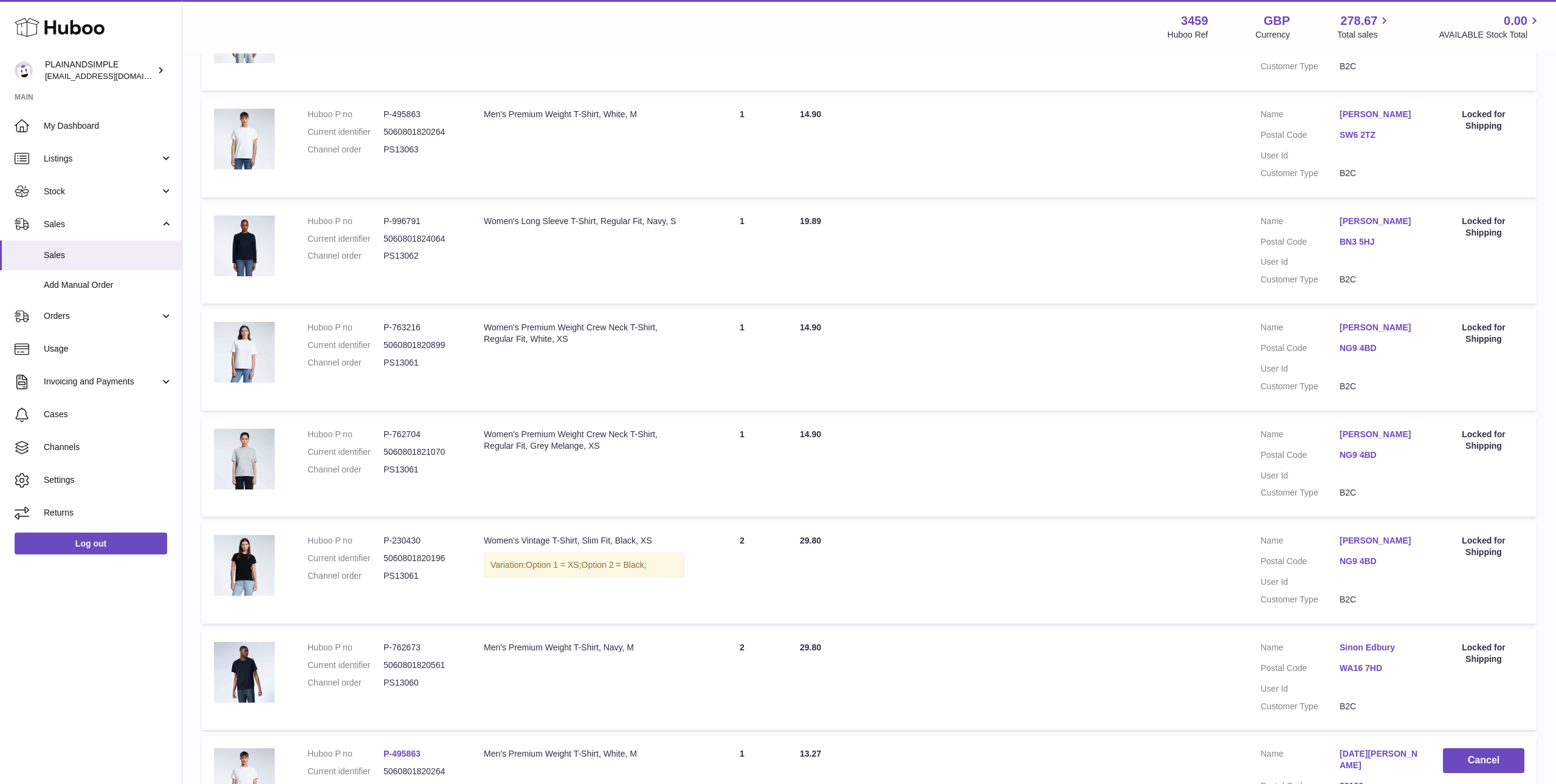
scroll to position [714, 0]
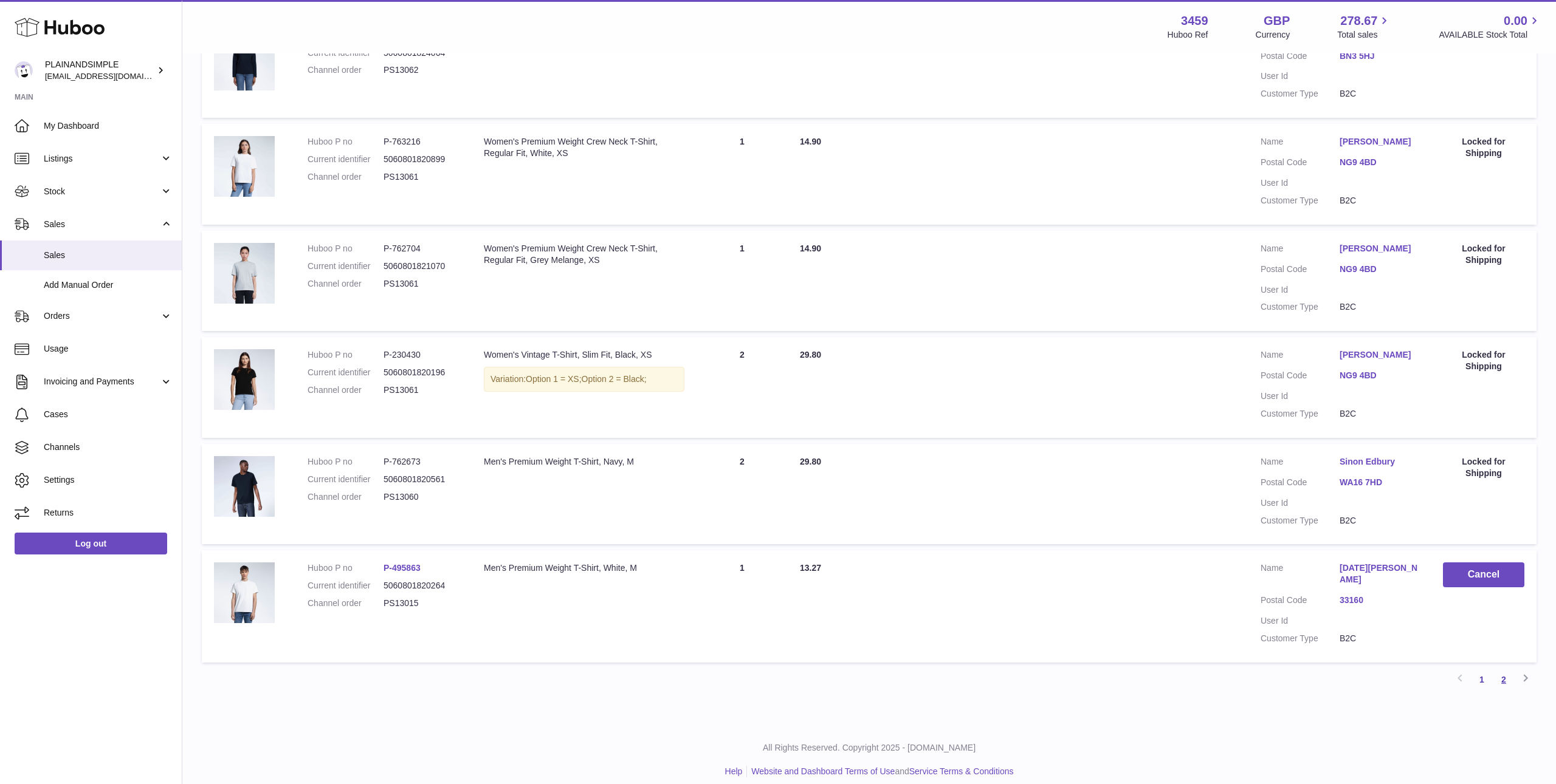
click at [1504, 669] on link "2" at bounding box center [1504, 680] width 22 height 22
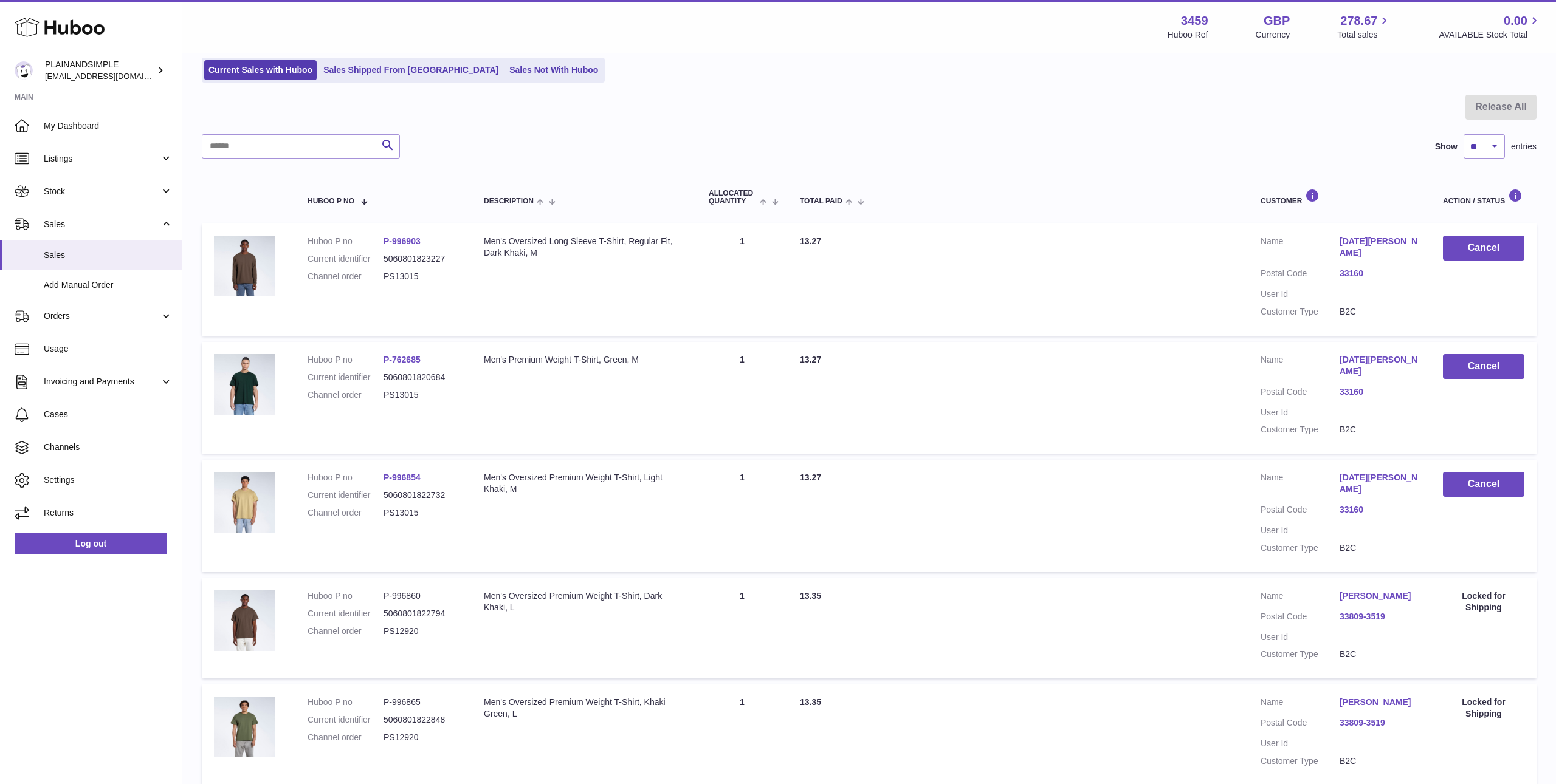
scroll to position [84, 0]
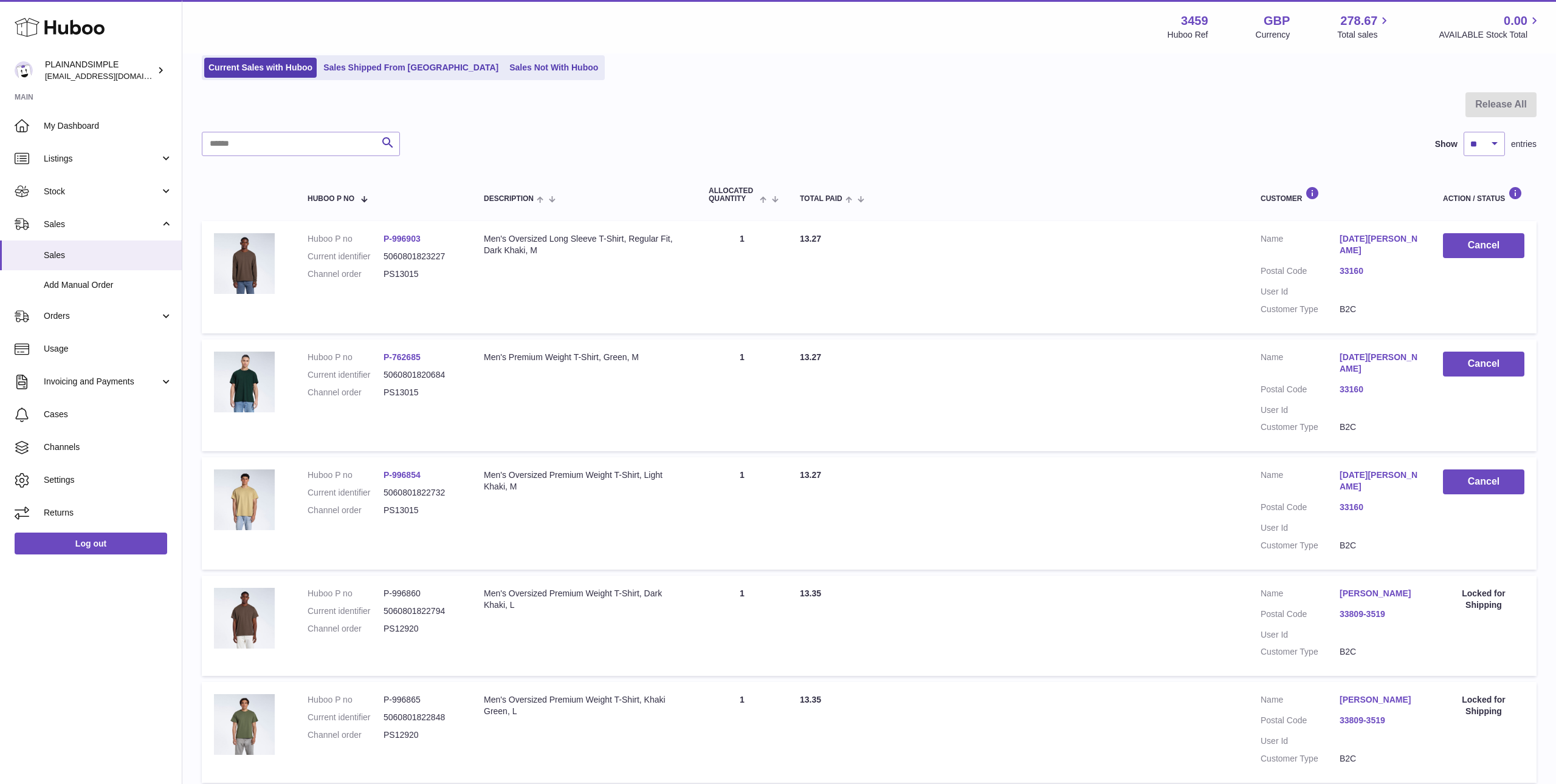
click at [399, 239] on link "P-996903" at bounding box center [402, 238] width 37 height 10
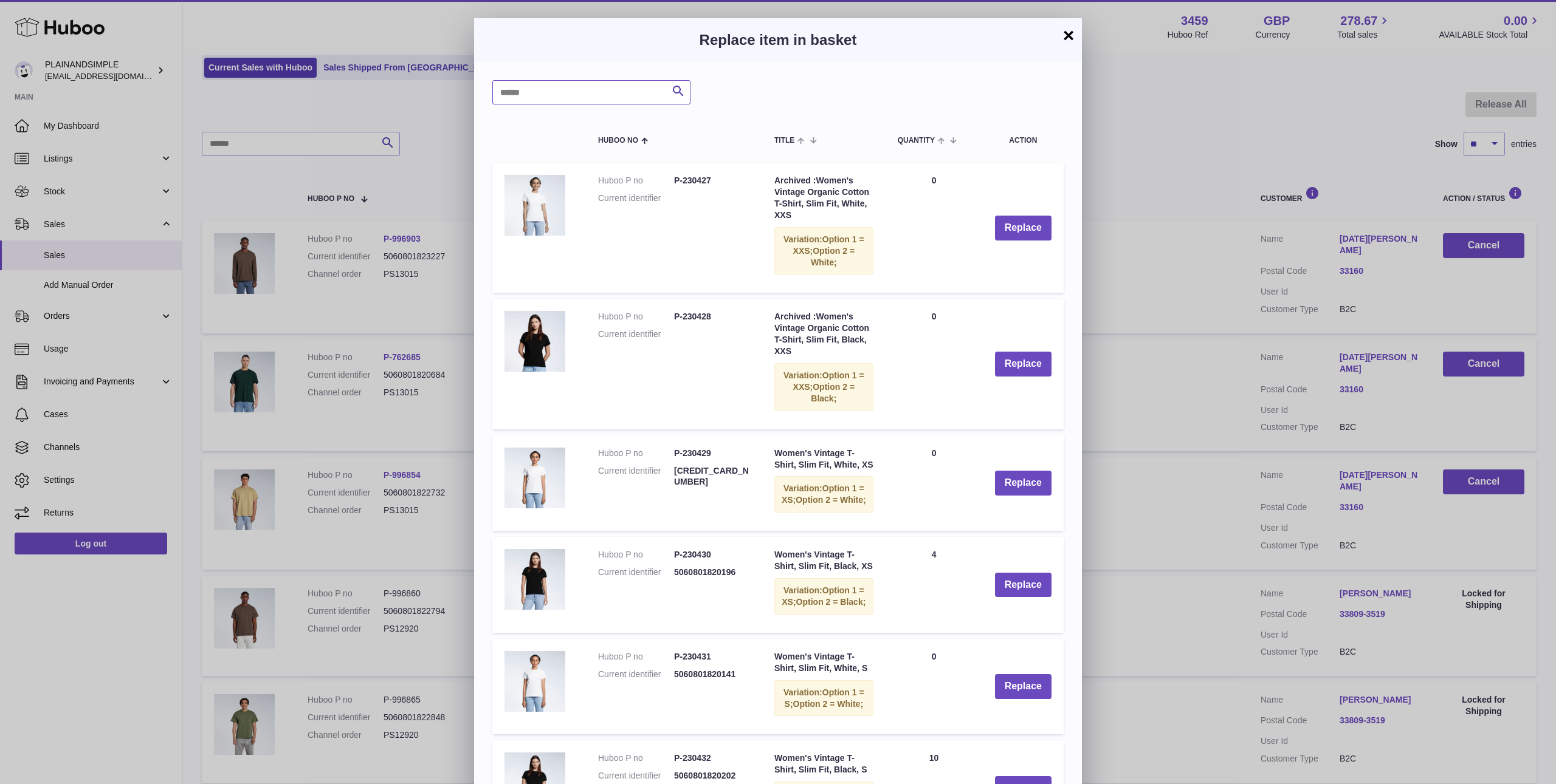
click at [548, 93] on input "text" at bounding box center [591, 93] width 198 height 25
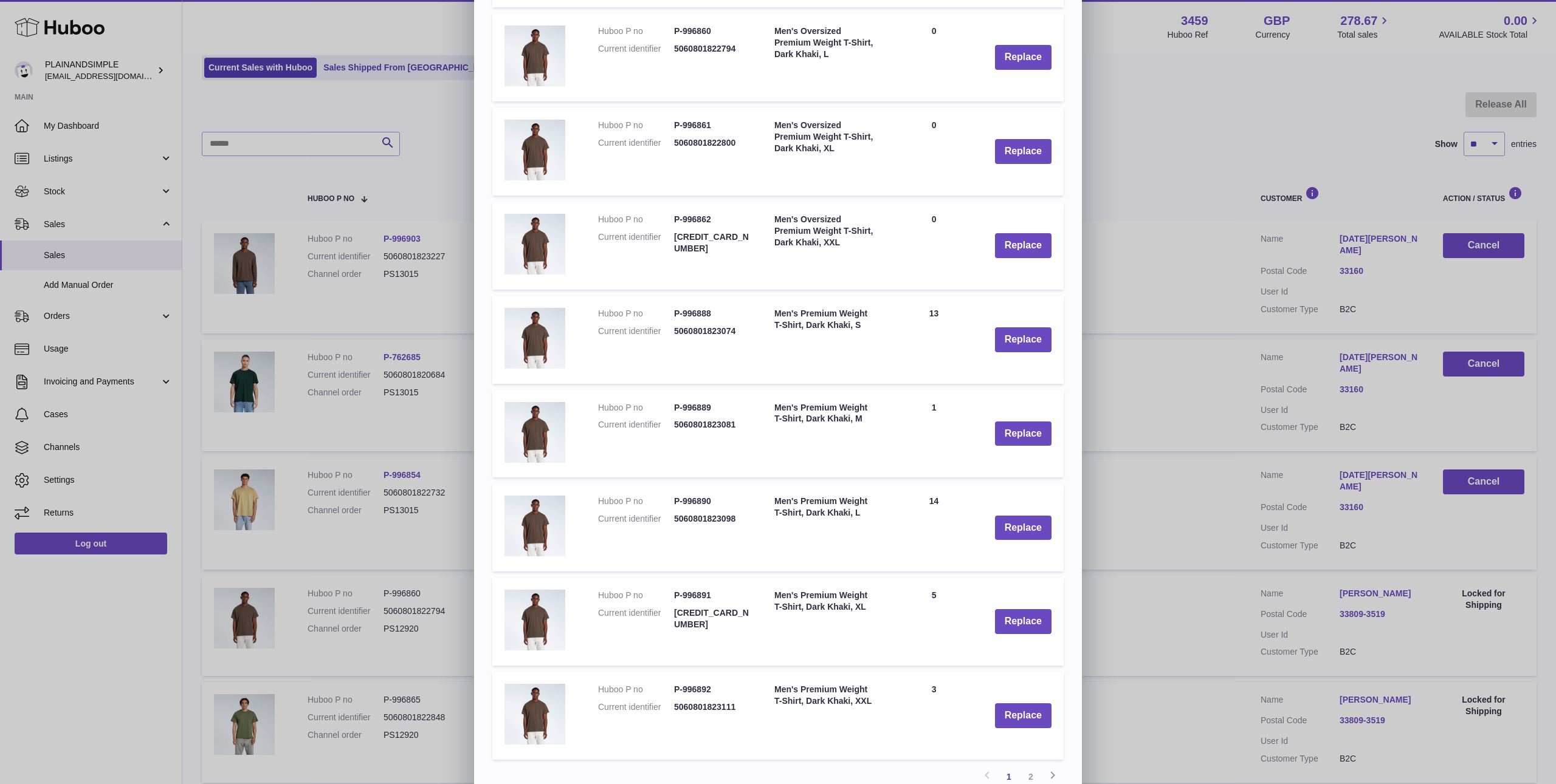
scroll to position [387, 0]
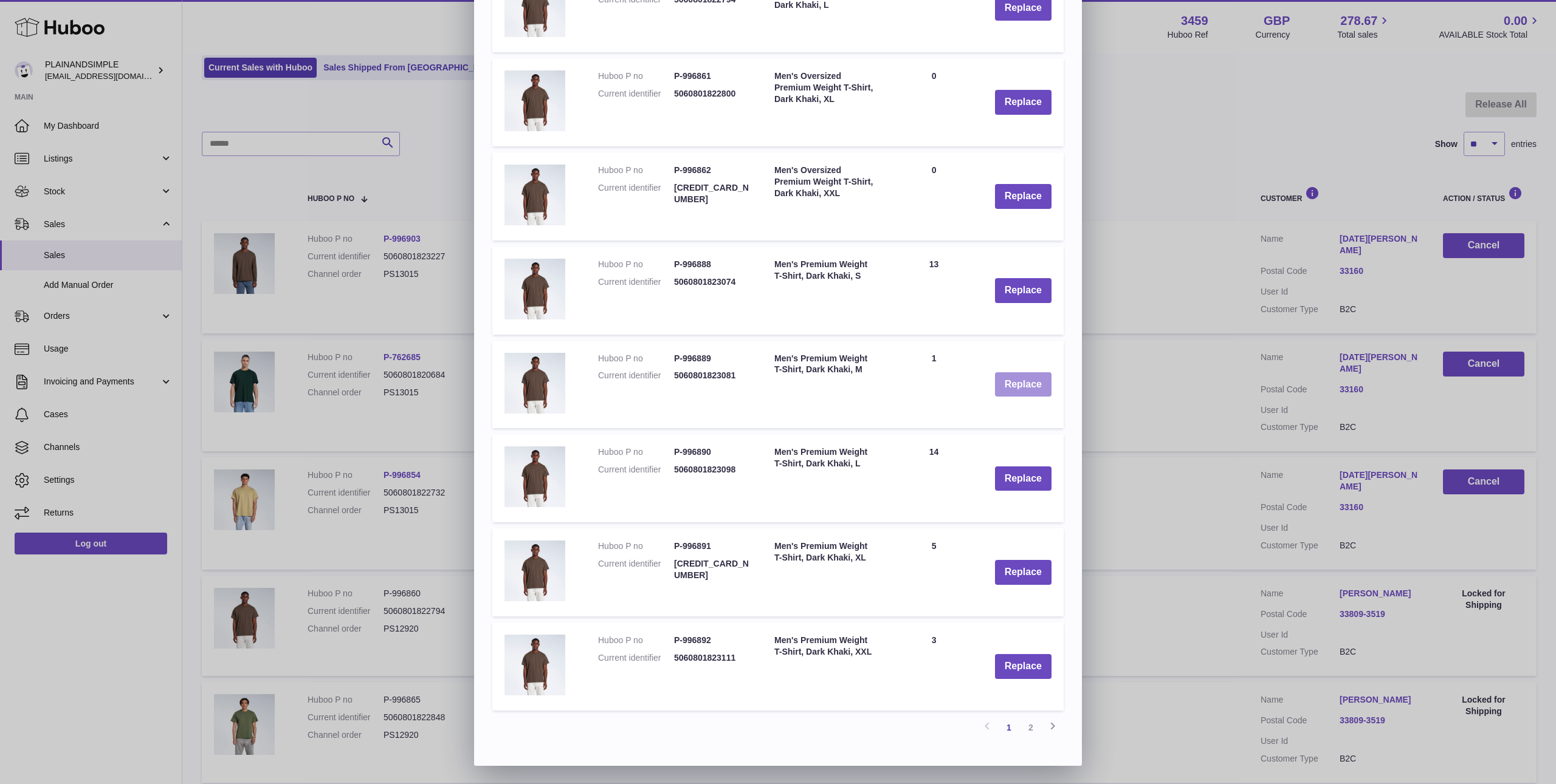
type input "********"
click at [1019, 386] on button "Replace" at bounding box center [1024, 385] width 57 height 25
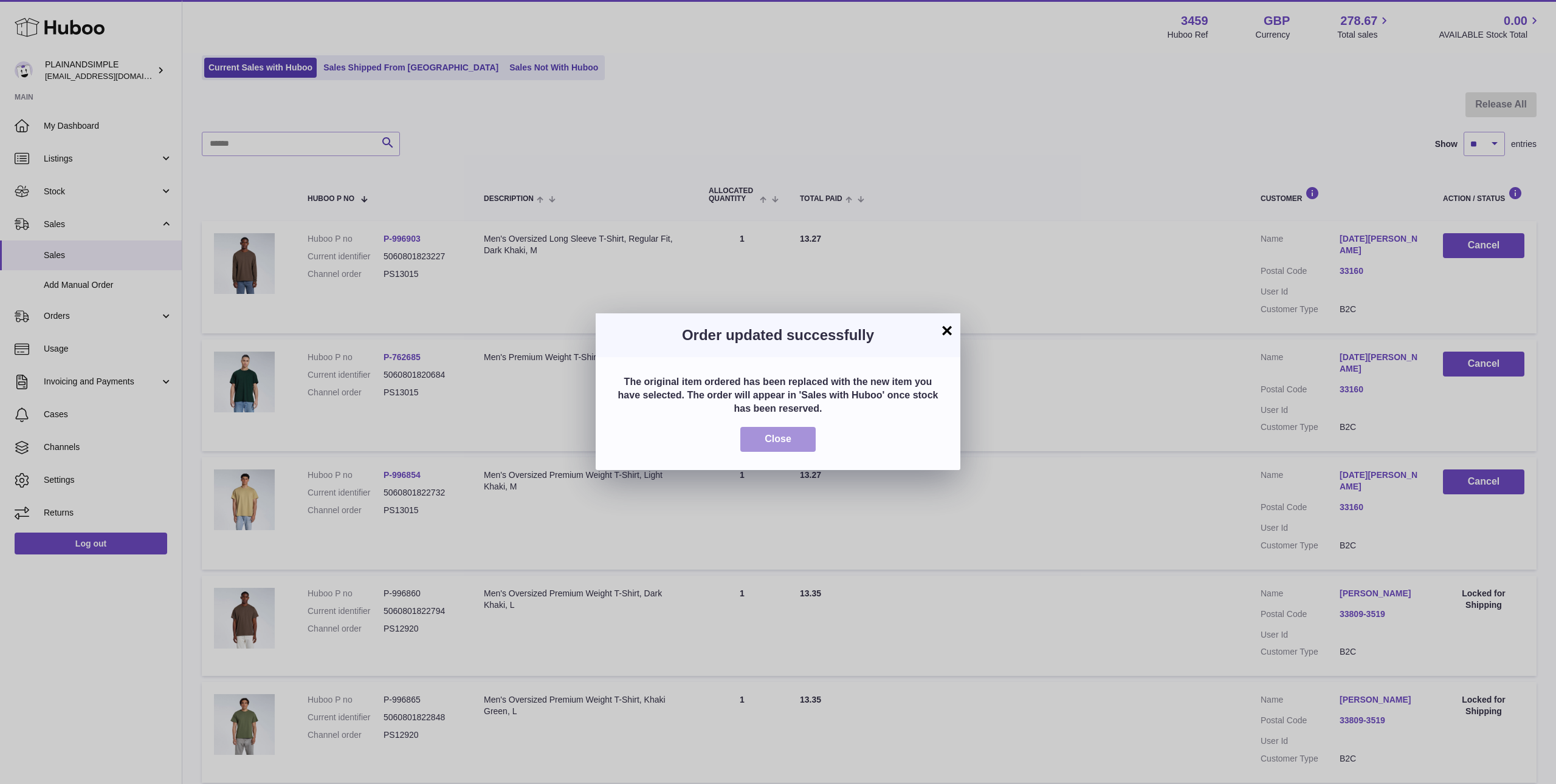
click at [792, 434] on button "Close" at bounding box center [778, 439] width 75 height 25
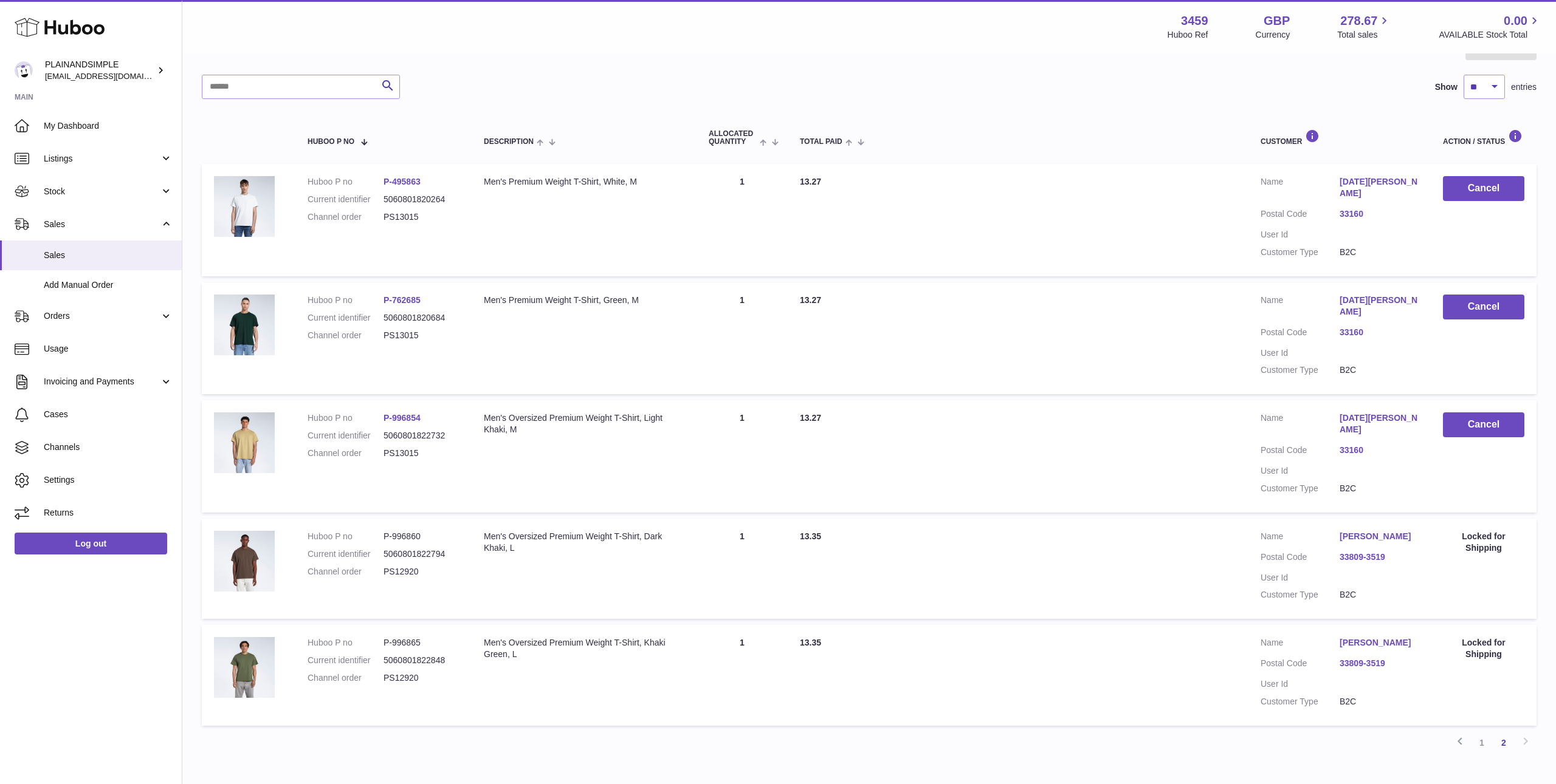
scroll to position [146, 0]
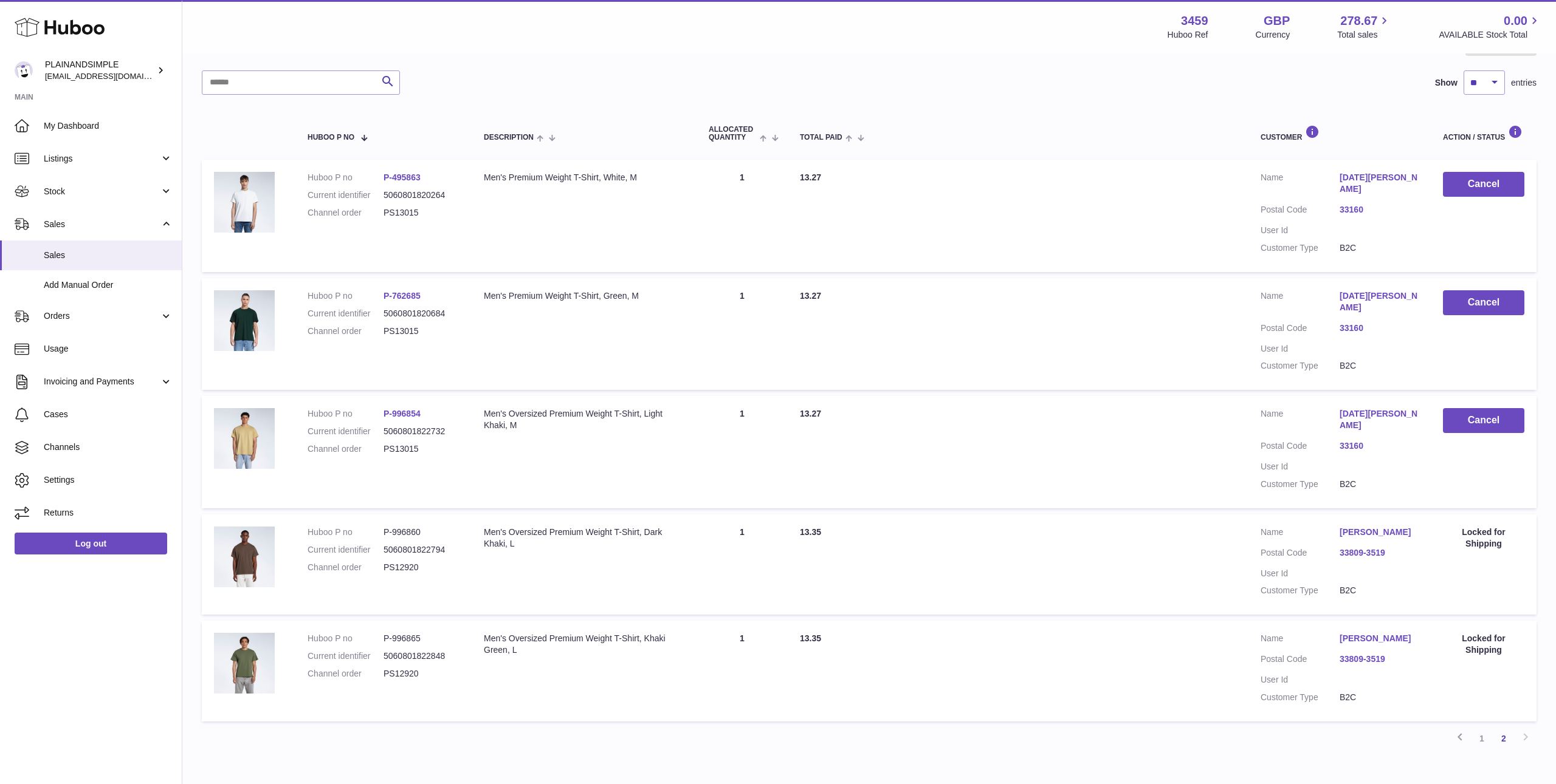
click at [409, 408] on link "P-996854" at bounding box center [402, 413] width 37 height 10
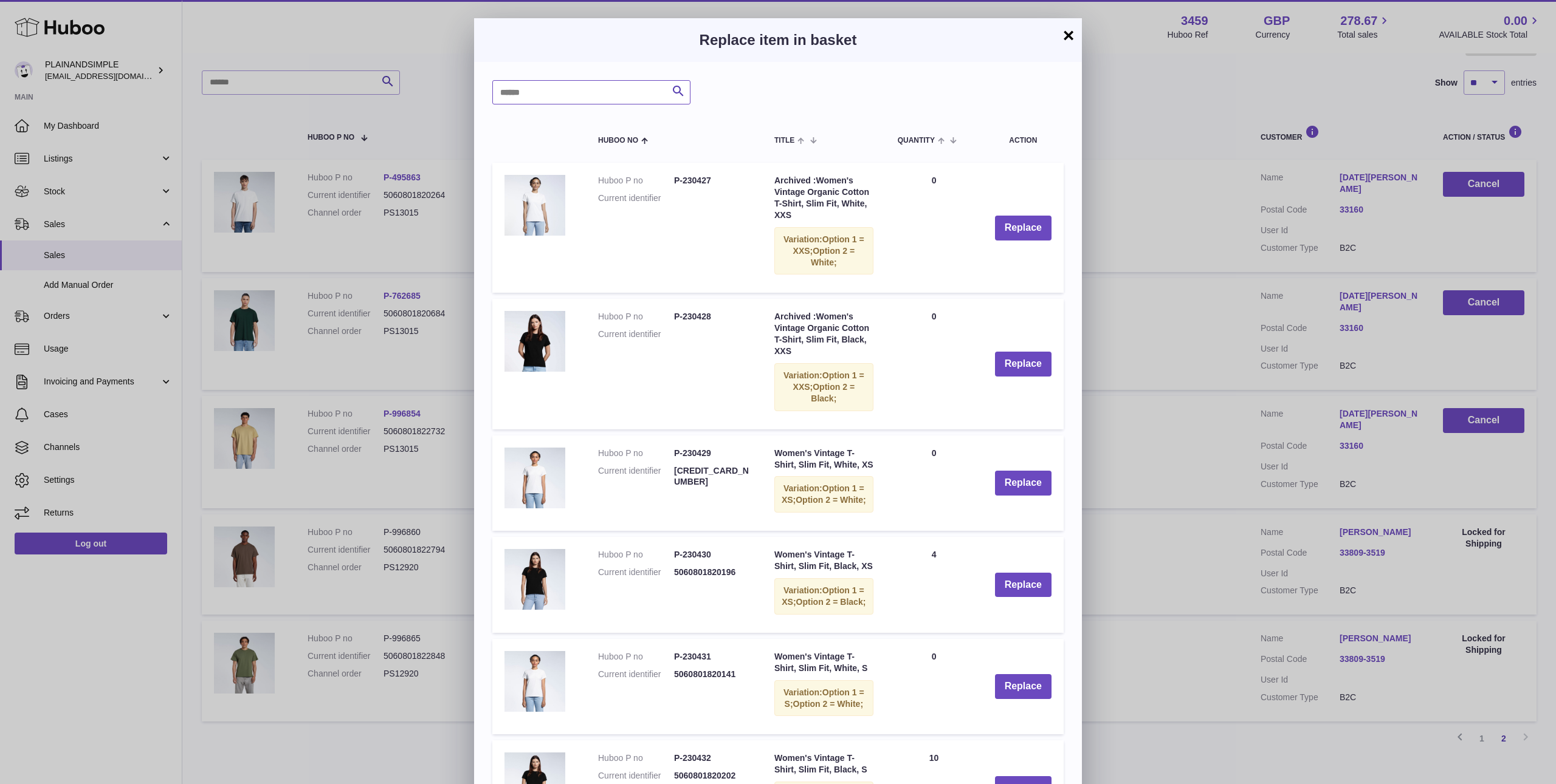
click at [577, 91] on input "text" at bounding box center [591, 93] width 198 height 25
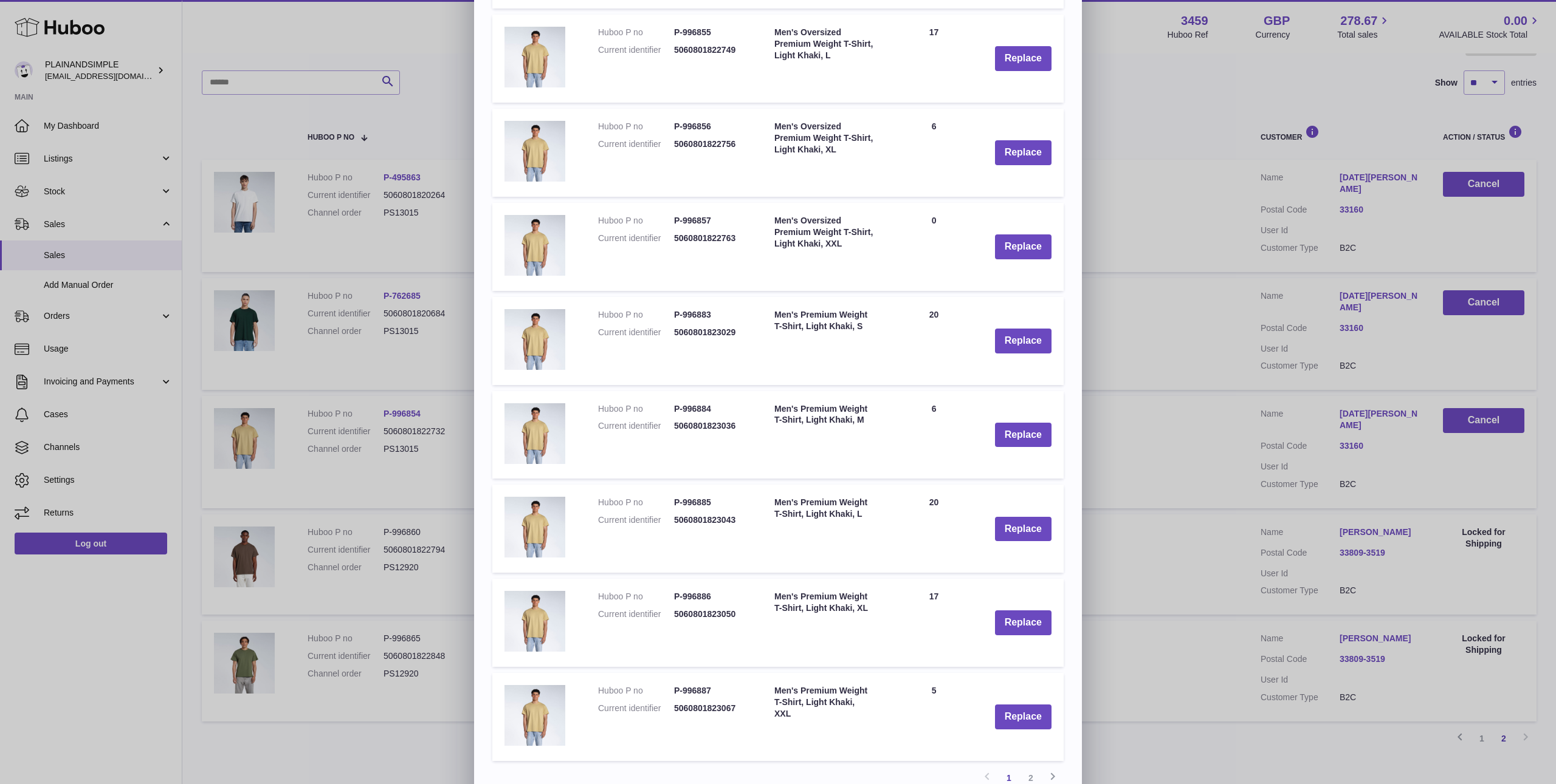
scroll to position [354, 0]
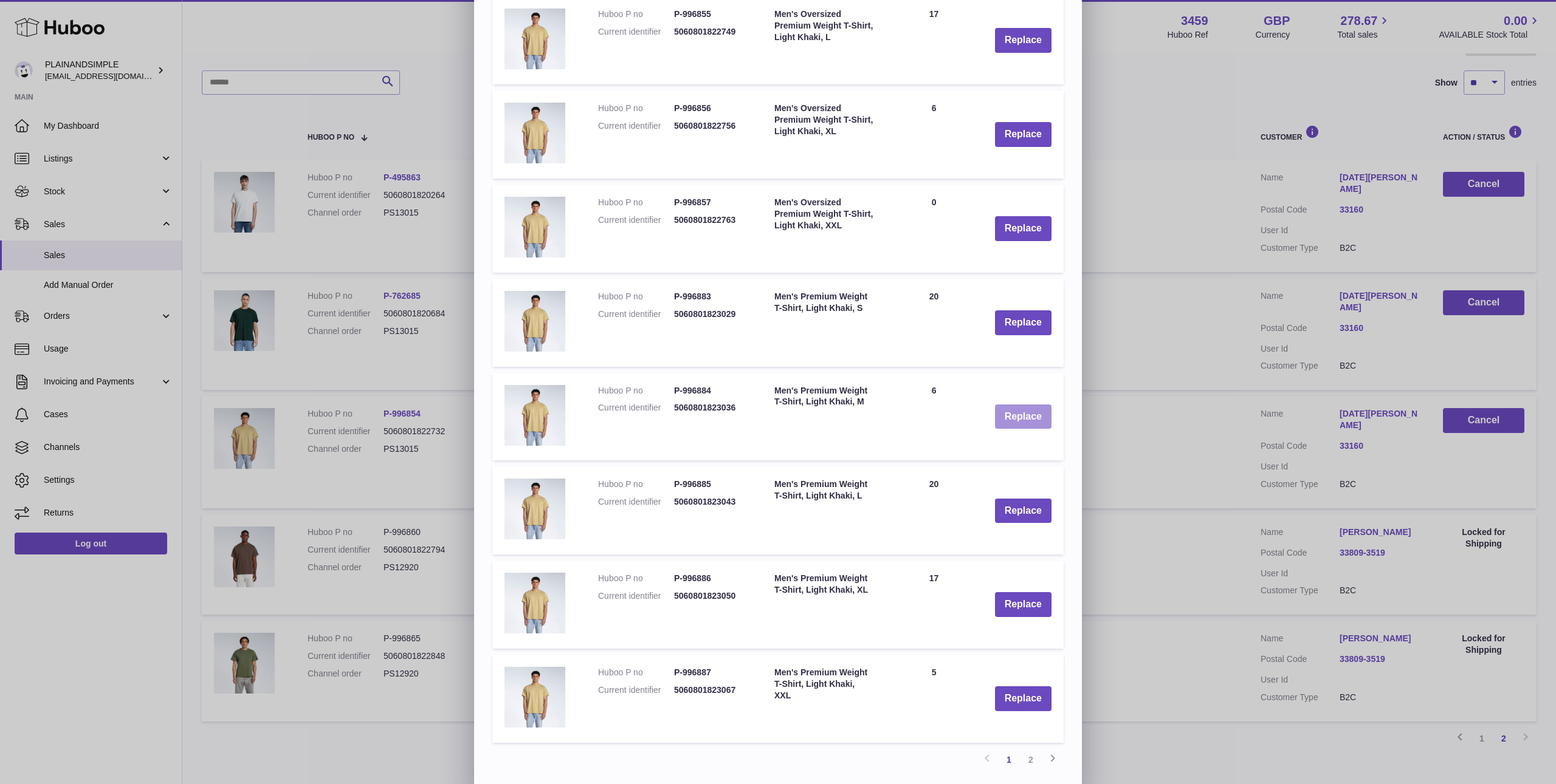
type input "*********"
click at [1033, 421] on button "Replace" at bounding box center [1024, 417] width 57 height 25
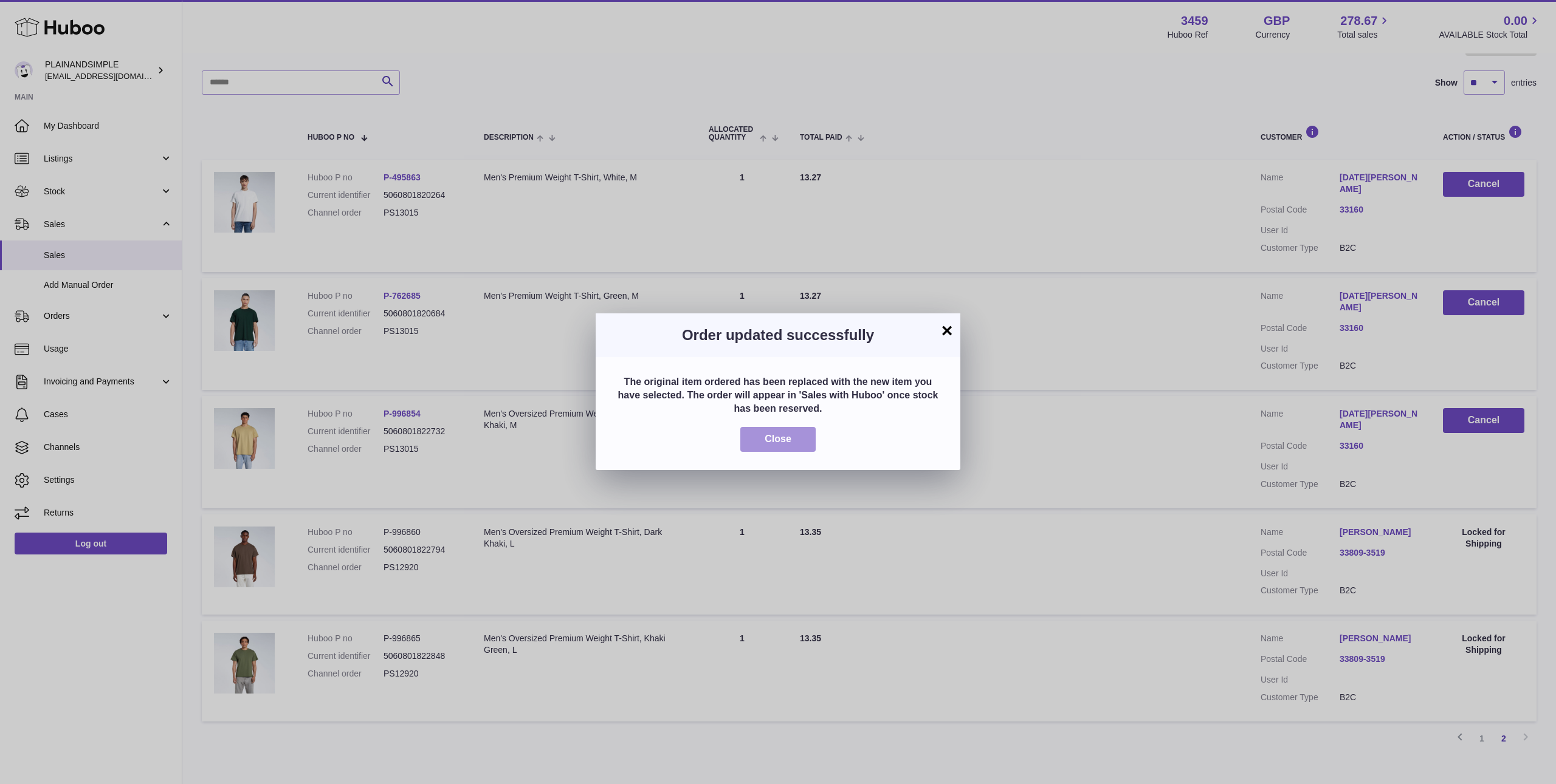
click at [777, 443] on span "Close" at bounding box center [777, 439] width 27 height 10
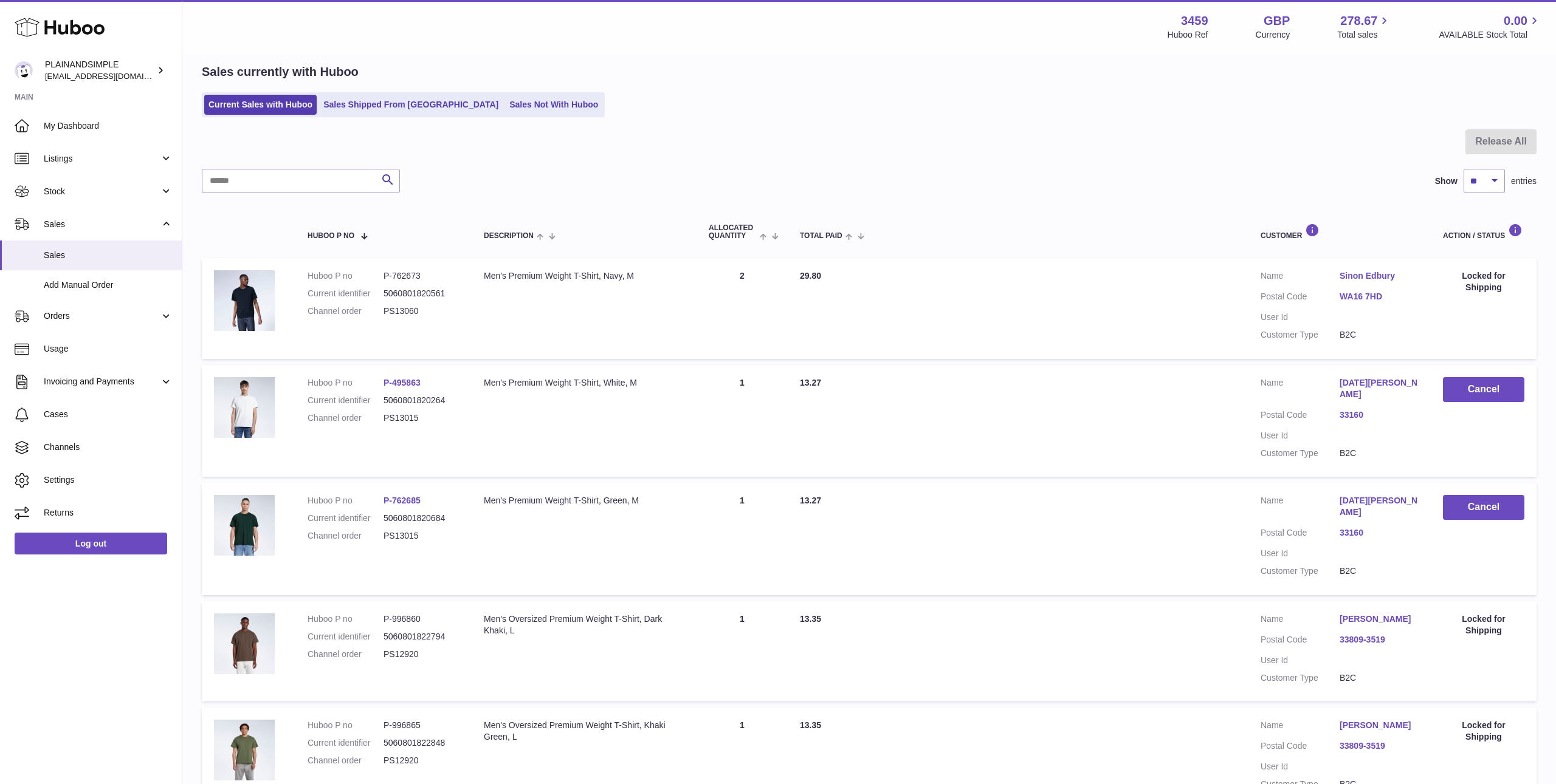
scroll to position [181, 0]
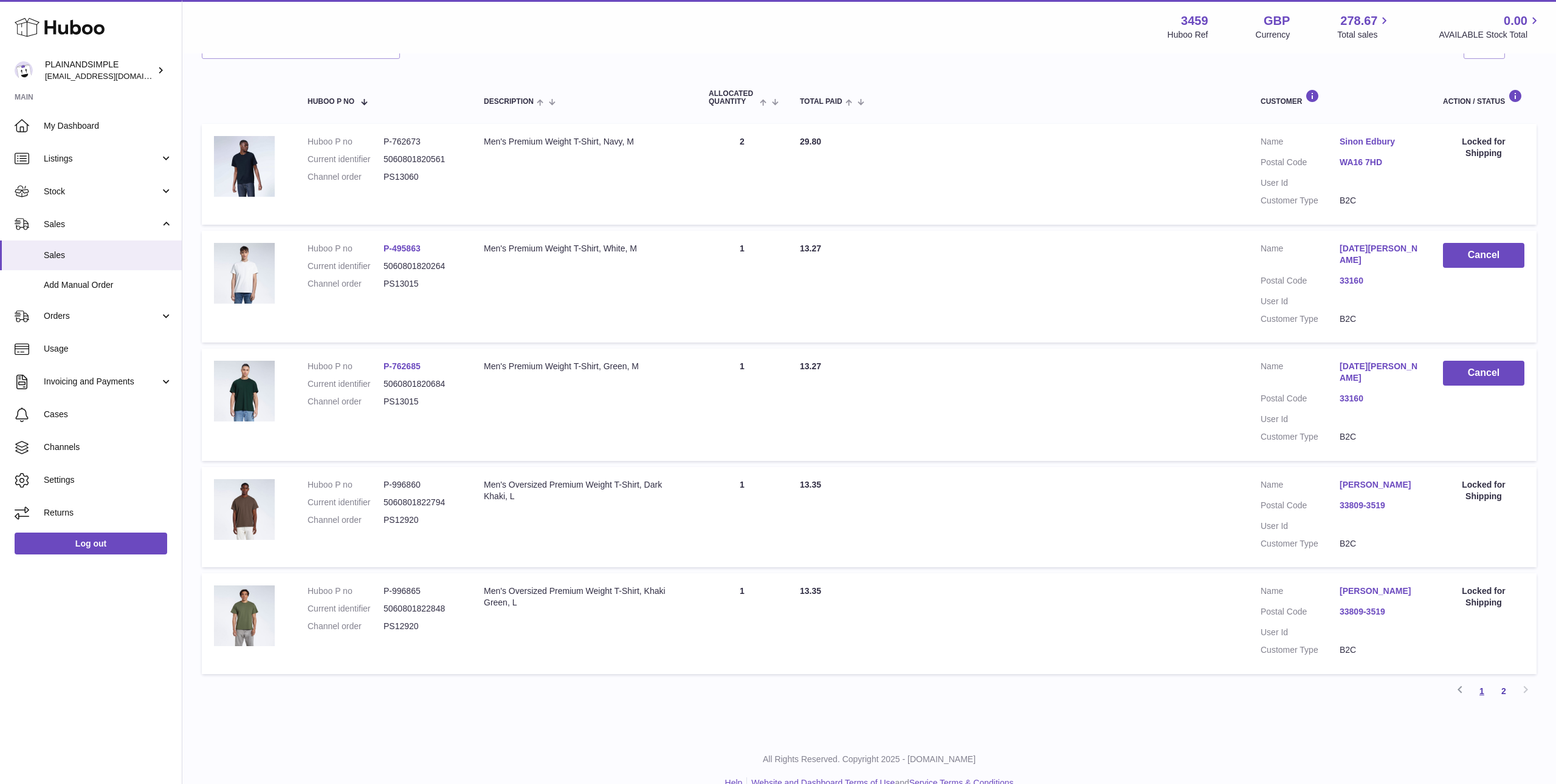
click at [1481, 681] on link "1" at bounding box center [1482, 691] width 22 height 22
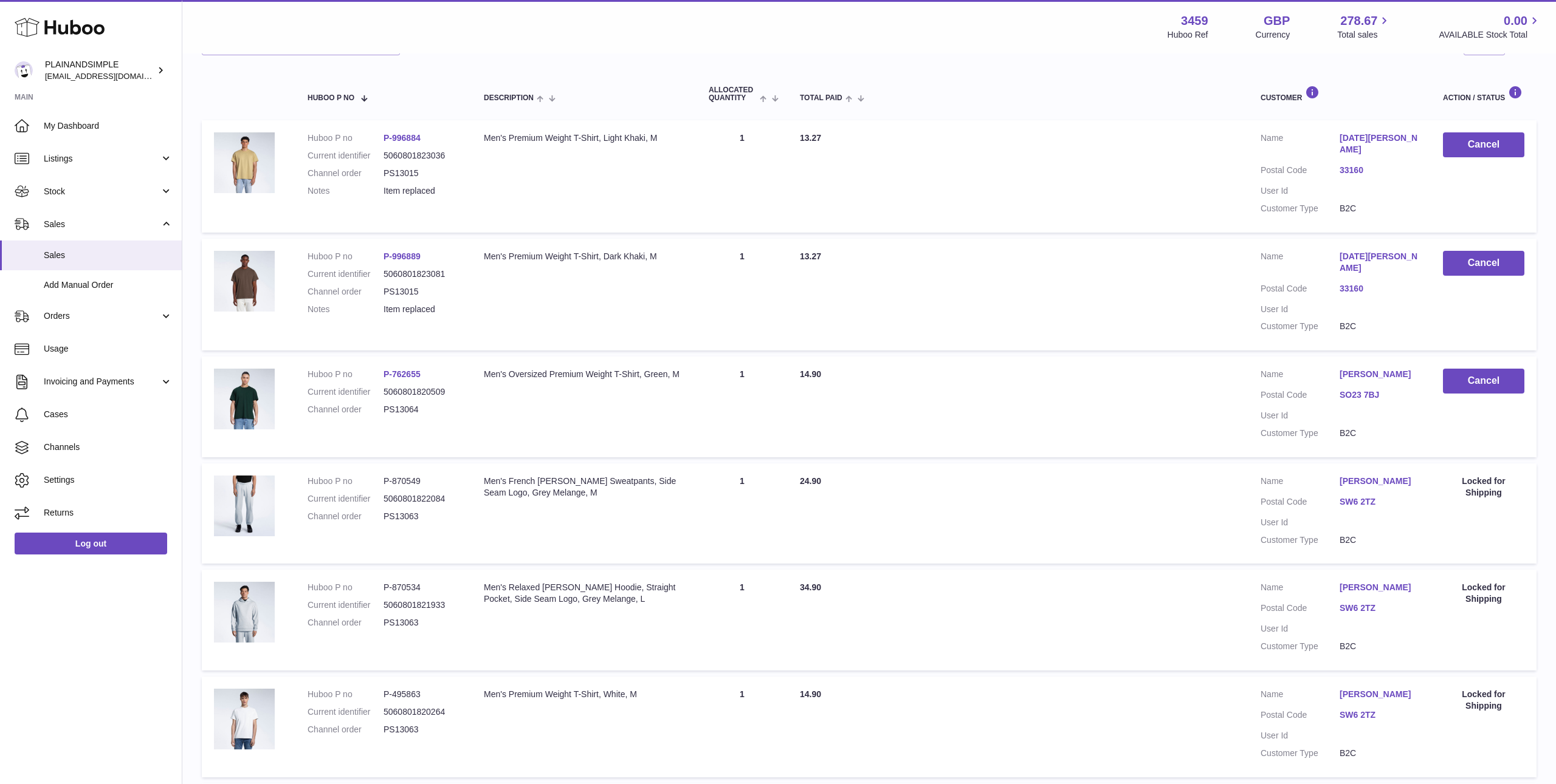
scroll to position [714, 0]
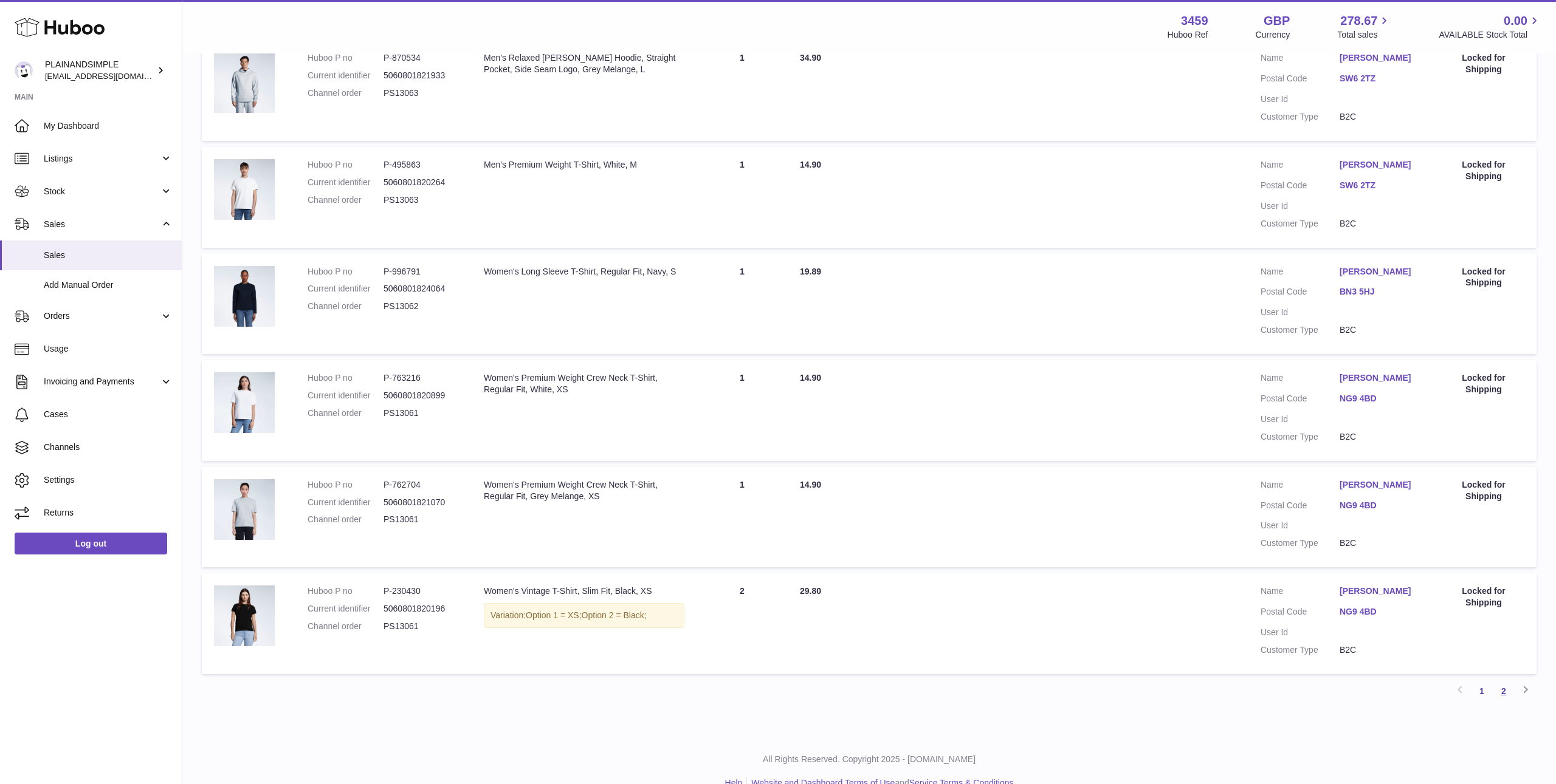
click at [1501, 681] on link "2" at bounding box center [1504, 691] width 22 height 22
